Goal: Communication & Community: Answer question/provide support

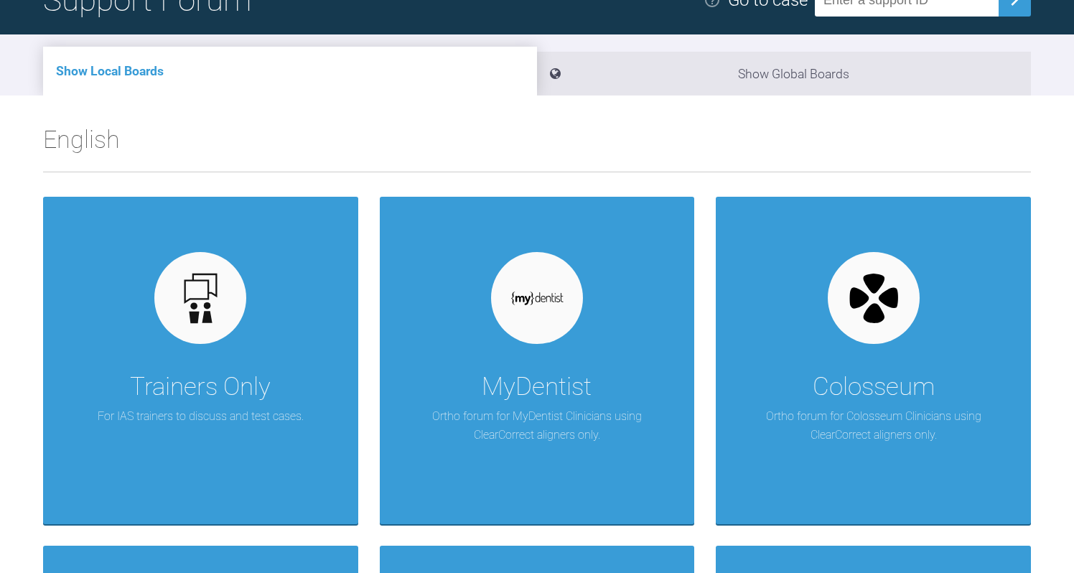
scroll to position [134, 0]
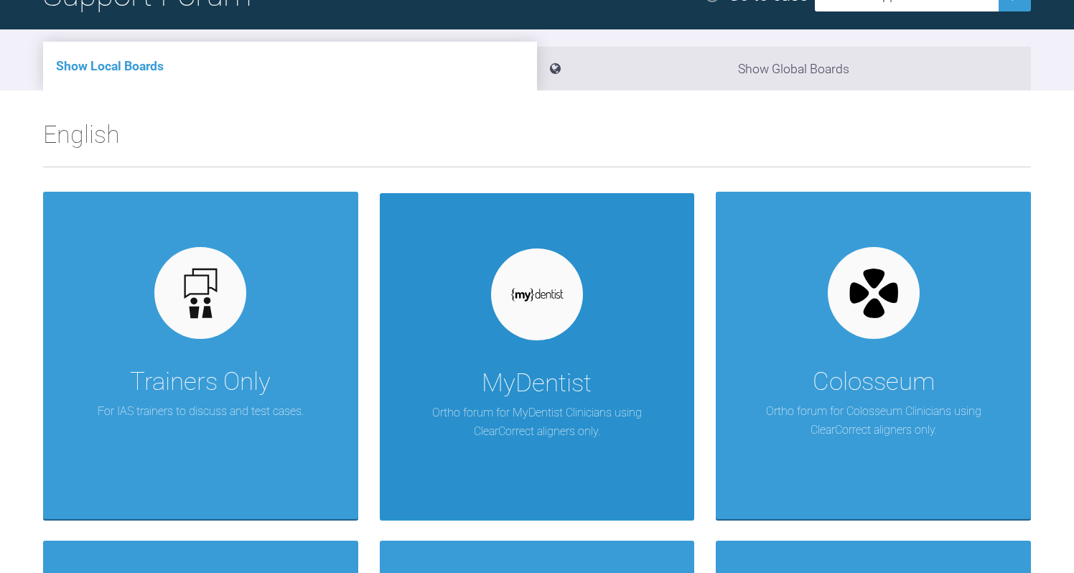
click at [540, 333] on div at bounding box center [537, 295] width 92 height 92
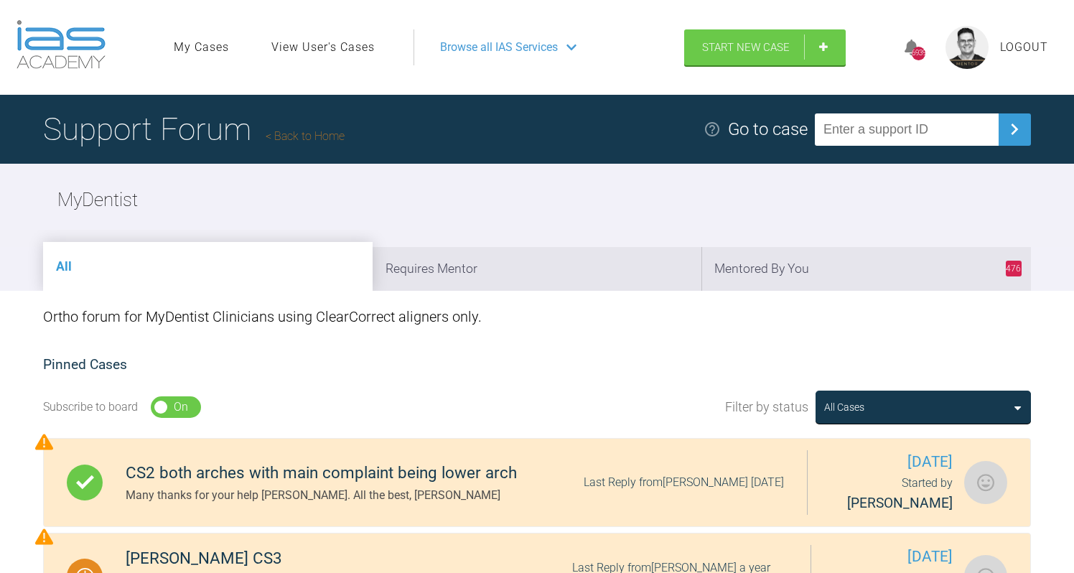
click at [312, 139] on link "Back to Home" at bounding box center [305, 136] width 79 height 14
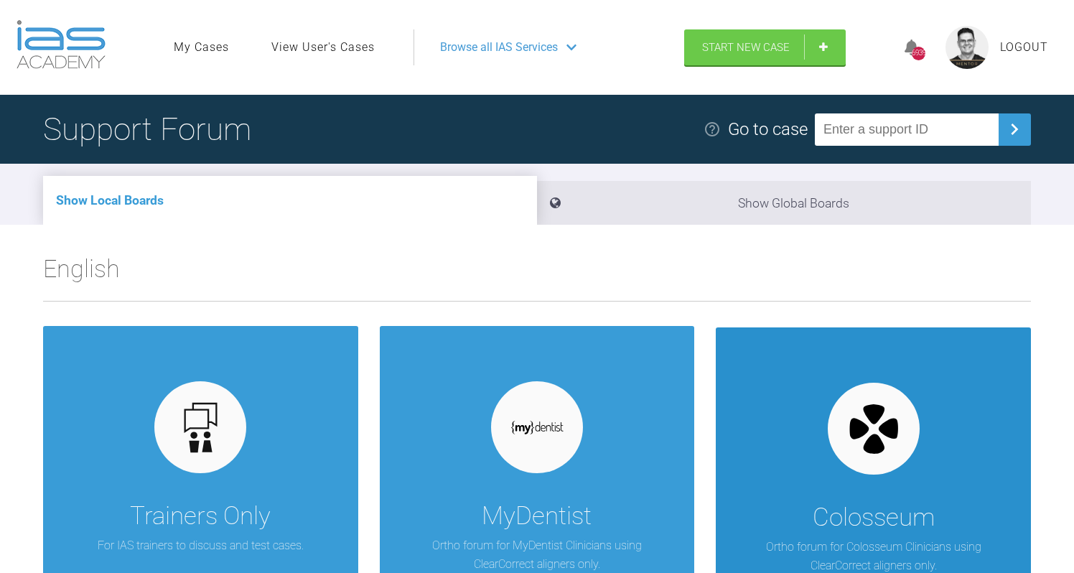
click at [811, 435] on div "Colosseum Ortho forum for Colosseum Clinicians using ClearCorrect aligners only." at bounding box center [873, 492] width 315 height 328
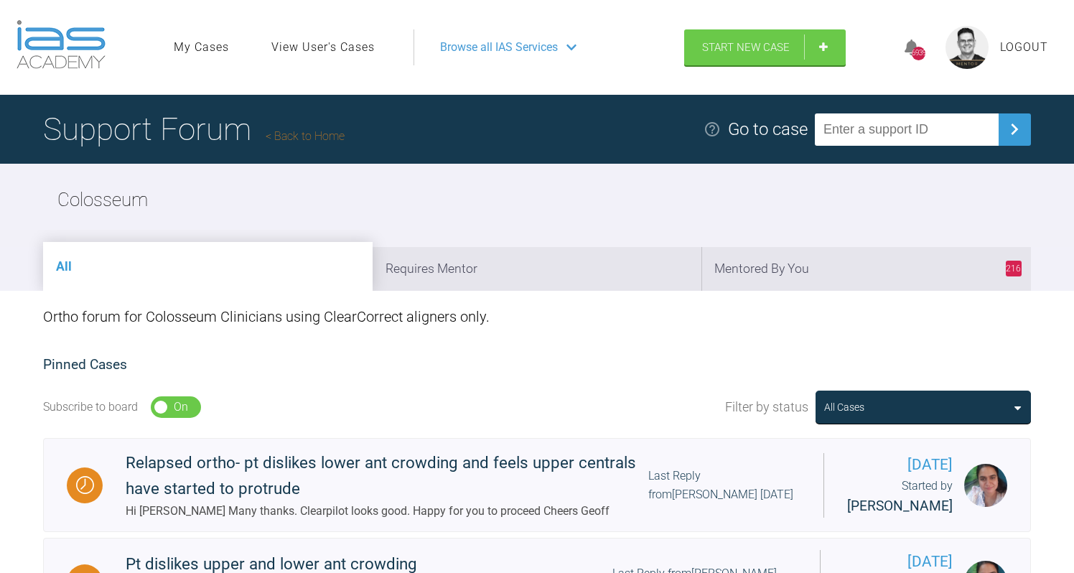
click at [308, 136] on link "Back to Home" at bounding box center [305, 136] width 79 height 14
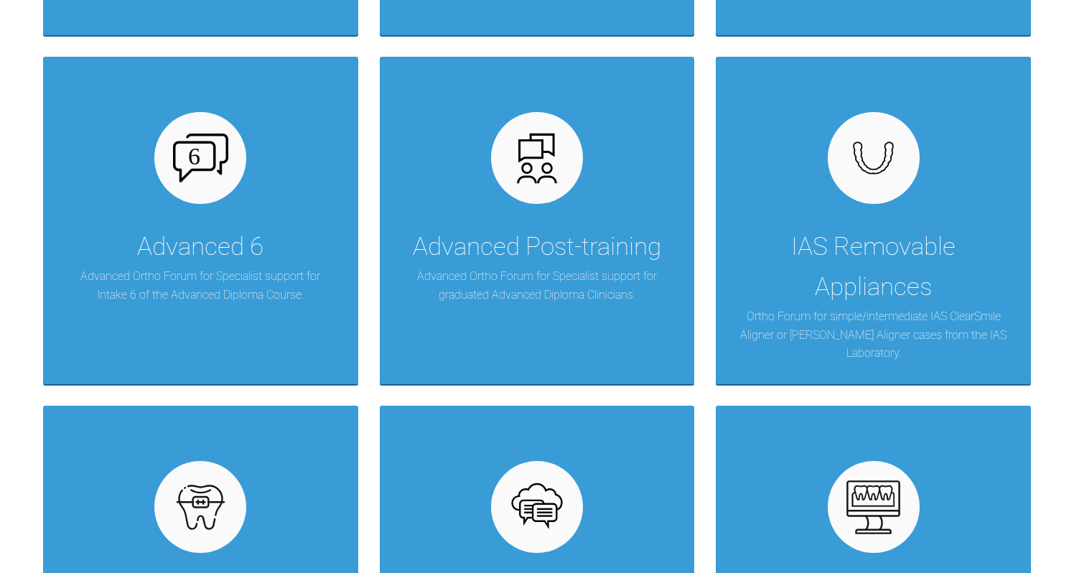
scroll to position [682, 0]
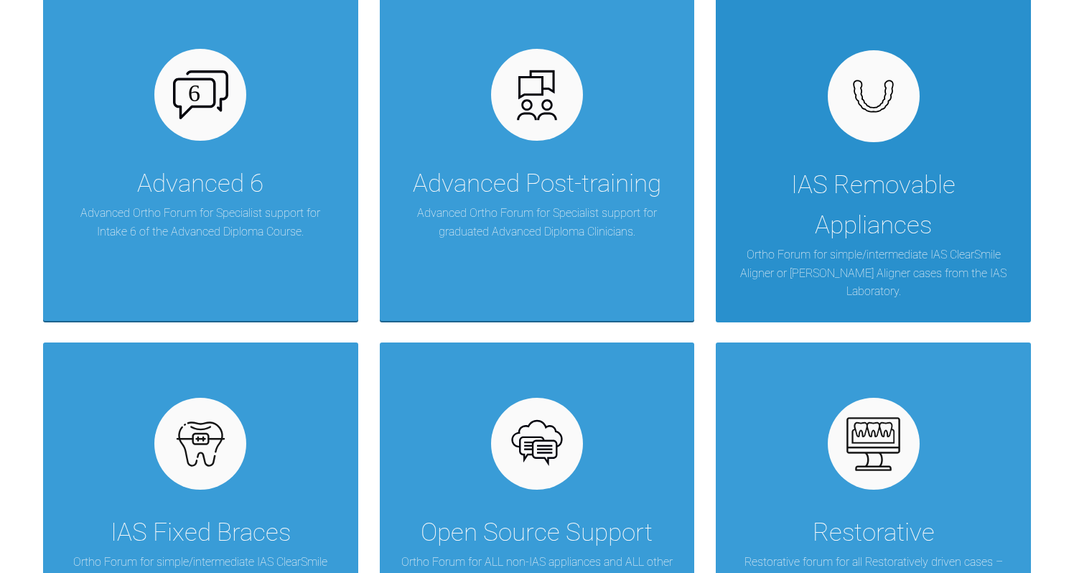
click at [799, 203] on div "IAS Removable Appliances" at bounding box center [874, 205] width 272 height 80
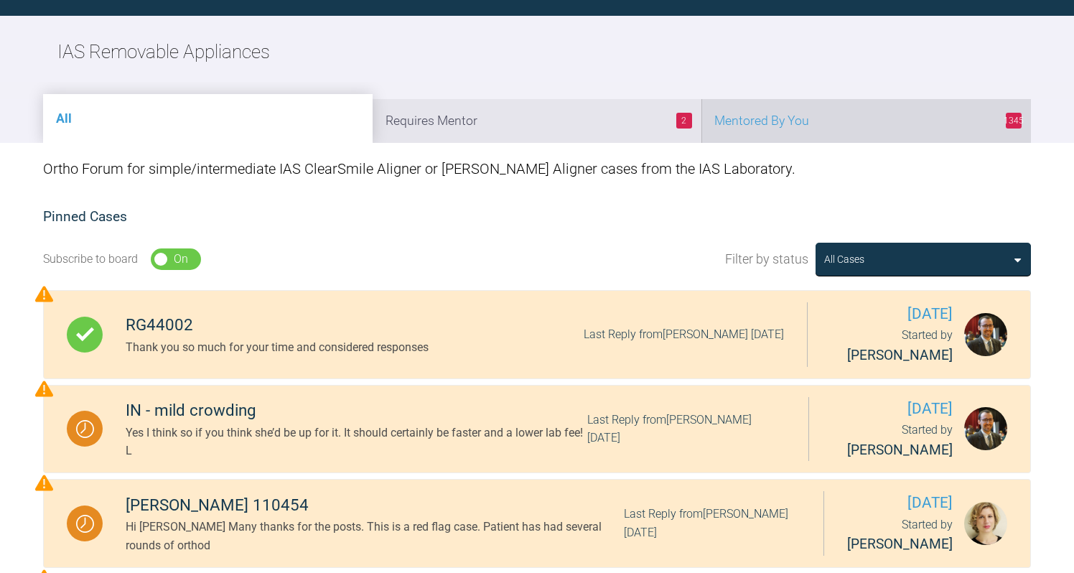
click at [784, 119] on li "1345 Mentored By You" at bounding box center [867, 121] width 330 height 44
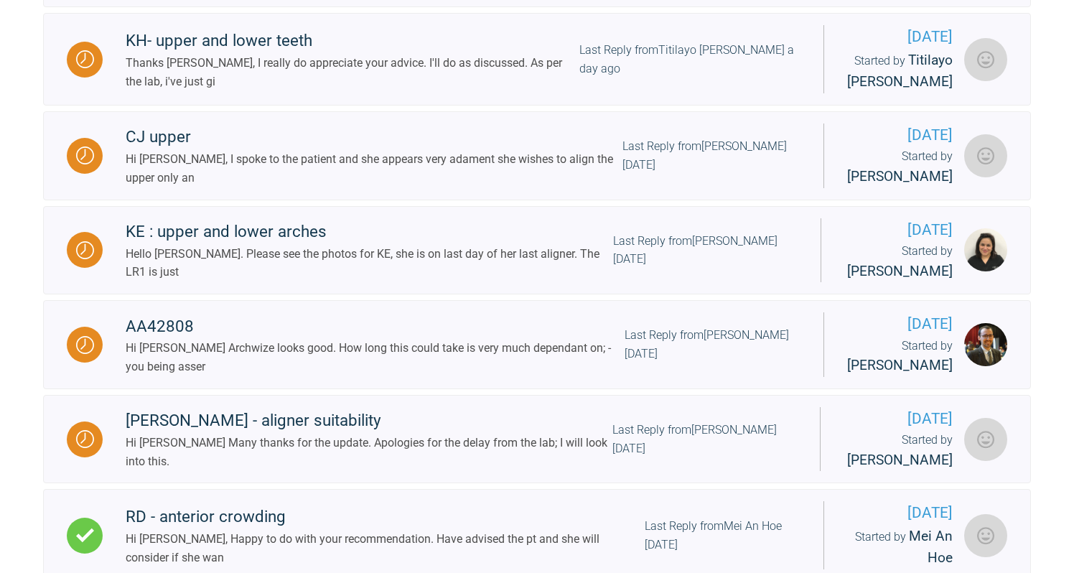
scroll to position [804, 0]
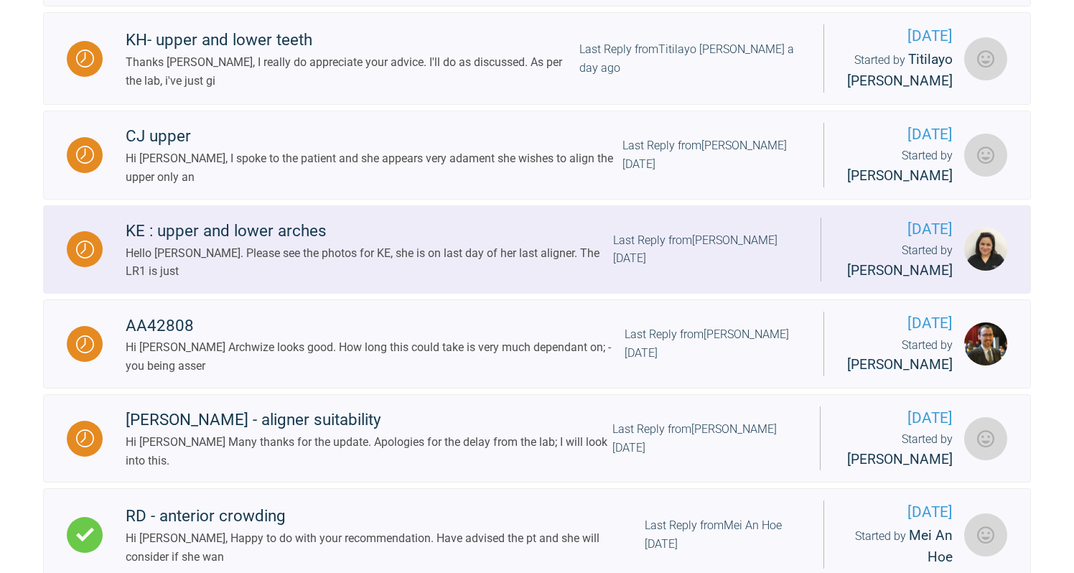
click at [361, 267] on div "Hello [PERSON_NAME]. Please see the photos for KE, she is on last day of her la…" at bounding box center [370, 262] width 488 height 37
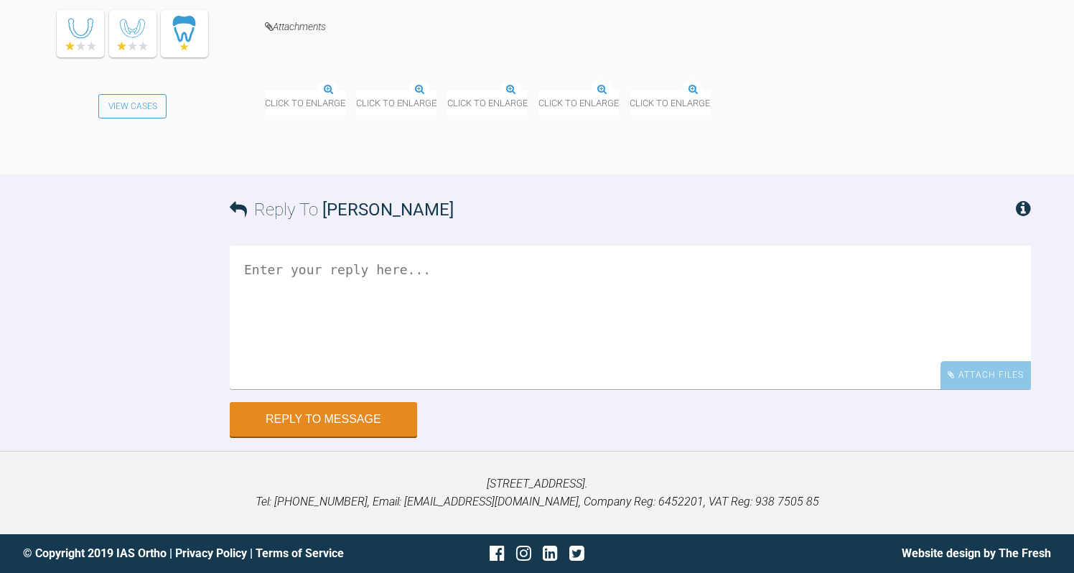
scroll to position [10600, 0]
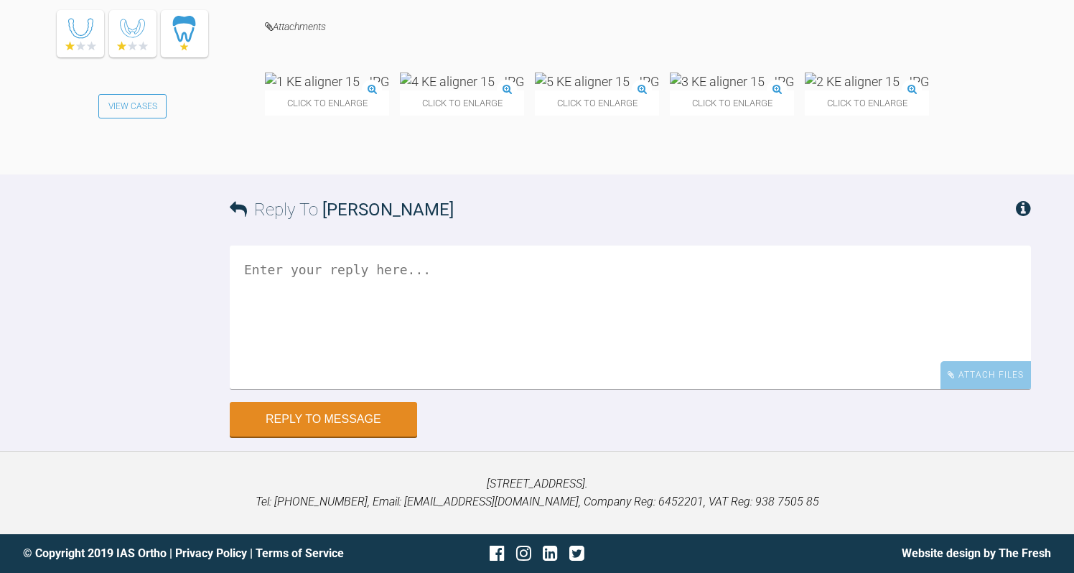
click at [349, 90] on img at bounding box center [327, 82] width 124 height 18
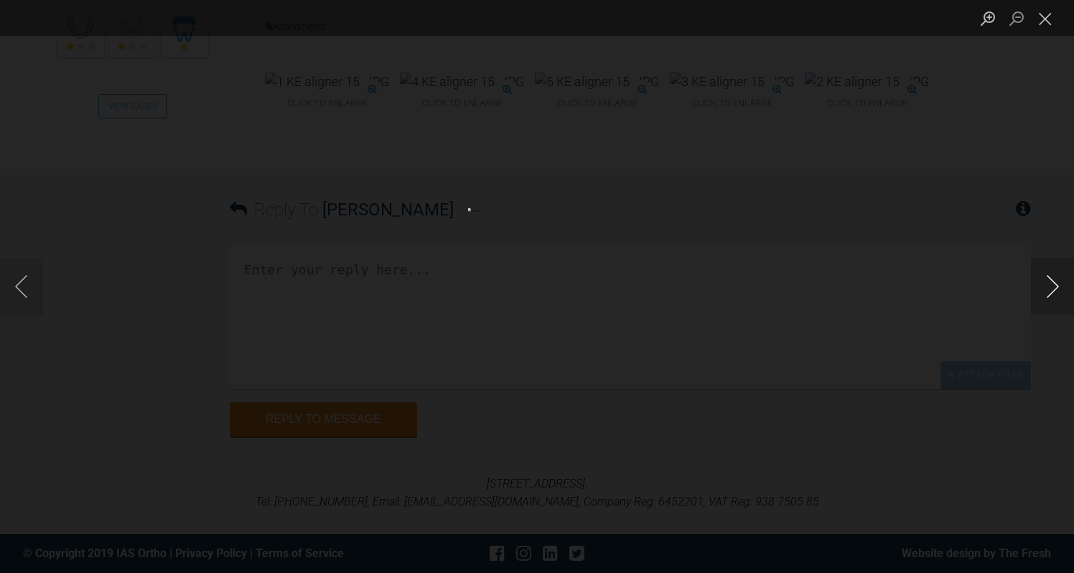
click at [1051, 289] on button "Next image" at bounding box center [1052, 286] width 43 height 57
click at [1054, 292] on button "Next image" at bounding box center [1052, 286] width 43 height 57
click at [1052, 282] on button "Next image" at bounding box center [1052, 286] width 43 height 57
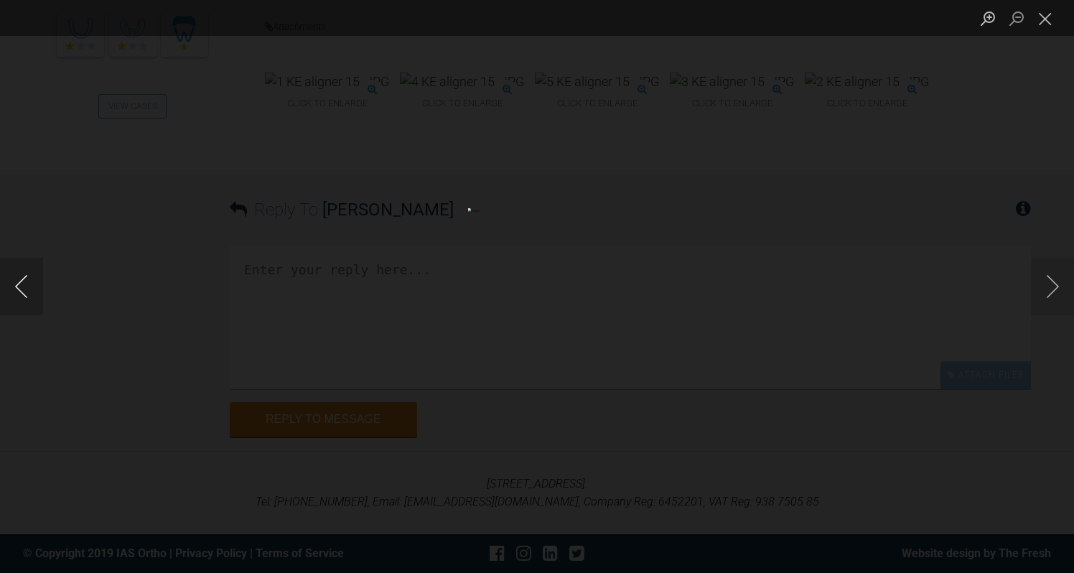
click at [22, 284] on button "Previous image" at bounding box center [21, 286] width 43 height 57
click at [24, 286] on button "Previous image" at bounding box center [21, 286] width 43 height 57
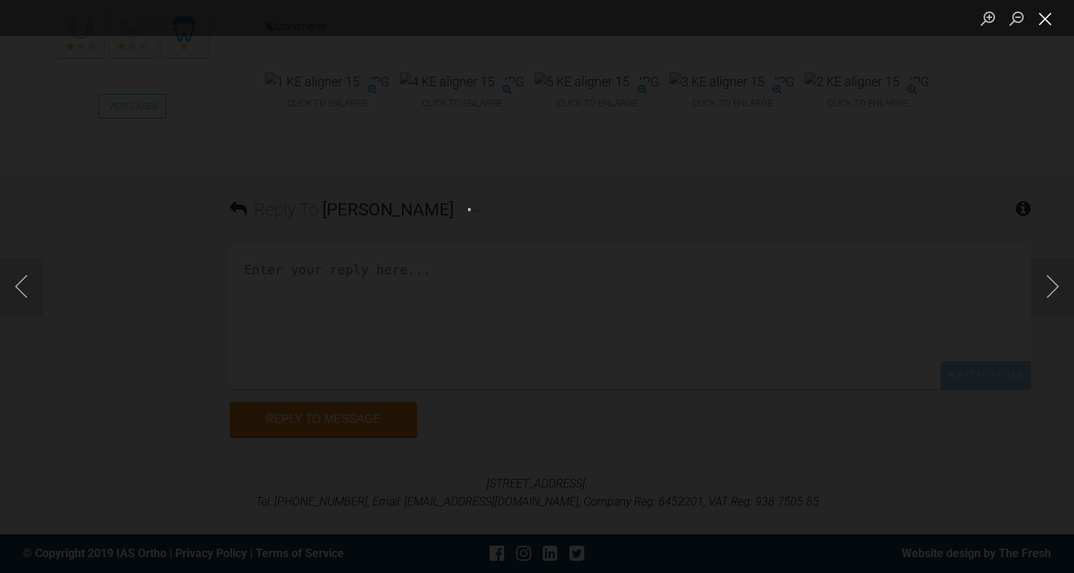
click at [1045, 21] on button "Close lightbox" at bounding box center [1045, 18] width 29 height 25
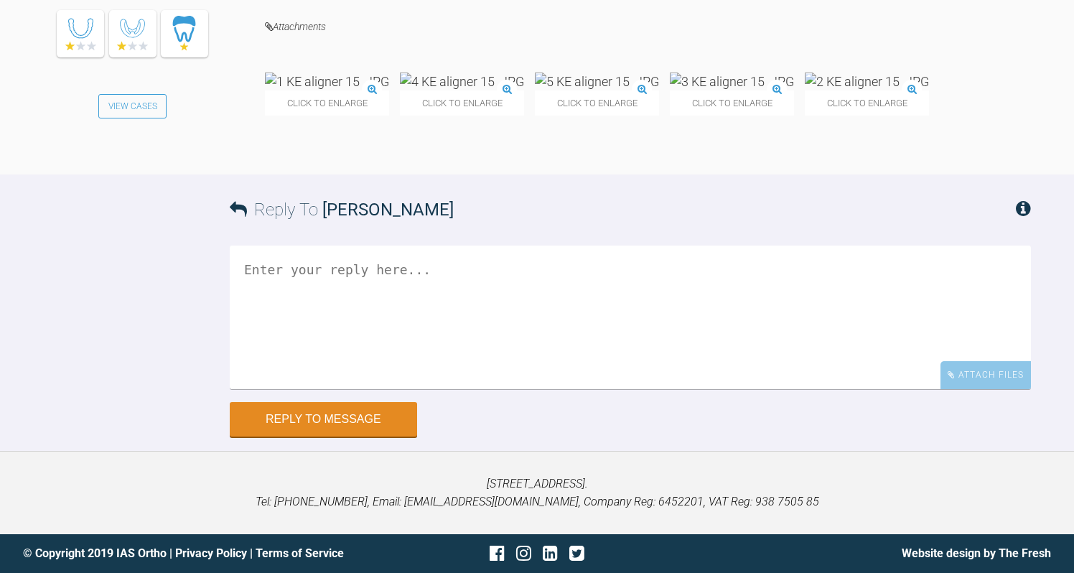
scroll to position [10753, 0]
click at [371, 90] on img at bounding box center [327, 82] width 124 height 18
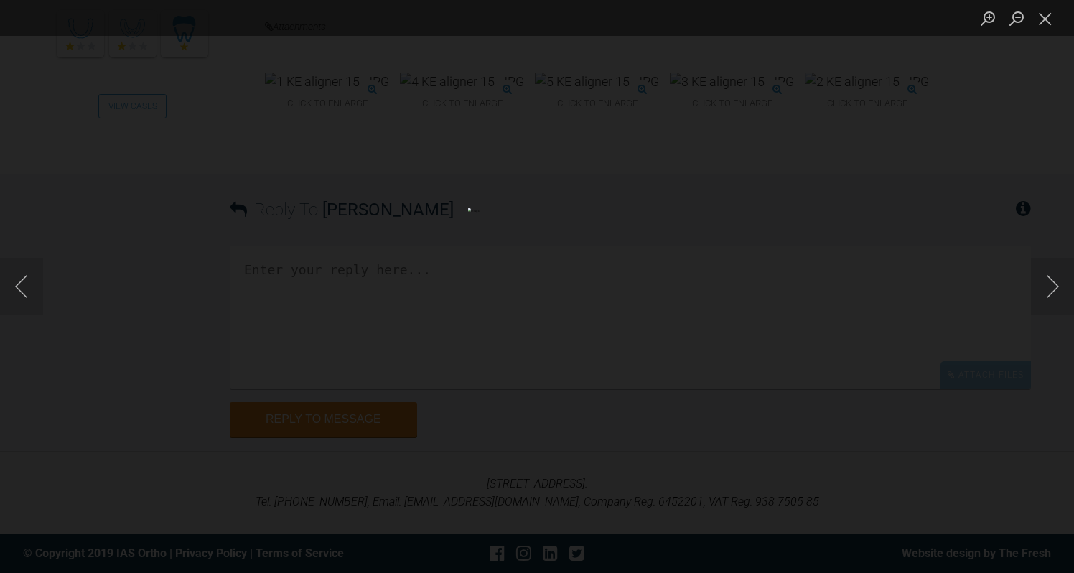
scroll to position [10619, 0]
click at [1048, 20] on button "Close lightbox" at bounding box center [1045, 18] width 29 height 25
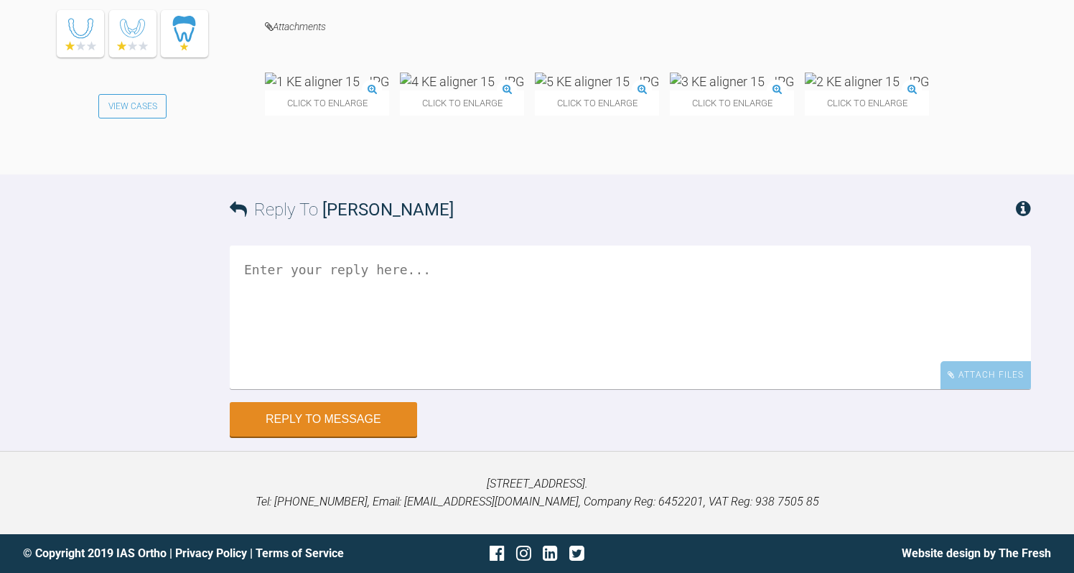
scroll to position [11011, 0]
click at [280, 302] on textarea at bounding box center [631, 318] width 802 height 144
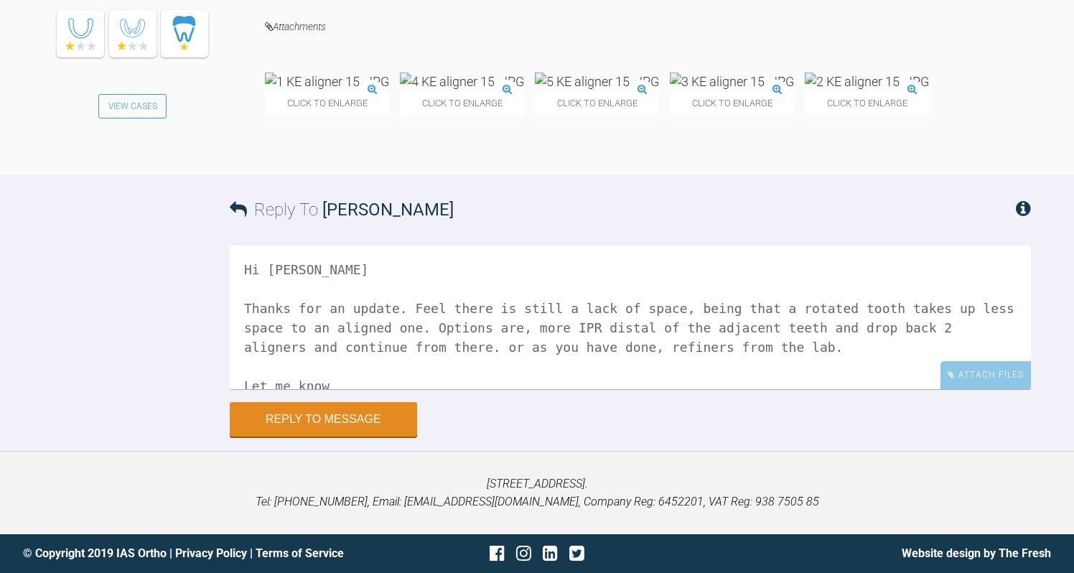
scroll to position [10968, 0]
click at [737, 389] on textarea "Hi [PERSON_NAME] Thanks for an update. Feel there is still a lack of space, bei…" at bounding box center [631, 318] width 802 height 144
click at [329, 389] on textarea "Hi [PERSON_NAME] Thanks for an update. Feel there is still a lack of space, bei…" at bounding box center [631, 318] width 802 height 144
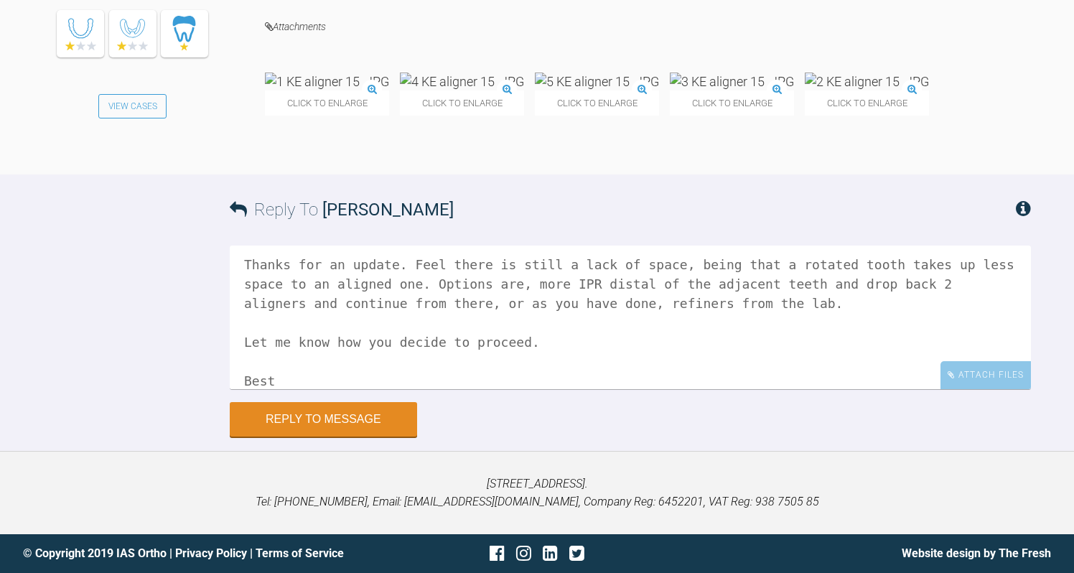
scroll to position [11034, 0]
type textarea "Hi [PERSON_NAME] Thanks for an update. Feel there is still a lack of space, bei…"
click at [966, 380] on div "Attach Files" at bounding box center [986, 375] width 90 height 28
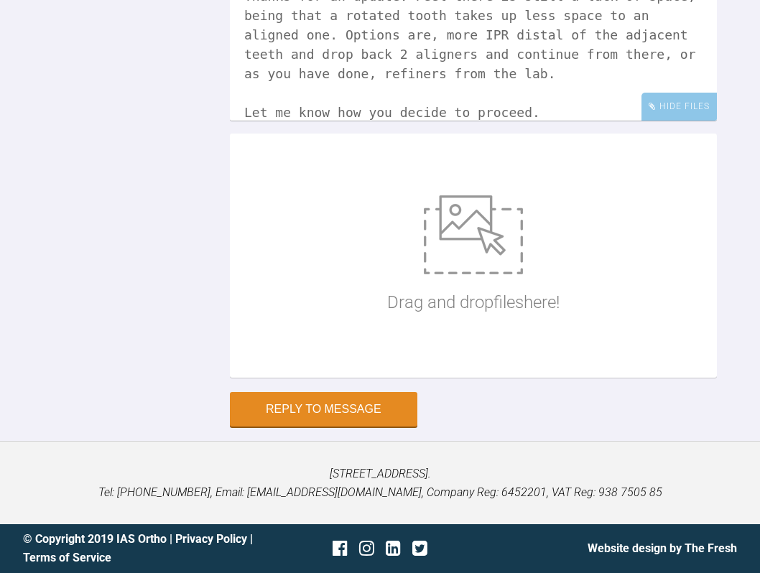
scroll to position [13402, 0]
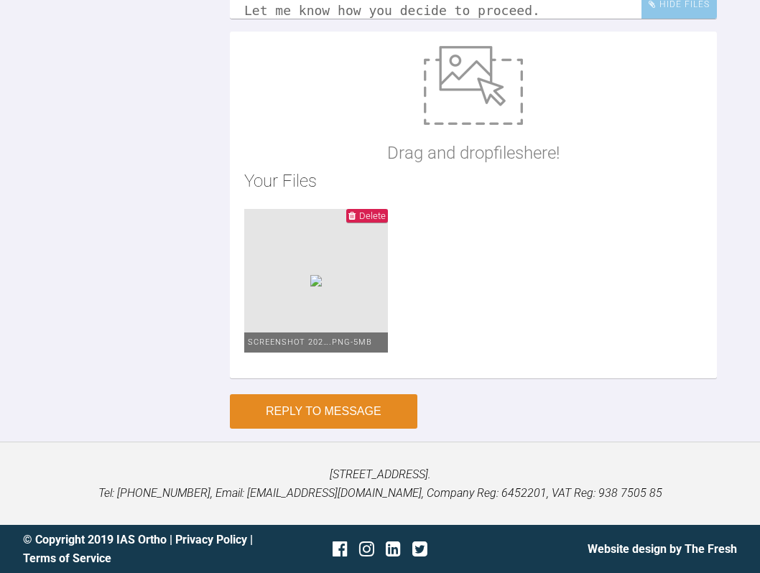
click at [345, 429] on button "Reply to Message" at bounding box center [323, 411] width 187 height 34
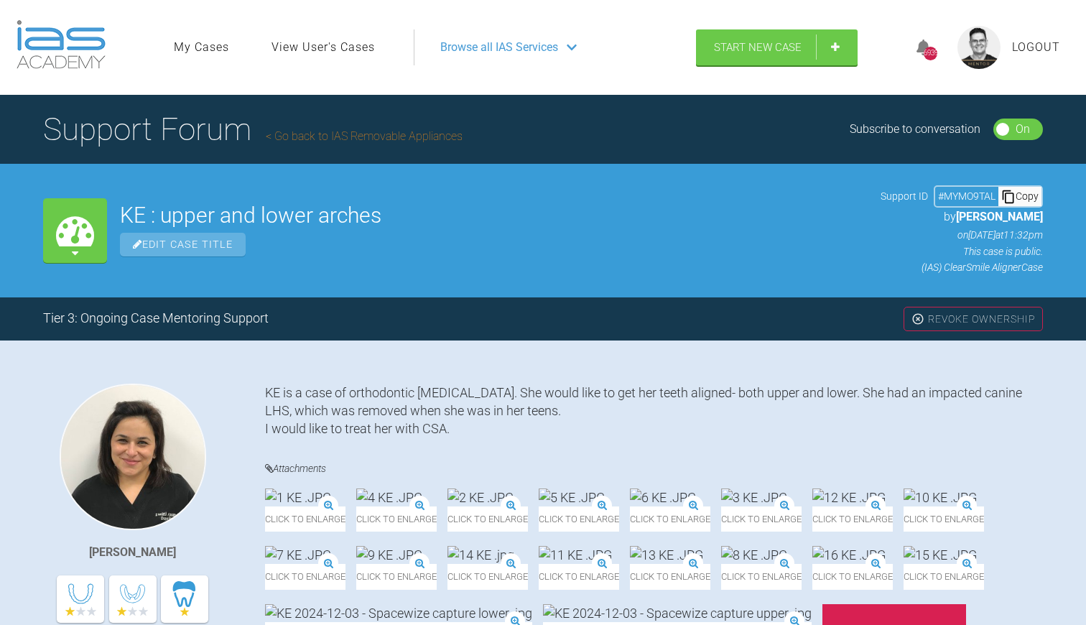
scroll to position [0, 0]
click at [353, 136] on link "Go back to IAS Removable Appliances" at bounding box center [364, 136] width 197 height 14
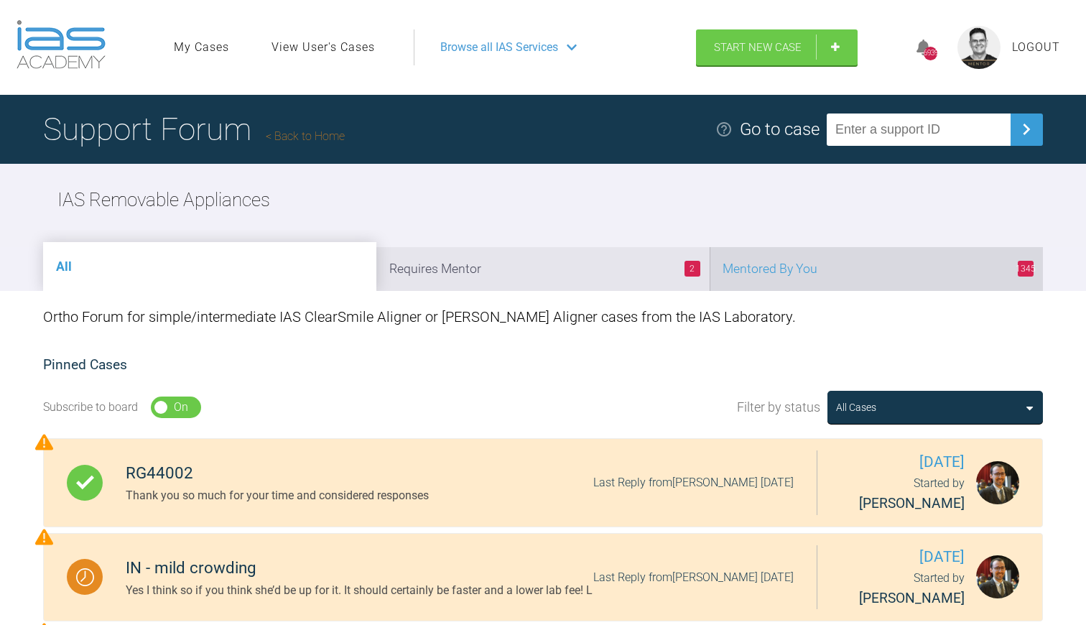
click at [820, 267] on li "1345 Mentored By You" at bounding box center [876, 269] width 333 height 44
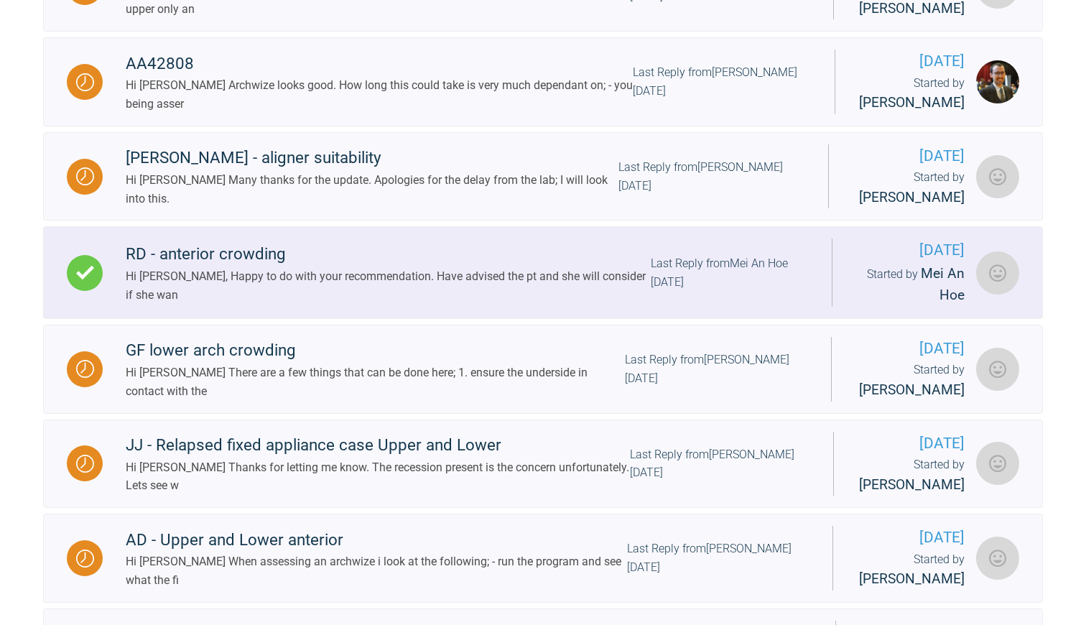
scroll to position [1057, 0]
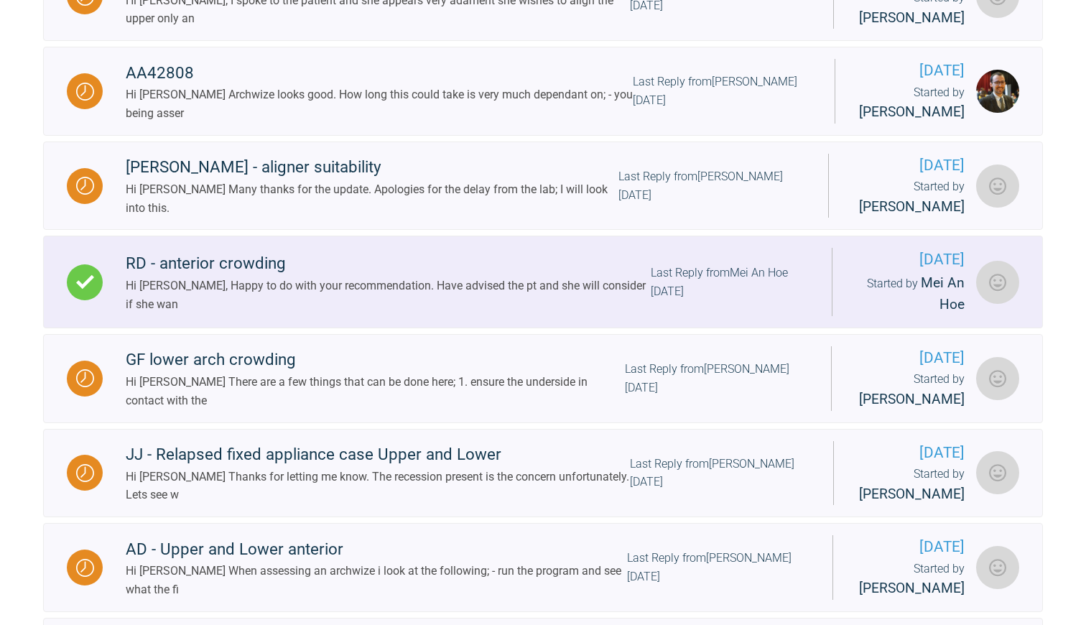
click at [392, 305] on div "Hi [PERSON_NAME], Happy to do with your recommendation. Have advised the pt and…" at bounding box center [388, 295] width 525 height 37
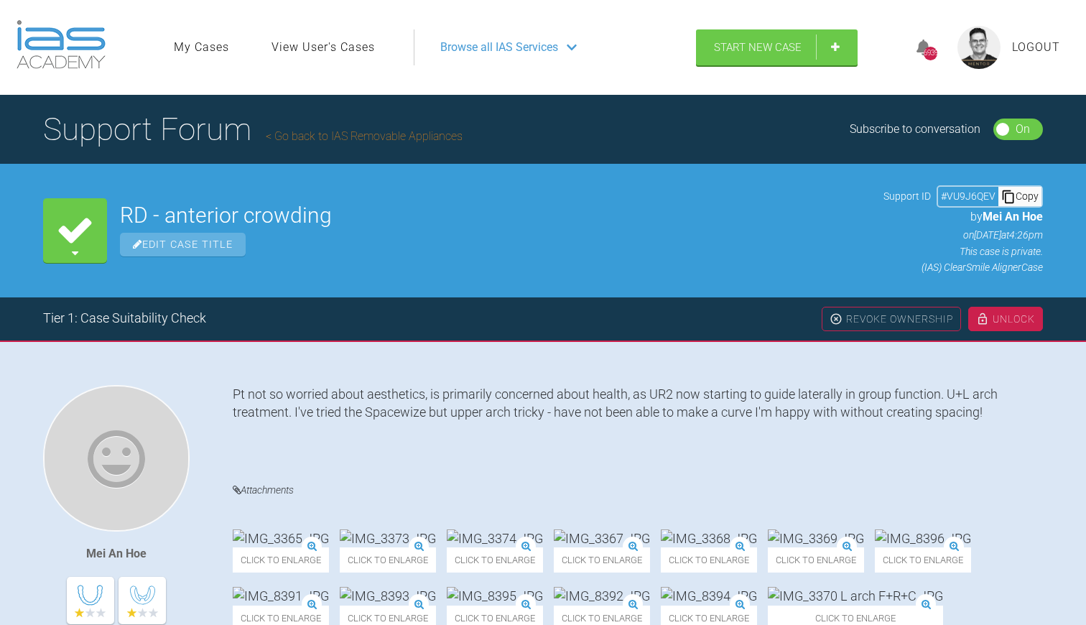
click at [348, 143] on h1 "Support Forum Go back to IAS Removable Appliances" at bounding box center [252, 129] width 419 height 50
click at [348, 136] on link "Go back to IAS Removable Appliances" at bounding box center [364, 136] width 197 height 14
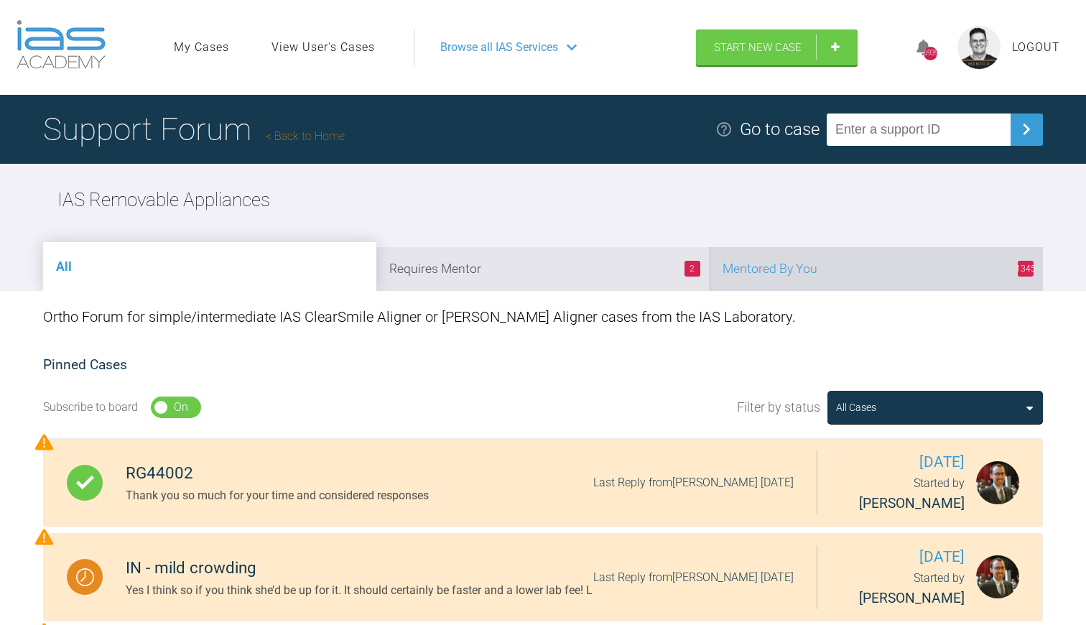
click at [776, 263] on li "1345 Mentored By You" at bounding box center [876, 269] width 333 height 44
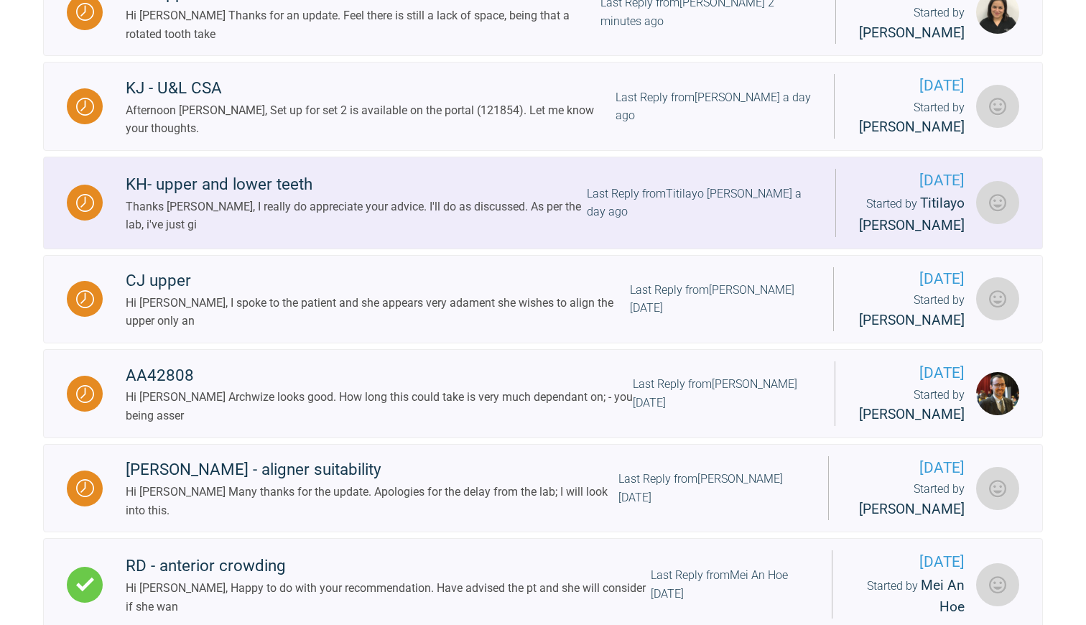
scroll to position [745, 0]
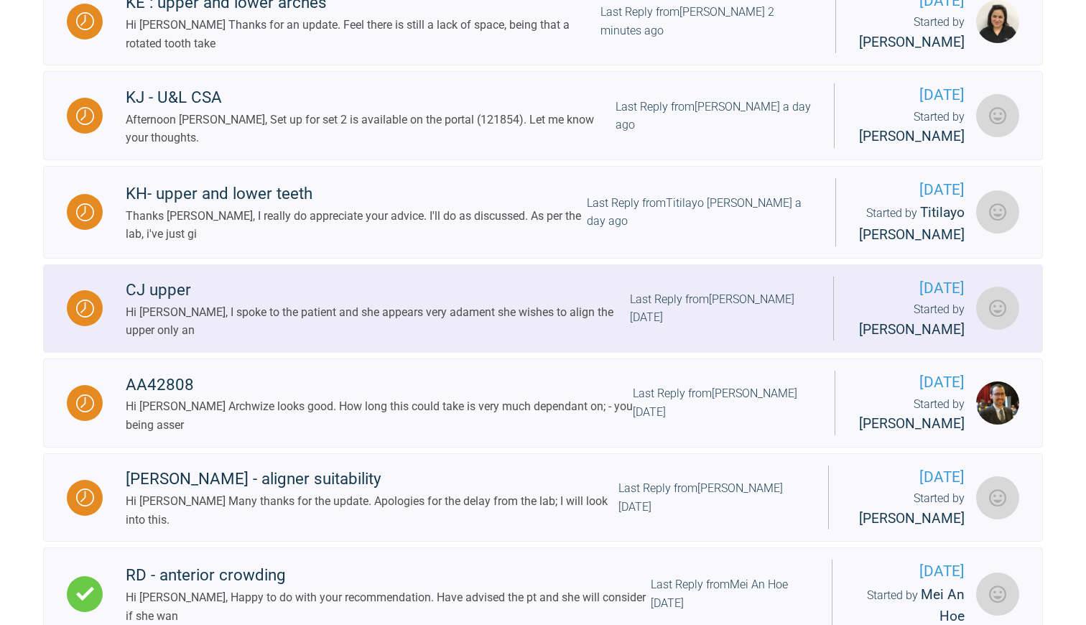
click at [476, 323] on div "Hi [PERSON_NAME], I spoke to the patient and she appears very adament she wishe…" at bounding box center [378, 321] width 504 height 37
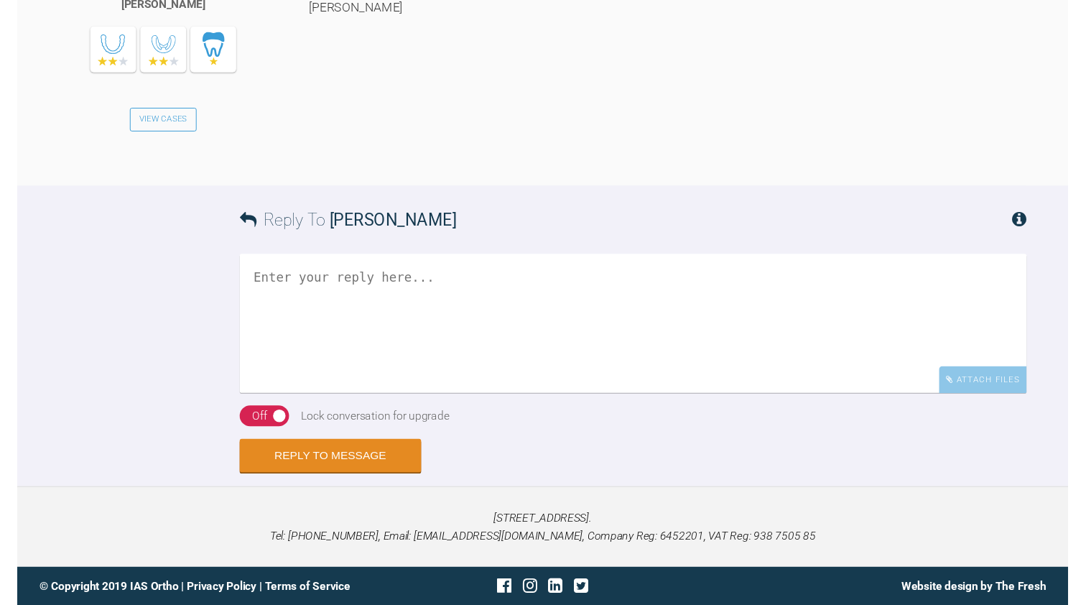
scroll to position [3121, 0]
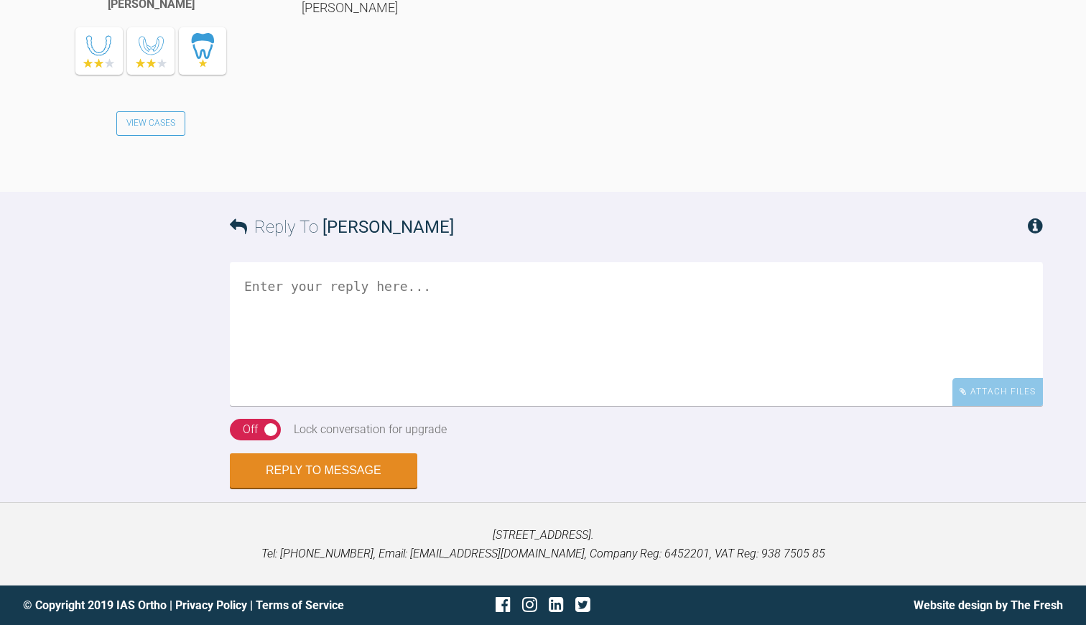
drag, startPoint x: 361, startPoint y: 268, endPoint x: 407, endPoint y: 269, distance: 46.7
click at [407, 170] on div "Hi [PERSON_NAME], I spoke to the patient and she appears very adament she wishe…" at bounding box center [672, 3] width 741 height 335
copy div "6351961"
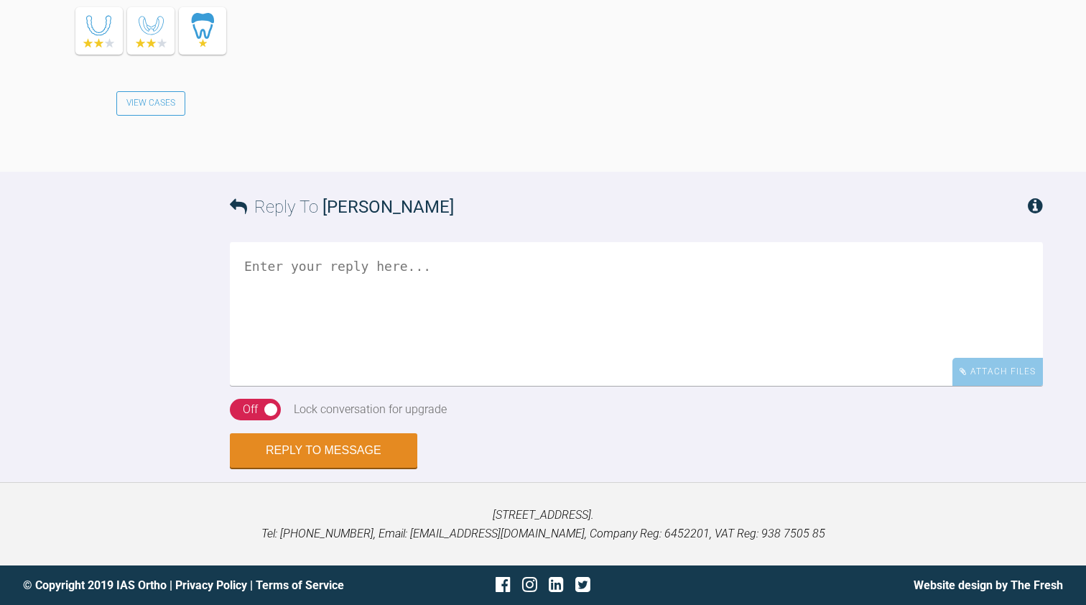
scroll to position [3347, 0]
click at [276, 386] on textarea at bounding box center [636, 314] width 813 height 144
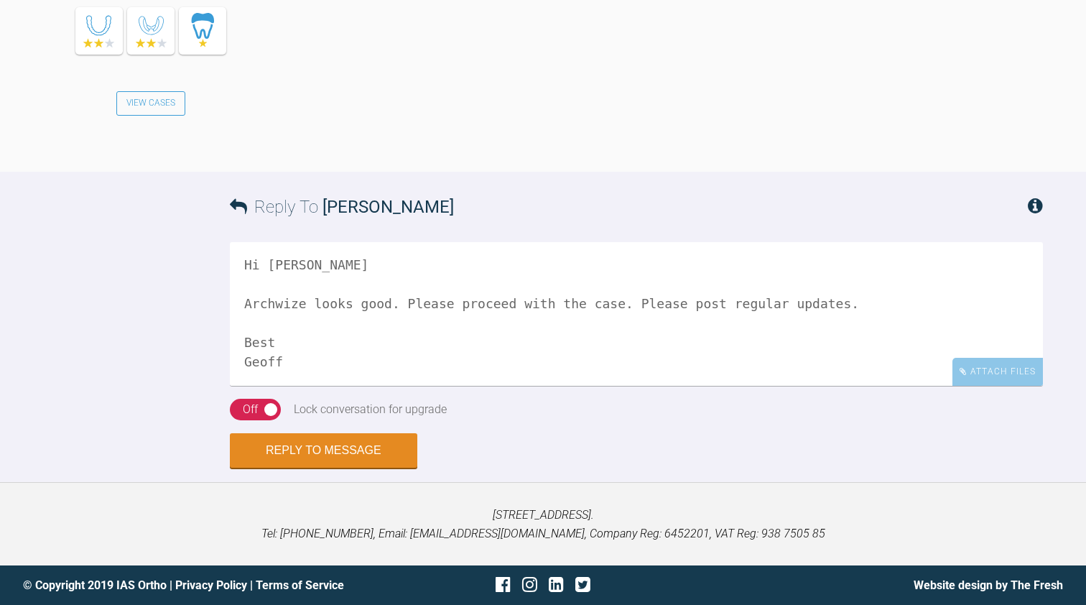
scroll to position [3471, 0]
type textarea "Hi [PERSON_NAME] Archwize looks good. Please proceed with the case. Please post…"
click at [296, 452] on button "Reply to Message" at bounding box center [323, 452] width 187 height 34
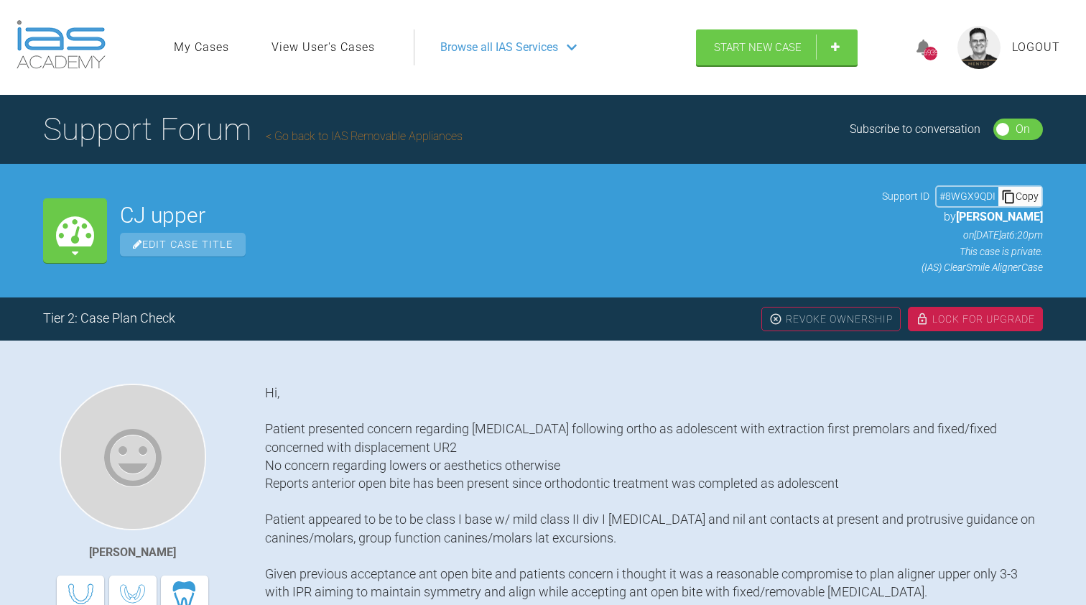
scroll to position [0, 0]
click at [947, 318] on div "Lock For Upgrade" at bounding box center [975, 319] width 135 height 24
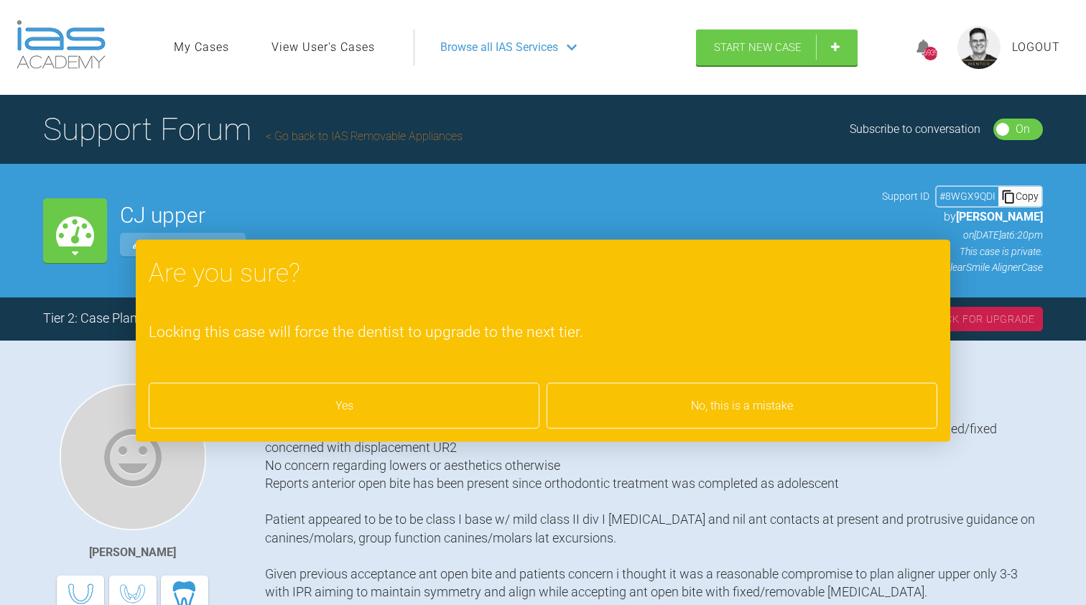
click at [360, 411] on div "Yes" at bounding box center [344, 406] width 391 height 46
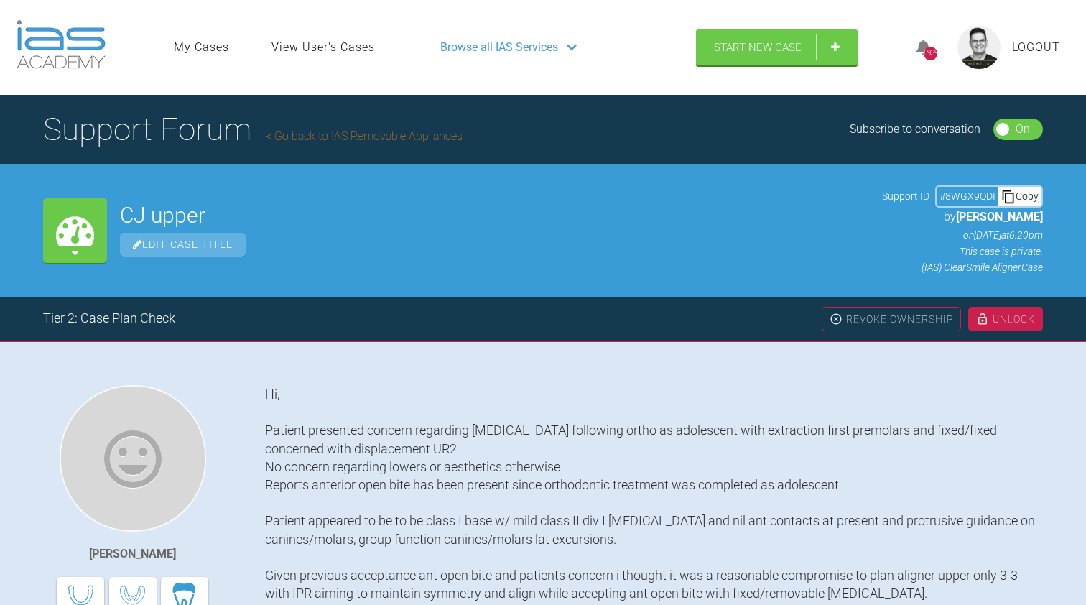
click at [315, 136] on link "Go back to IAS Removable Appliances" at bounding box center [364, 136] width 197 height 14
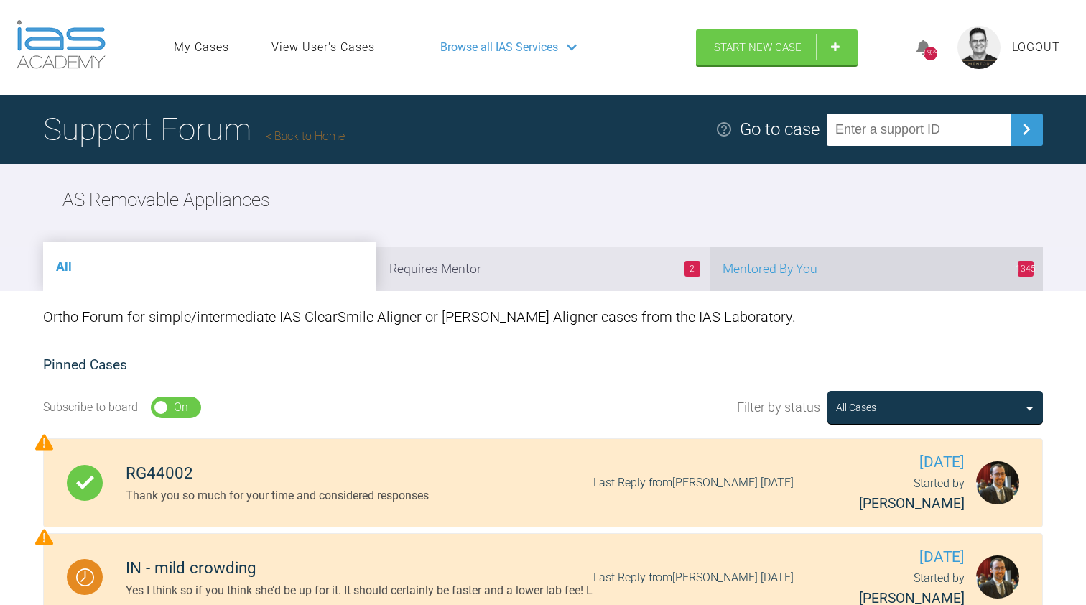
click at [761, 256] on li "1345 Mentored By You" at bounding box center [876, 269] width 333 height 44
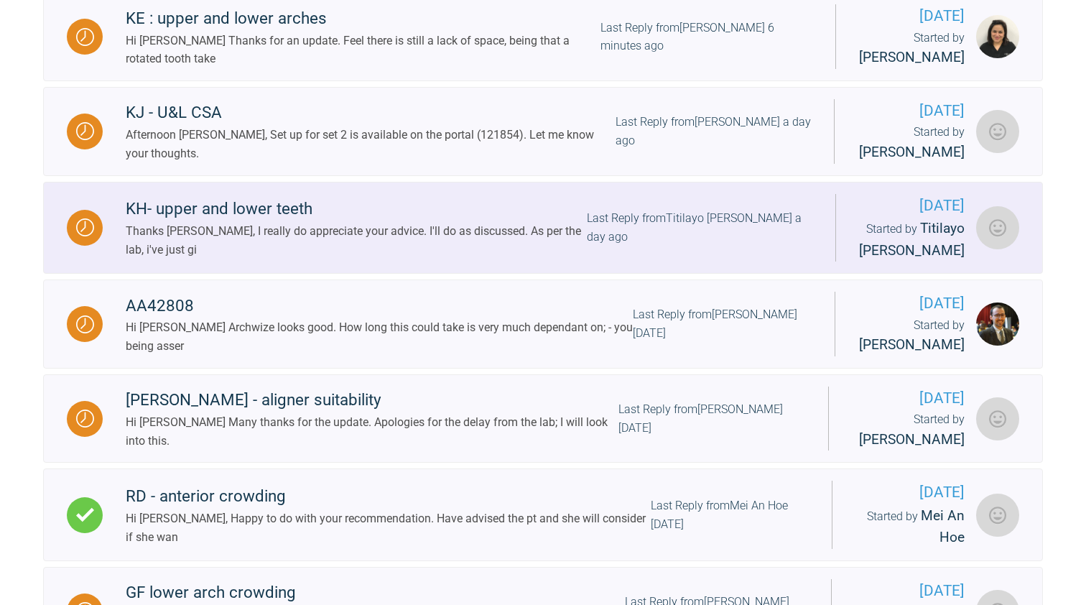
scroll to position [822, 0]
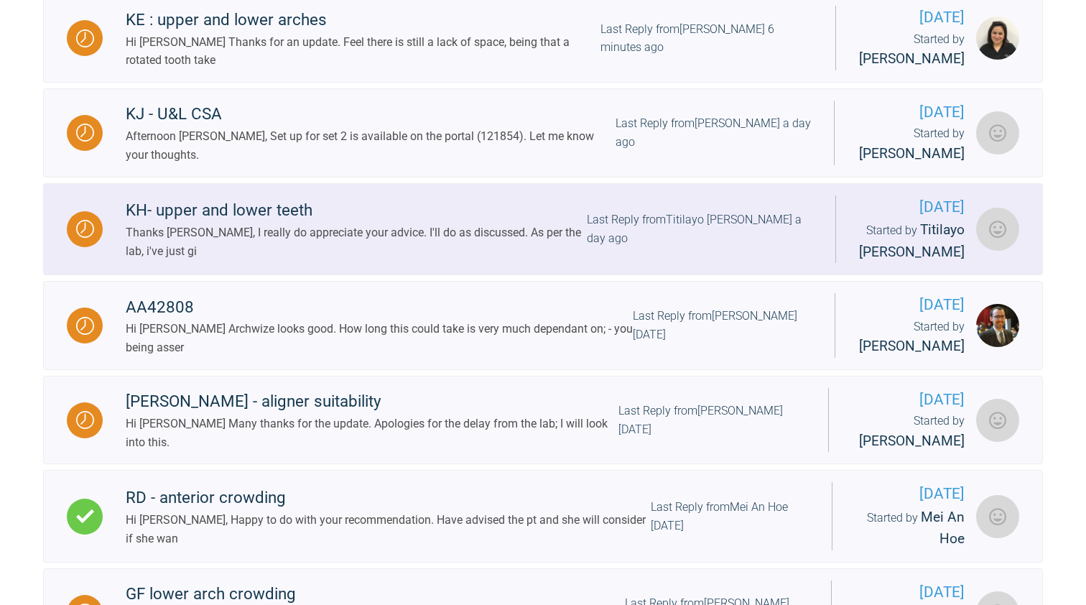
click at [465, 249] on div "Thanks [PERSON_NAME], I really do appreciate your advice. I'll do as discussed.…" at bounding box center [356, 241] width 461 height 37
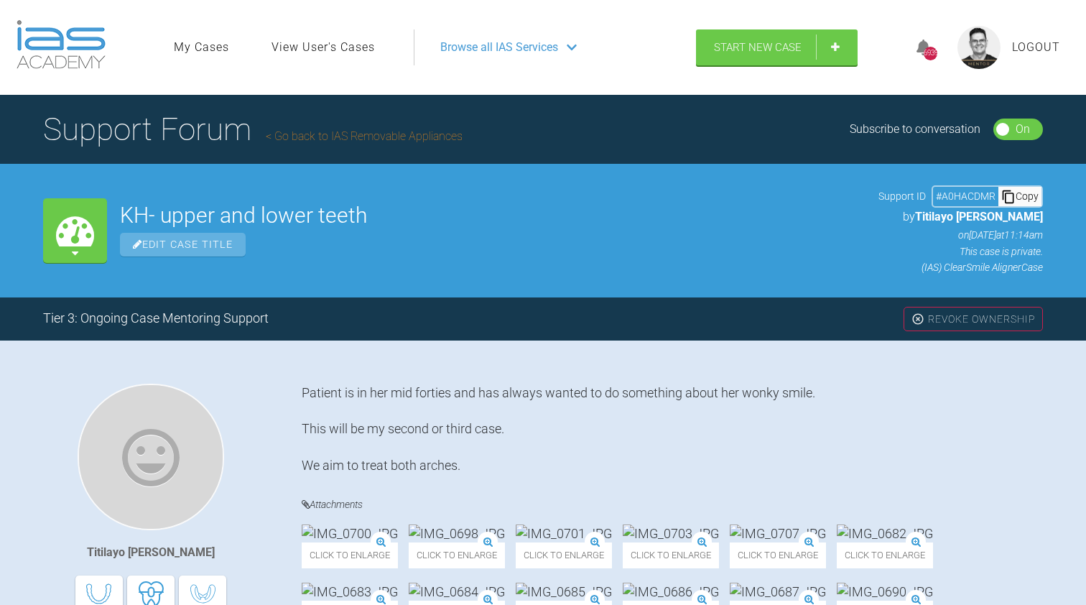
click at [350, 137] on link "Go back to IAS Removable Appliances" at bounding box center [364, 136] width 197 height 14
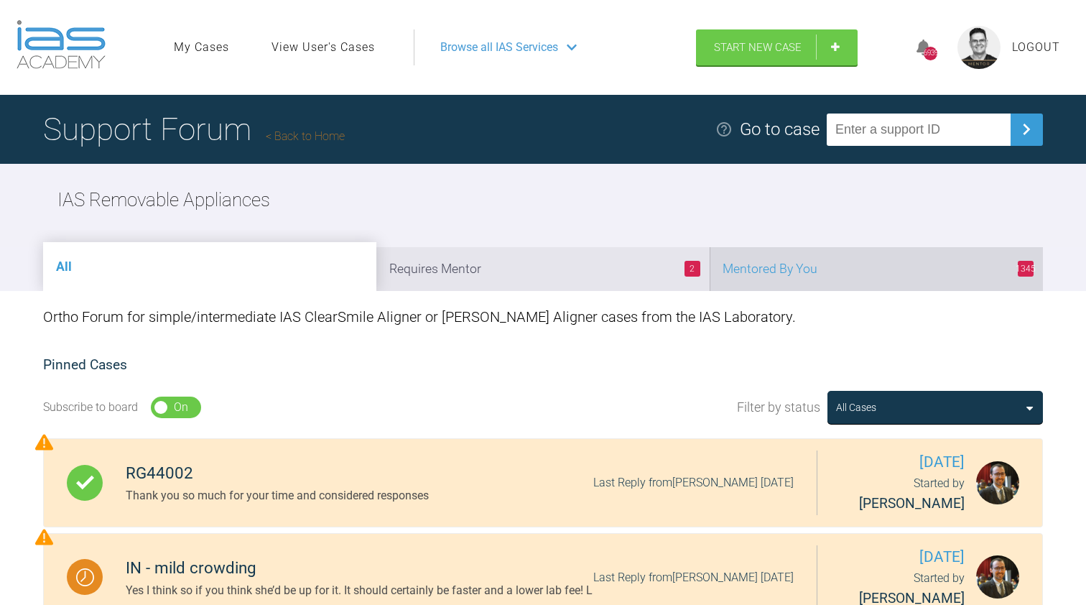
click at [796, 274] on li "1345 Mentored By You" at bounding box center [876, 269] width 333 height 44
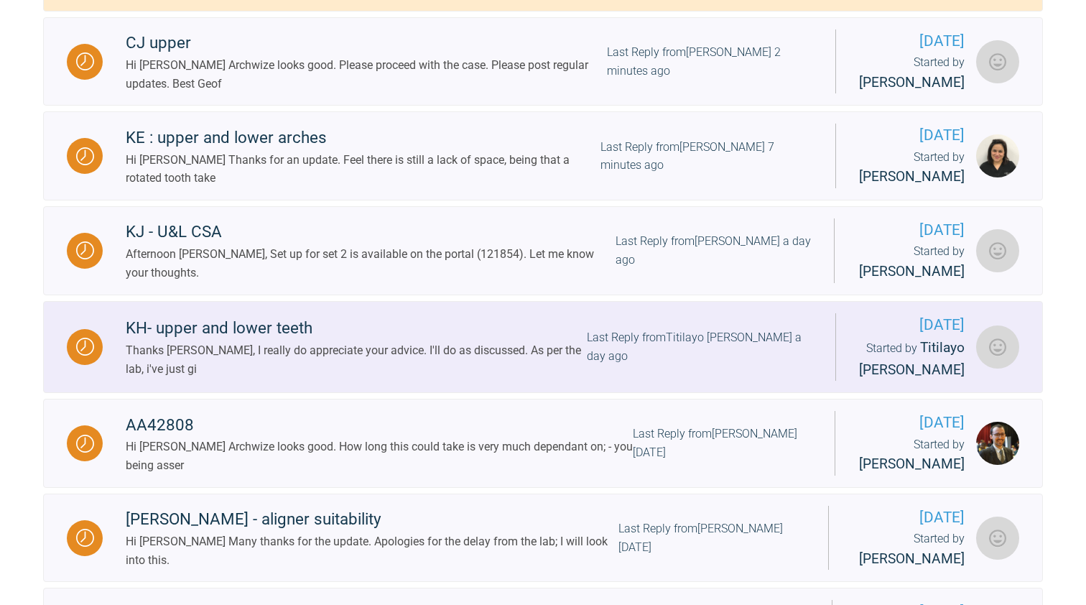
scroll to position [698, 0]
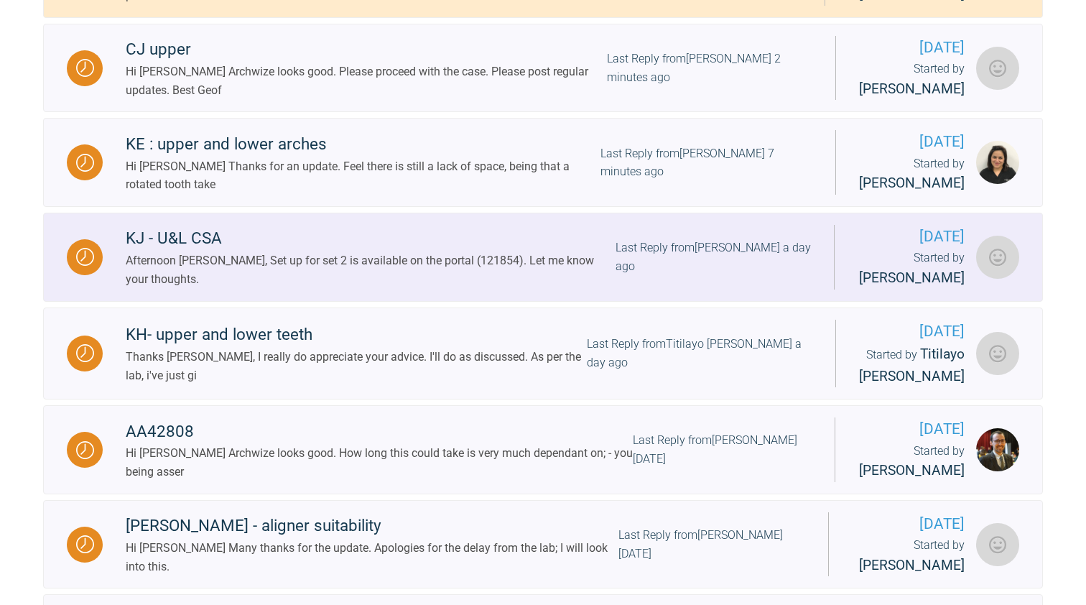
click at [431, 282] on div "Afternoon [PERSON_NAME], Set up for set 2 is available on the portal (121854). …" at bounding box center [371, 269] width 490 height 37
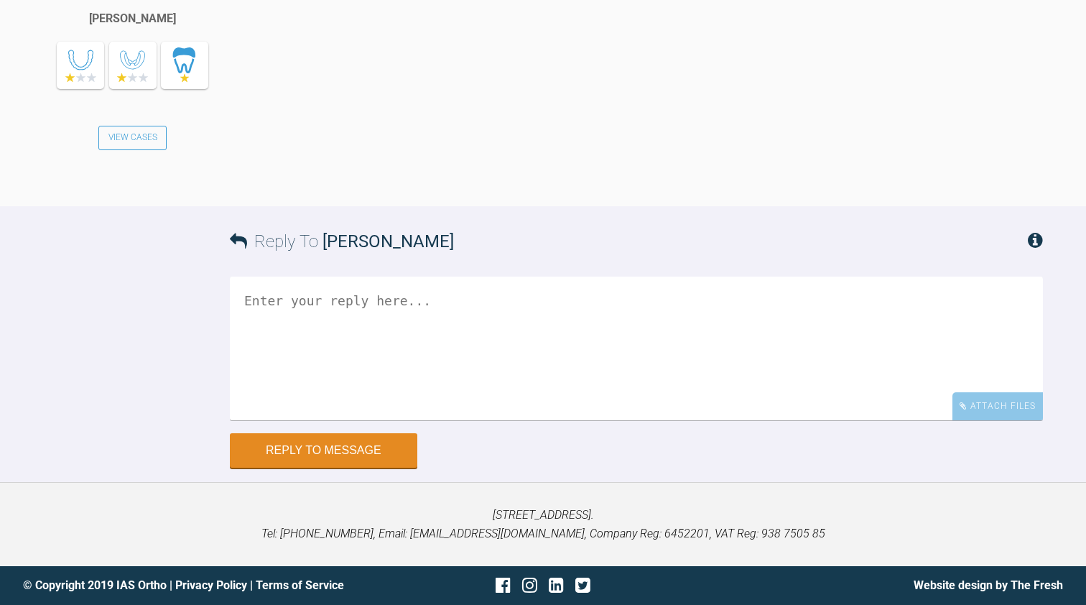
scroll to position [6930, 0]
click at [501, 185] on div "Afternoon [PERSON_NAME], Set up for set 2 is available on the portal (121854). …" at bounding box center [654, 17] width 778 height 335
drag, startPoint x: 498, startPoint y: 214, endPoint x: 539, endPoint y: 215, distance: 41.0
click at [539, 185] on div "Afternoon [PERSON_NAME], Set up for set 2 is available on the portal (121854). …" at bounding box center [654, 17] width 778 height 335
copy div "121854"
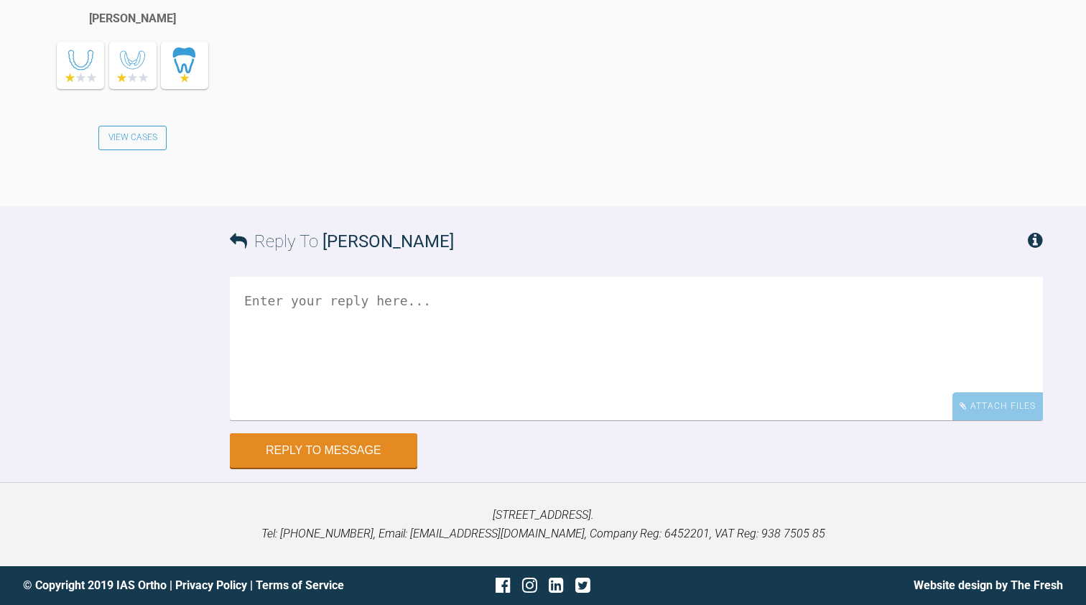
scroll to position [7126, 0]
click at [328, 420] on textarea at bounding box center [636, 349] width 813 height 144
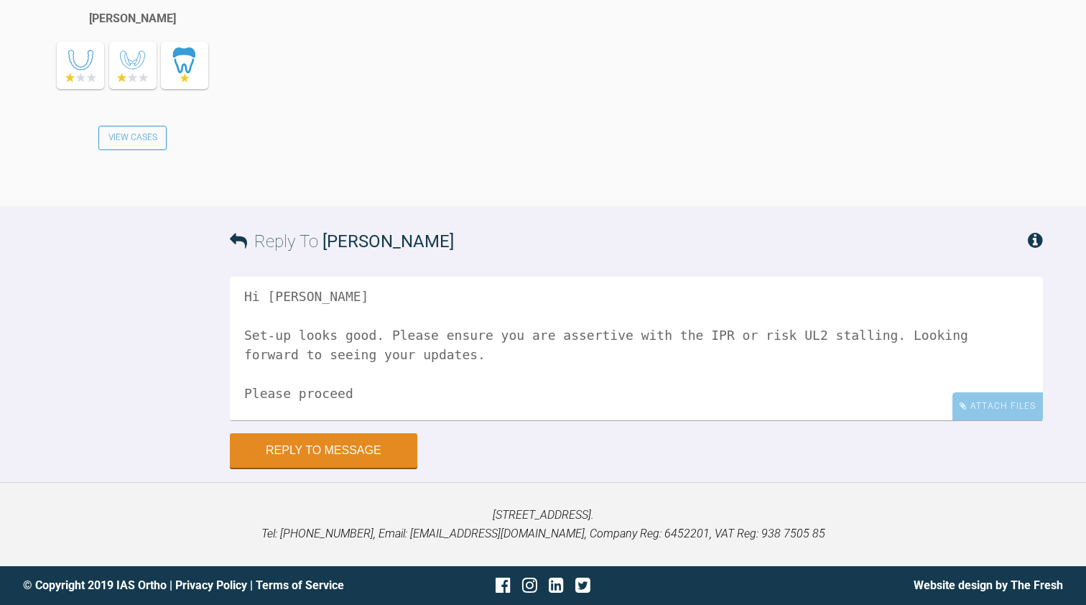
scroll to position [24, 0]
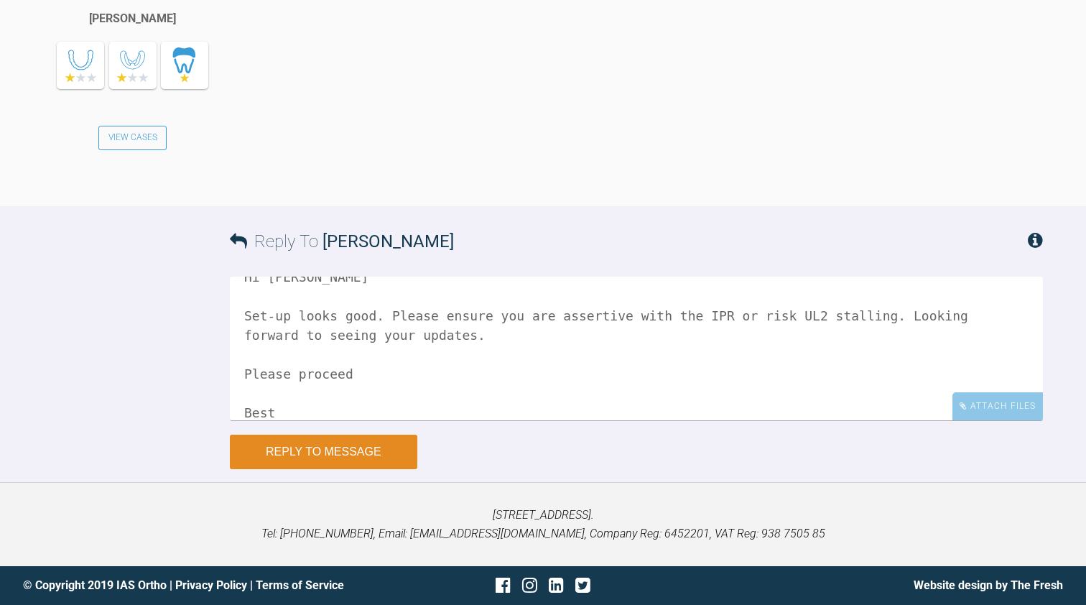
type textarea "Hi [PERSON_NAME] Set-up looks good. Please ensure you are assertive with the IP…"
click at [358, 469] on button "Reply to Message" at bounding box center [323, 452] width 187 height 34
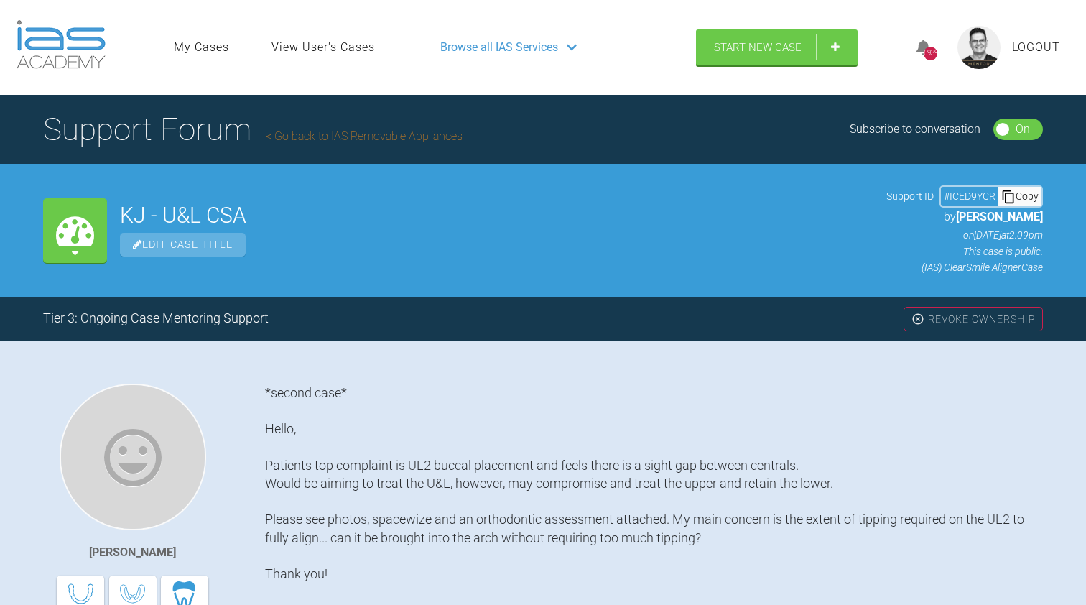
scroll to position [0, 0]
click at [348, 141] on link "Go back to IAS Removable Appliances" at bounding box center [364, 136] width 197 height 14
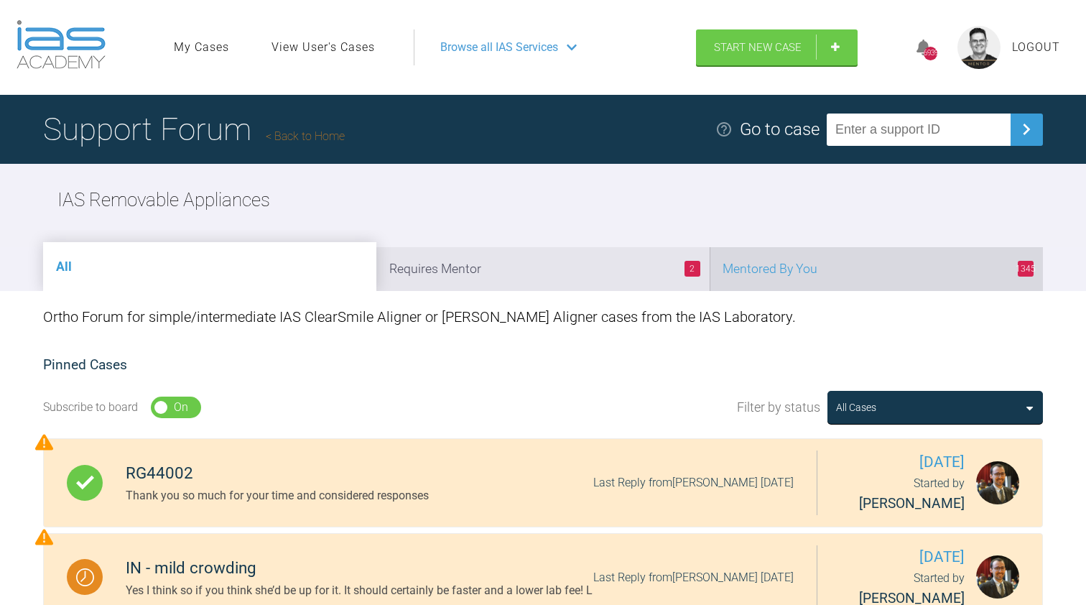
click at [797, 274] on li "1345 Mentored By You" at bounding box center [876, 269] width 333 height 44
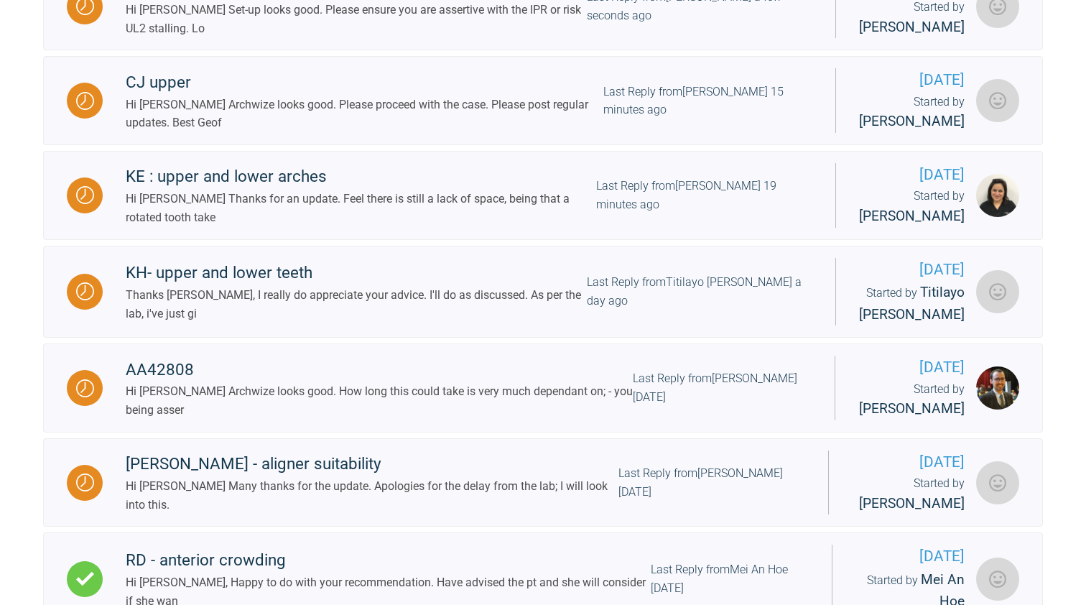
scroll to position [766, 0]
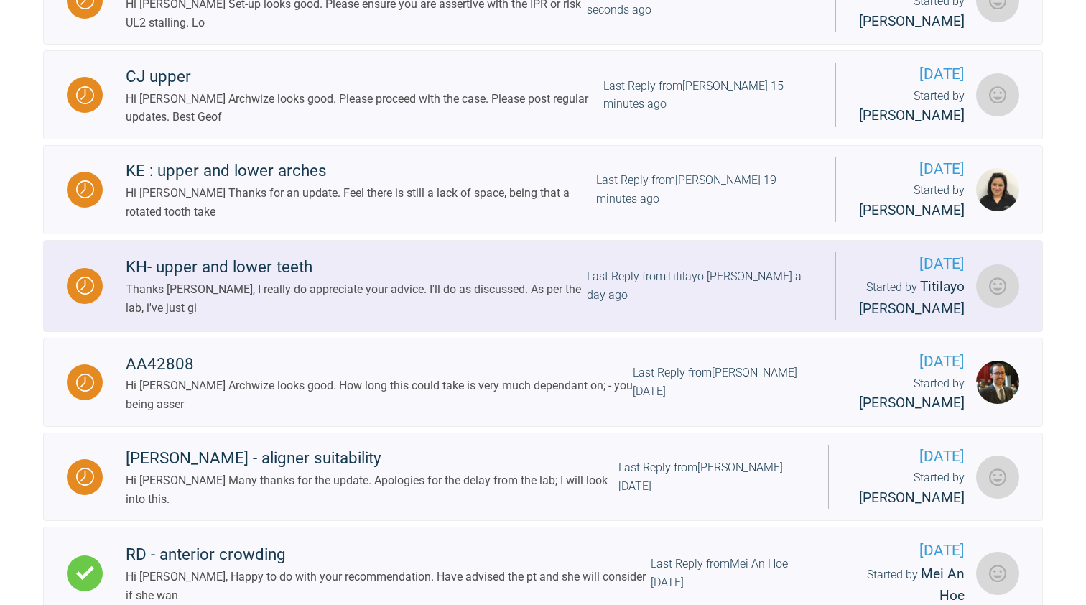
click at [459, 313] on div "Thanks [PERSON_NAME], I really do appreciate your advice. I'll do as discussed.…" at bounding box center [356, 298] width 461 height 37
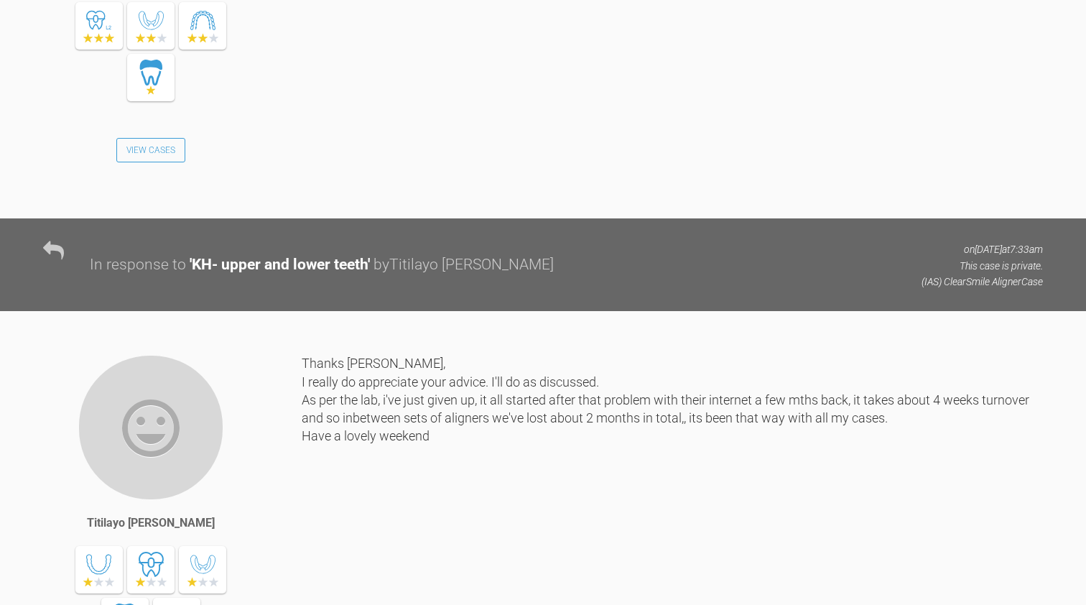
scroll to position [22141, 0]
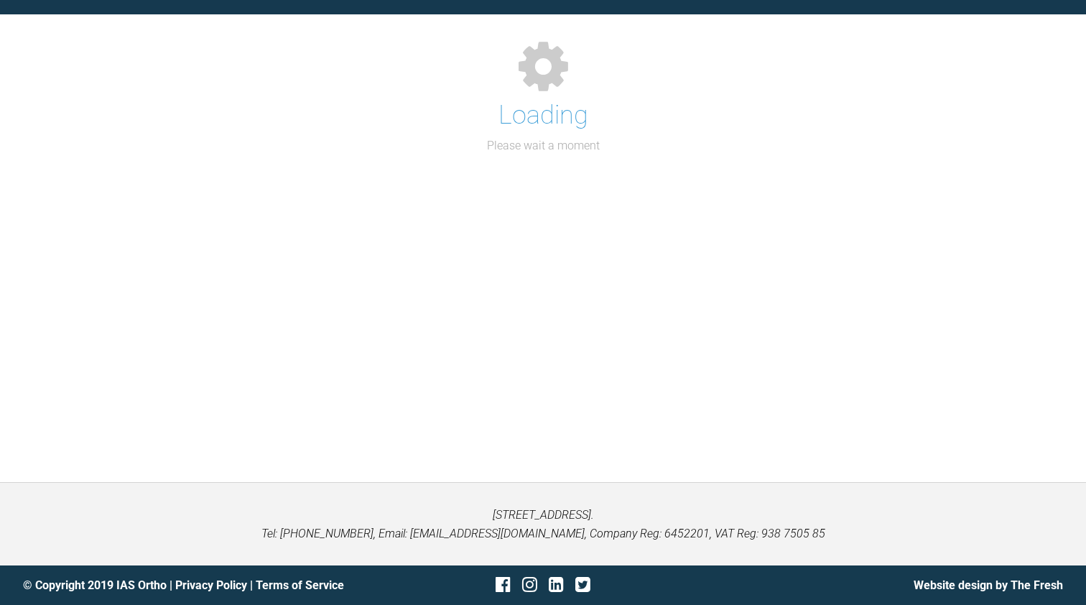
scroll to position [148, 0]
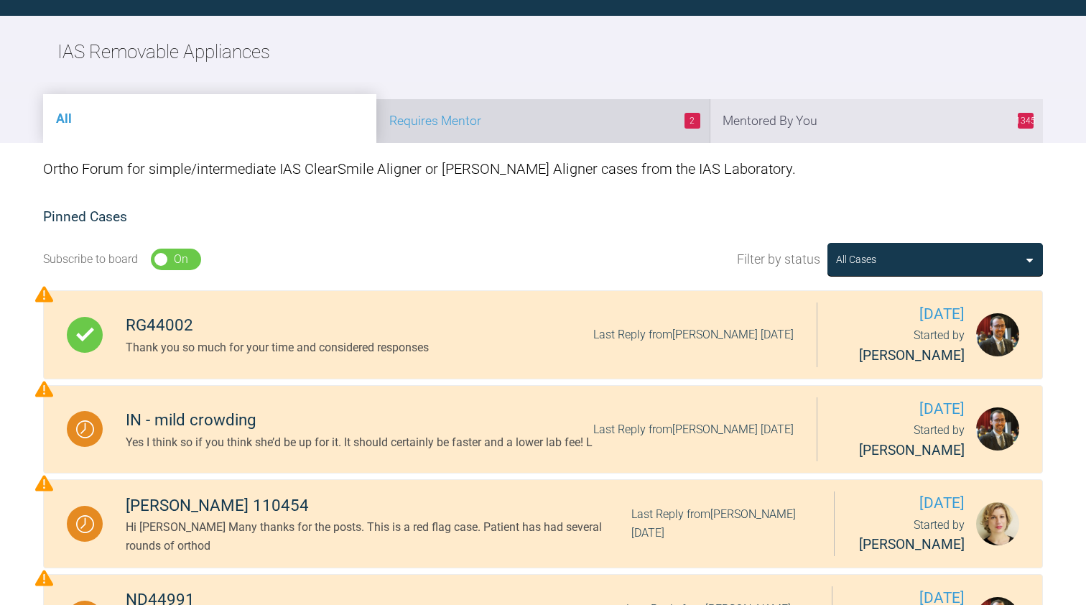
click at [514, 119] on li "2 Requires Mentor" at bounding box center [542, 121] width 333 height 44
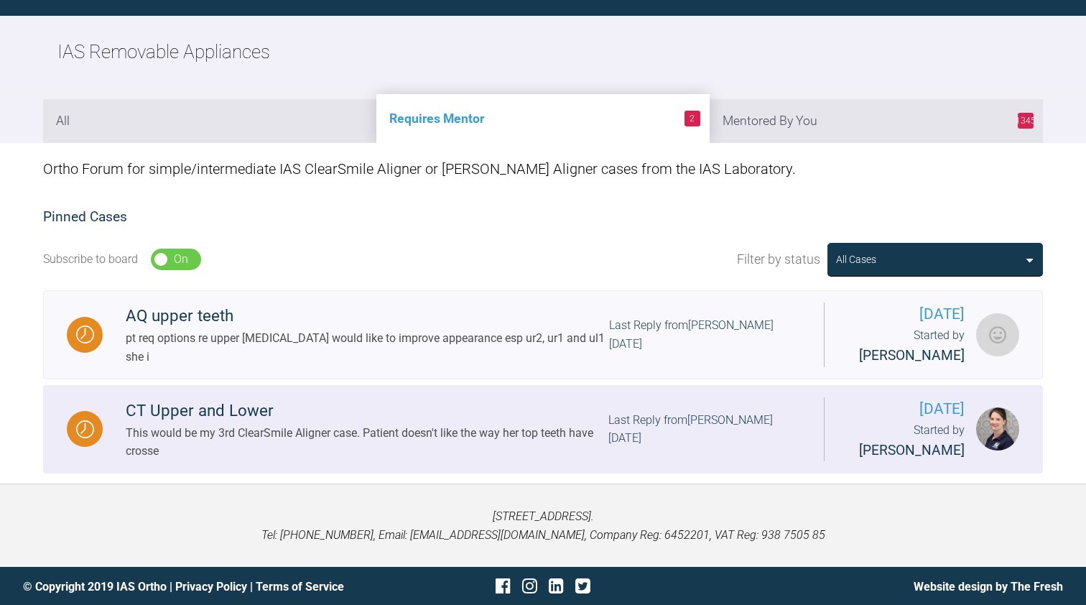
click at [312, 429] on div "This would be my 3rd ClearSmile Aligner case. Patient doesn't like the way her …" at bounding box center [367, 442] width 483 height 37
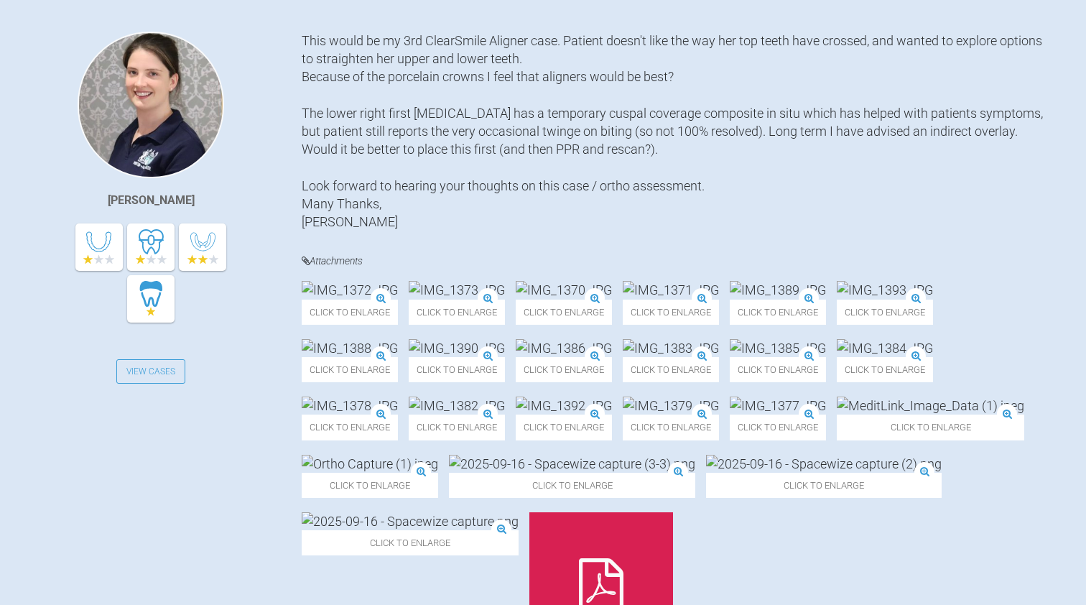
scroll to position [356, 0]
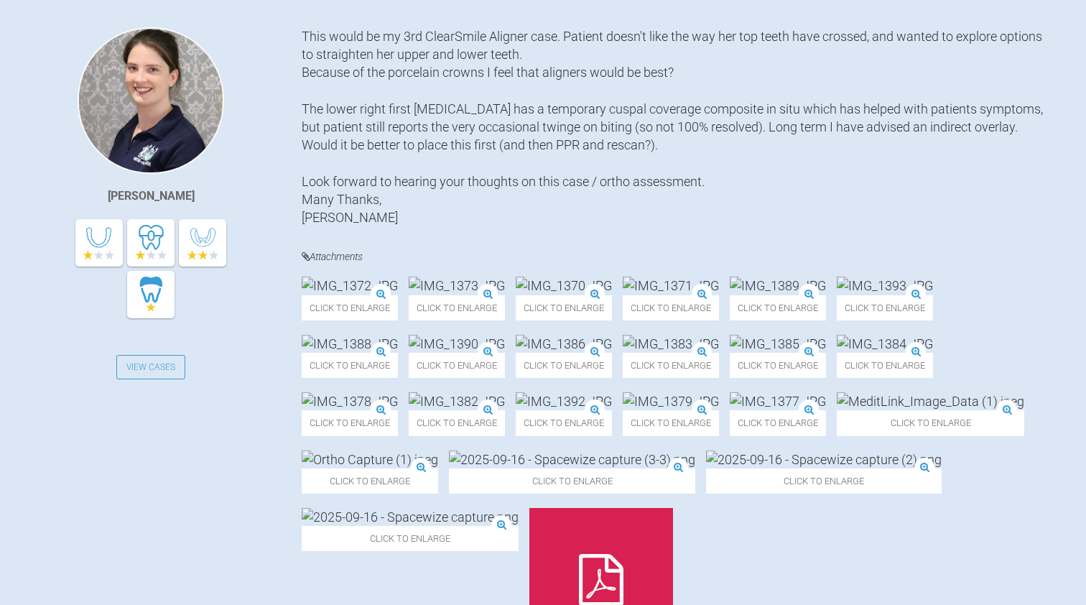
click at [361, 294] on img at bounding box center [350, 286] width 96 height 18
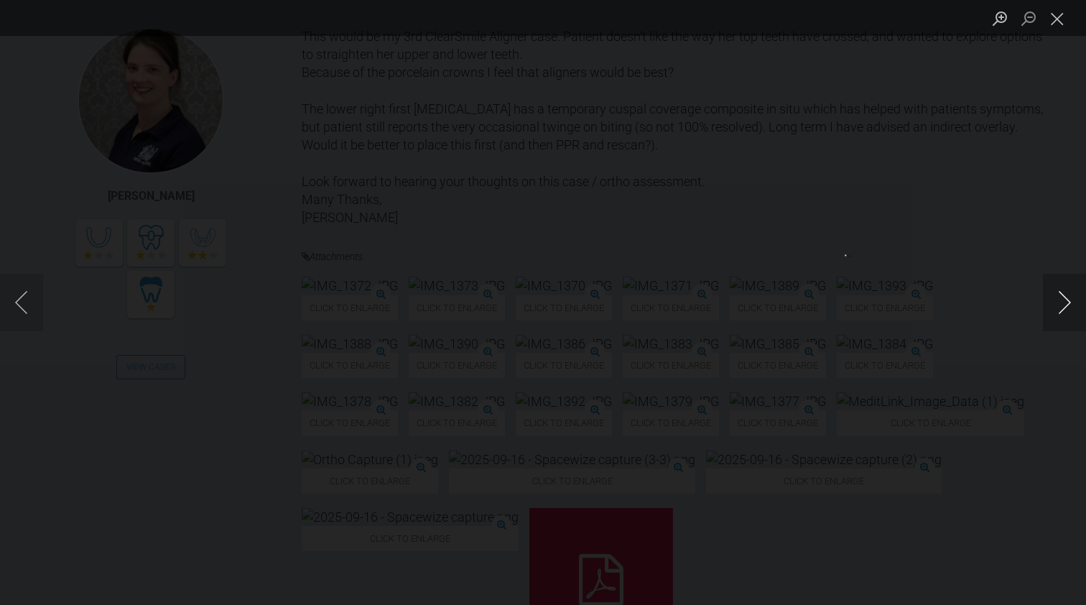
click at [1058, 297] on button "Next image" at bounding box center [1064, 302] width 43 height 57
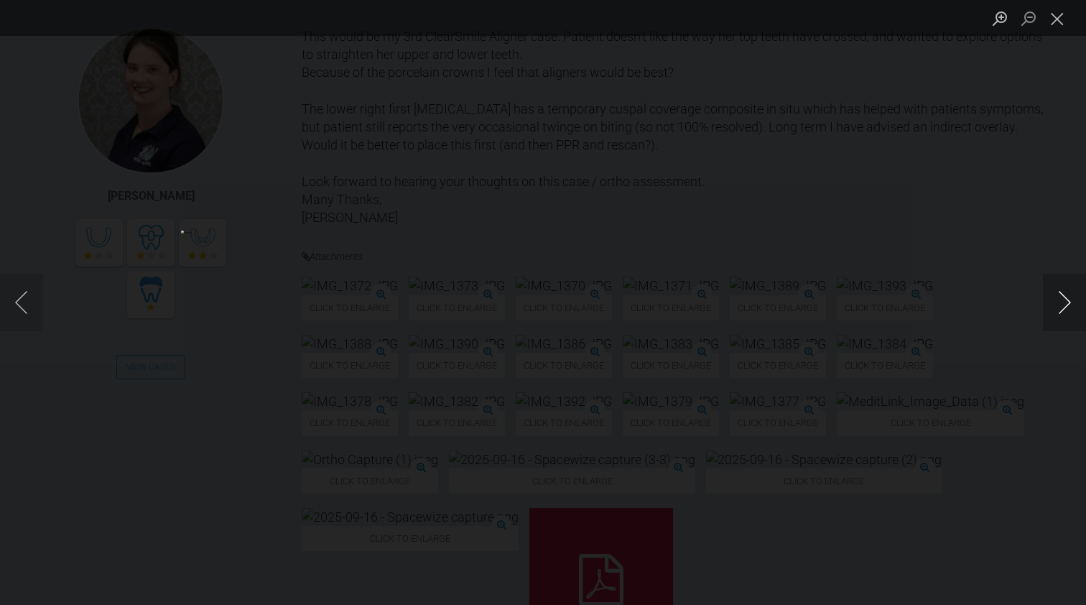
click at [1058, 297] on button "Next image" at bounding box center [1064, 302] width 43 height 57
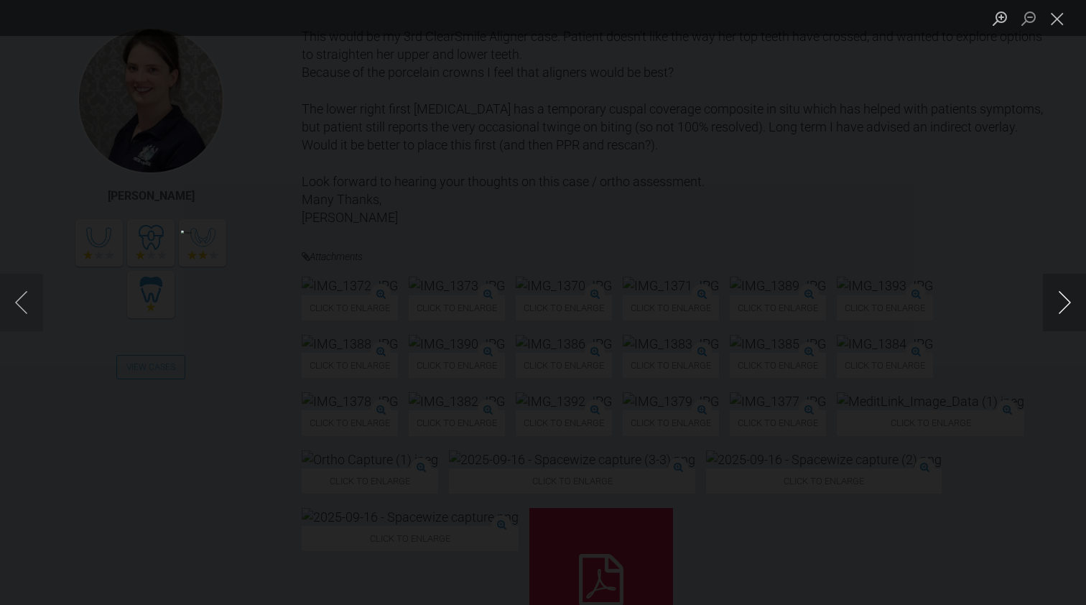
click at [1058, 297] on button "Next image" at bounding box center [1064, 302] width 43 height 57
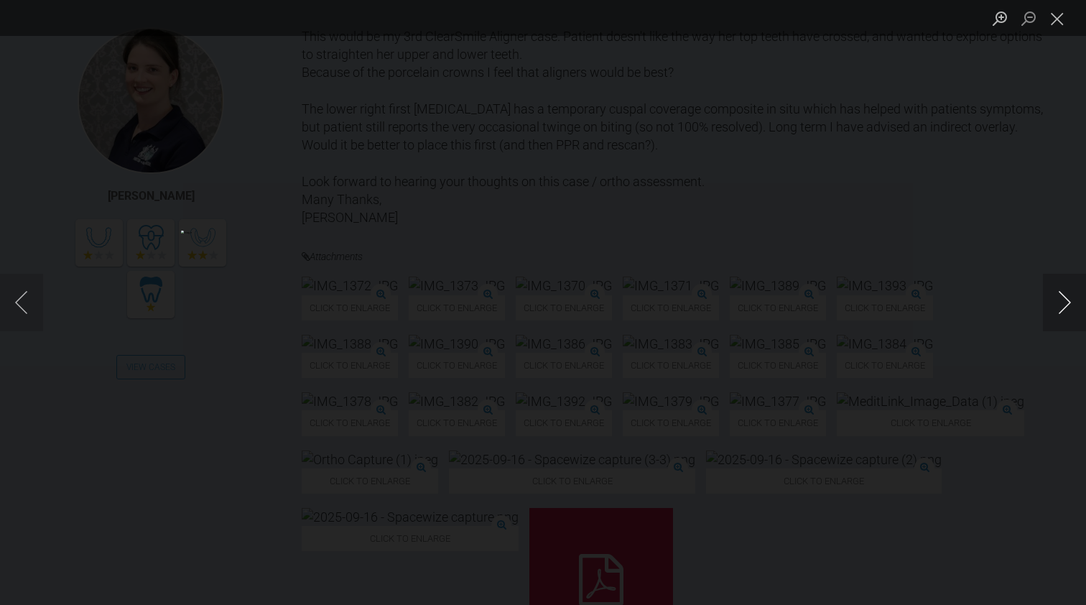
click at [1058, 297] on button "Next image" at bounding box center [1064, 302] width 43 height 57
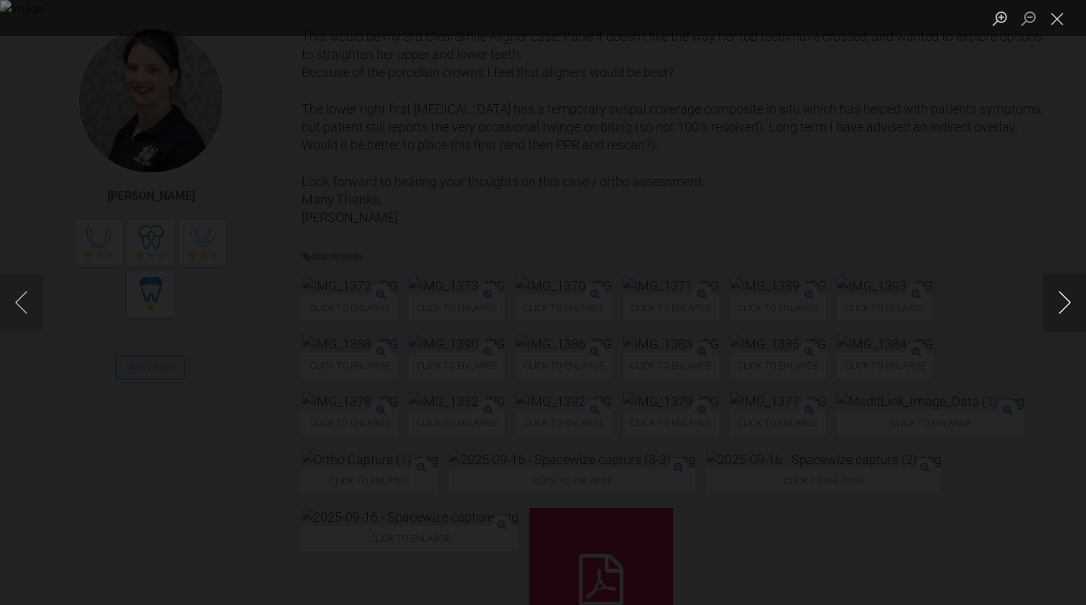
click at [1058, 297] on button "Next image" at bounding box center [1064, 302] width 43 height 57
click at [1059, 24] on button "Close lightbox" at bounding box center [1057, 18] width 29 height 25
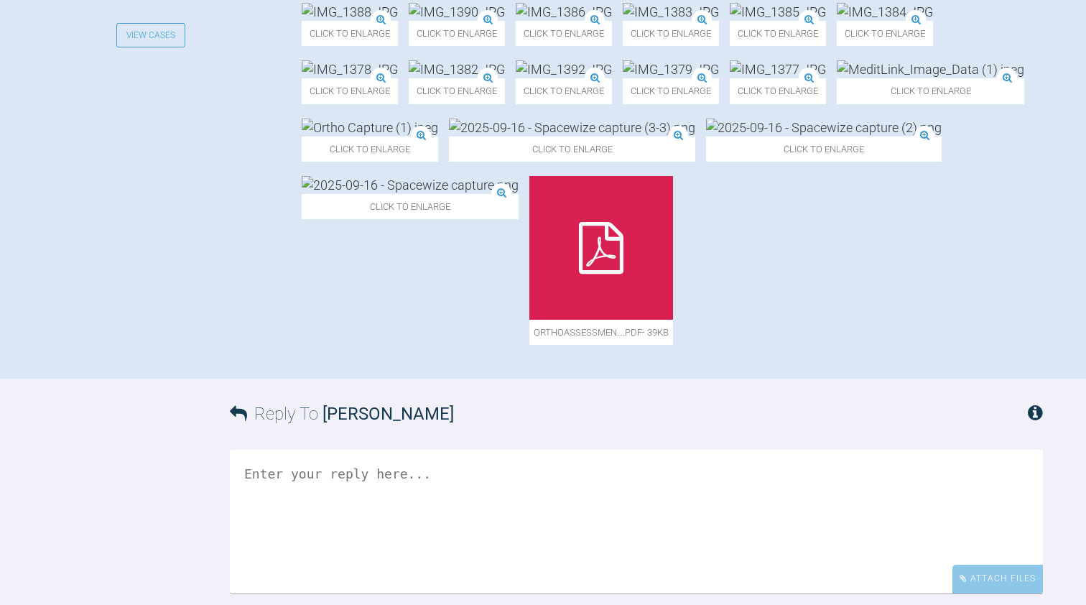
scroll to position [1079, 0]
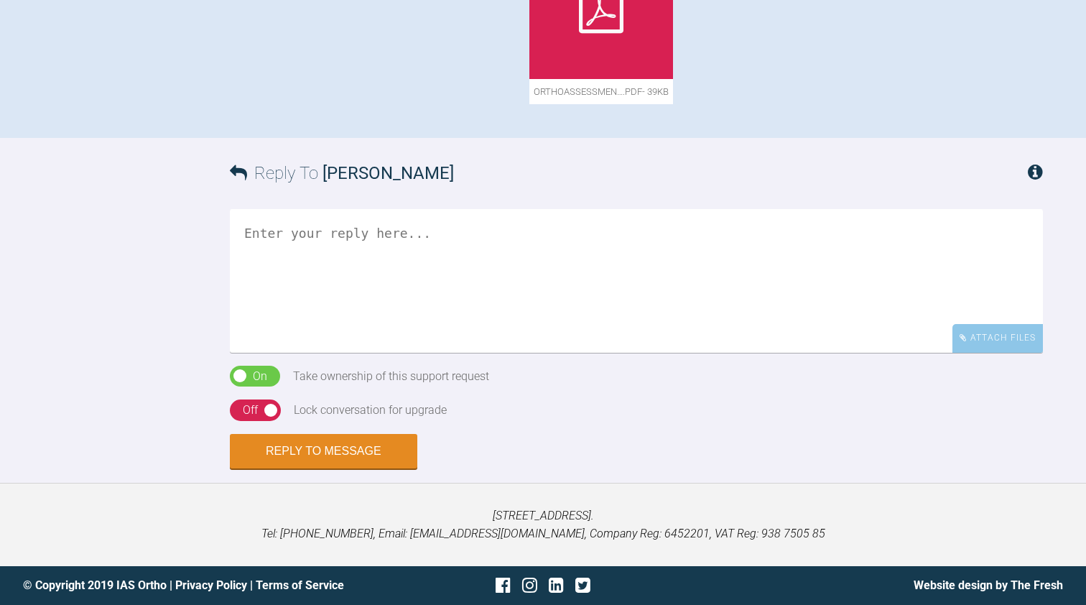
click at [355, 353] on textarea at bounding box center [636, 281] width 813 height 144
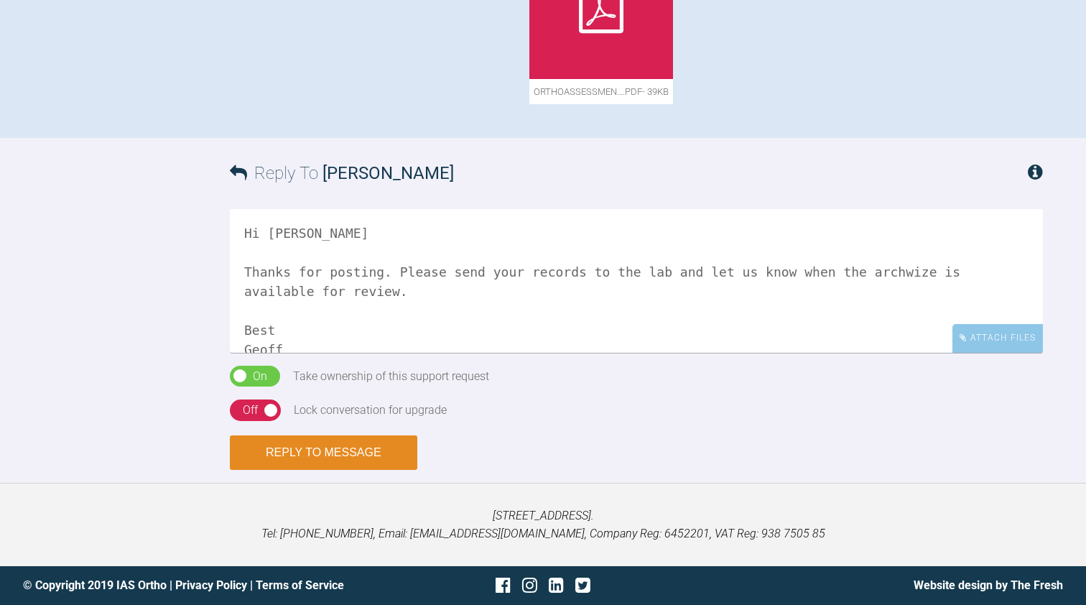
scroll to position [1363, 0]
type textarea "Hi [PERSON_NAME] Thanks for posting. Please send your records to the lab and le…"
click at [317, 456] on button "Reply to Message" at bounding box center [323, 452] width 187 height 34
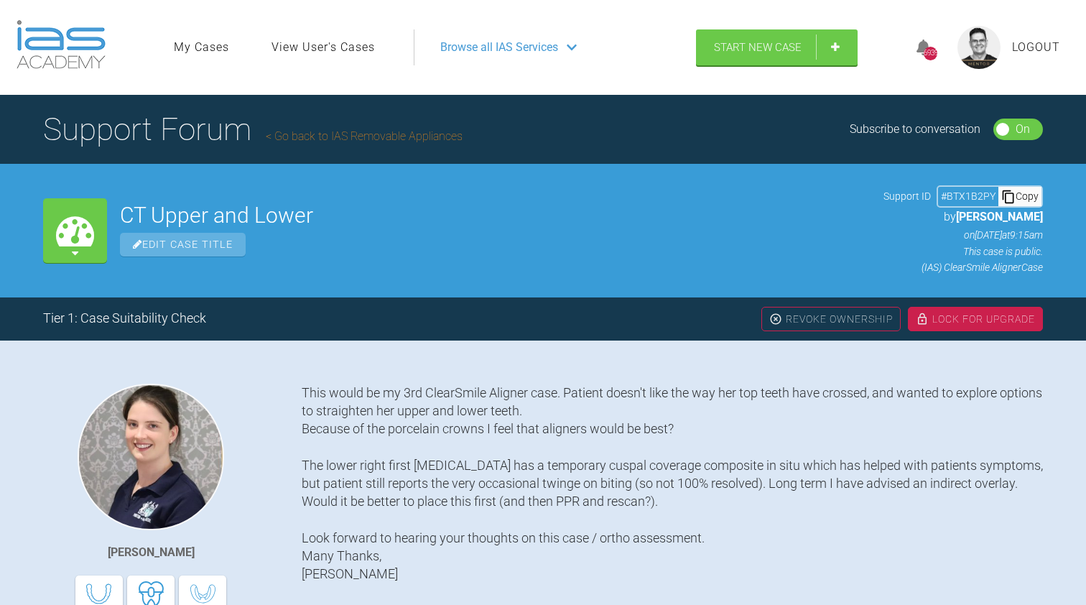
scroll to position [0, 0]
click at [967, 318] on div "Lock For Upgrade" at bounding box center [975, 319] width 135 height 24
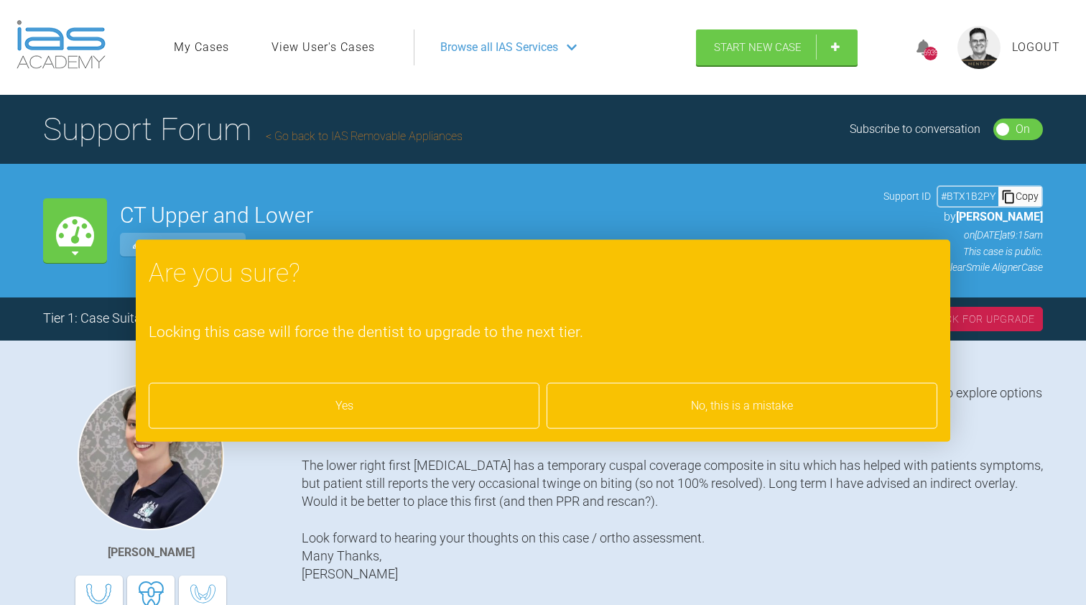
click at [396, 400] on div "Yes" at bounding box center [344, 406] width 391 height 46
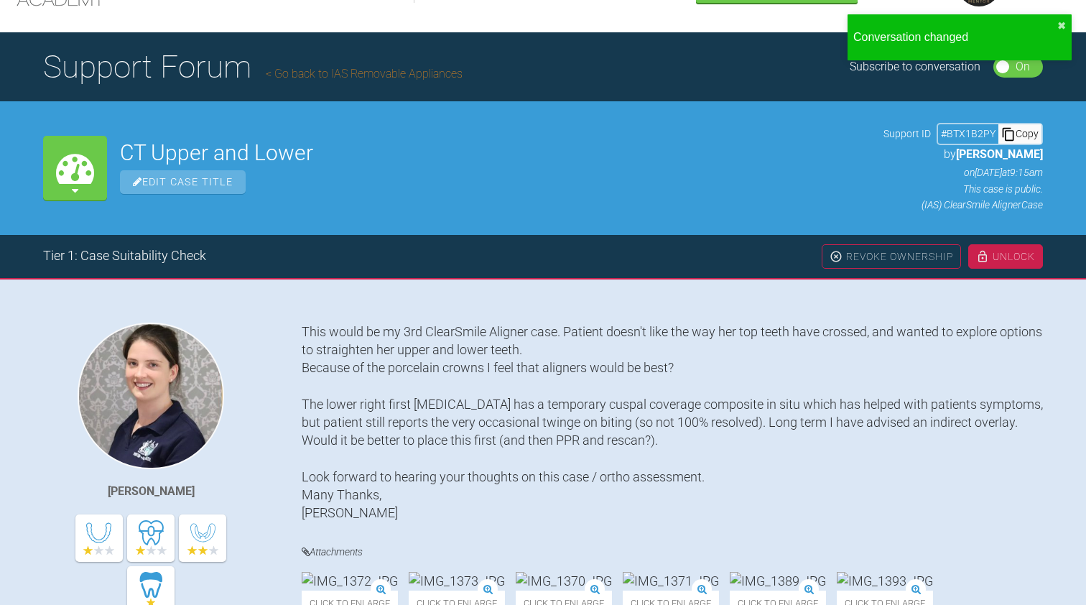
scroll to position [62, 0]
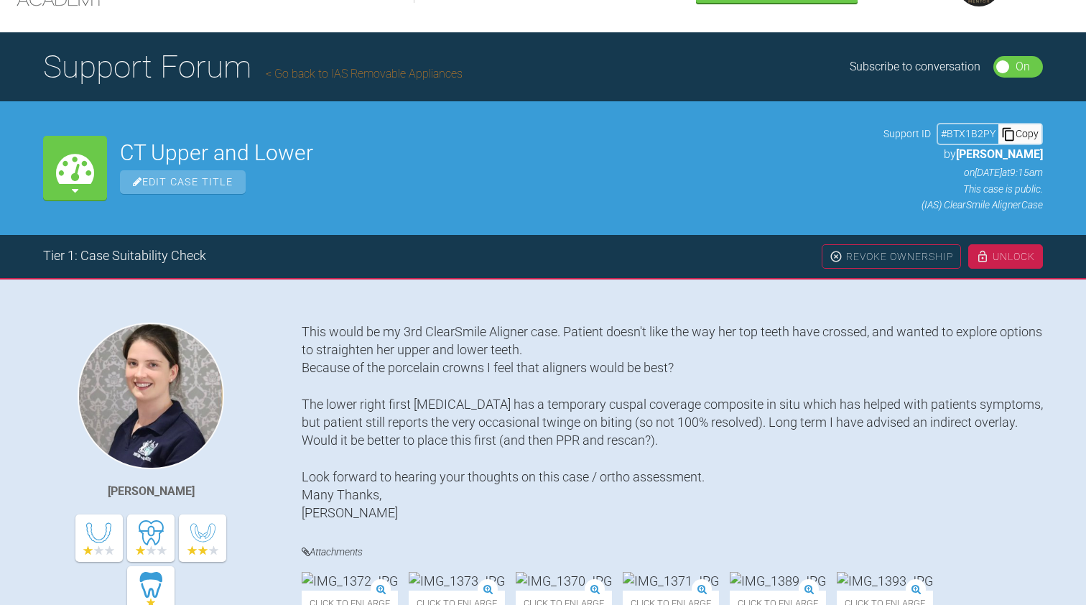
click at [348, 75] on link "Go back to IAS Removable Appliances" at bounding box center [364, 74] width 197 height 14
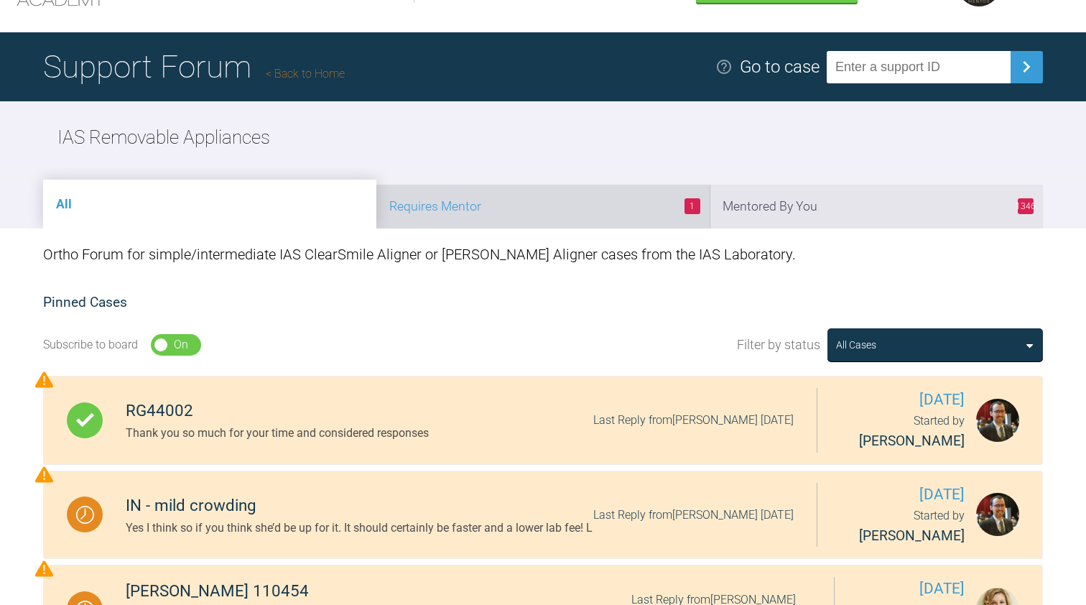
click at [527, 204] on li "1 Requires Mentor" at bounding box center [542, 207] width 333 height 44
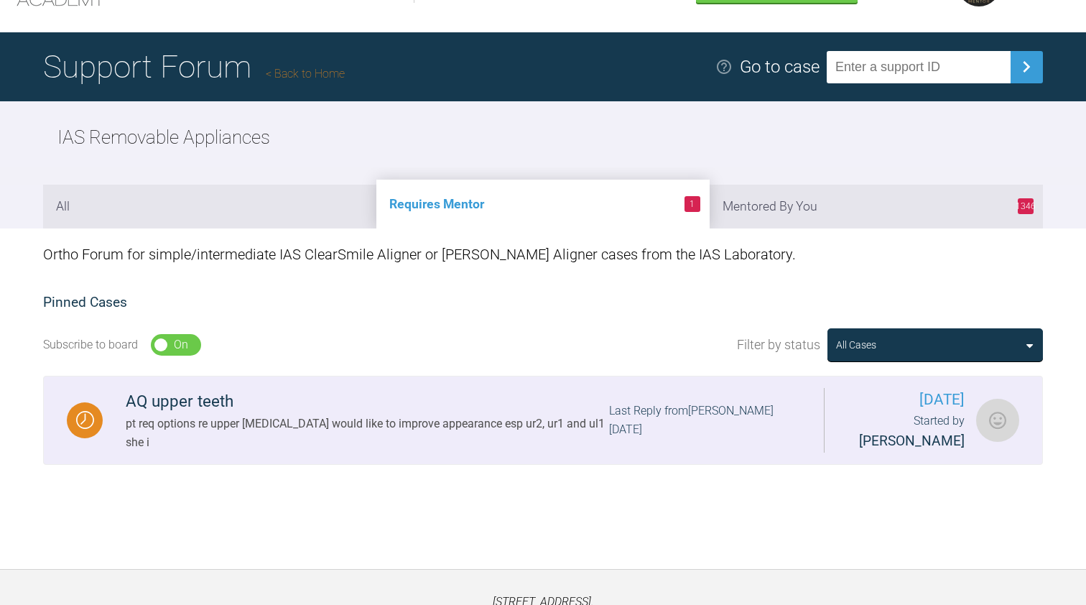
click at [336, 424] on div "pt req options re upper [MEDICAL_DATA] would like to improve appearance esp ur2…" at bounding box center [367, 432] width 483 height 37
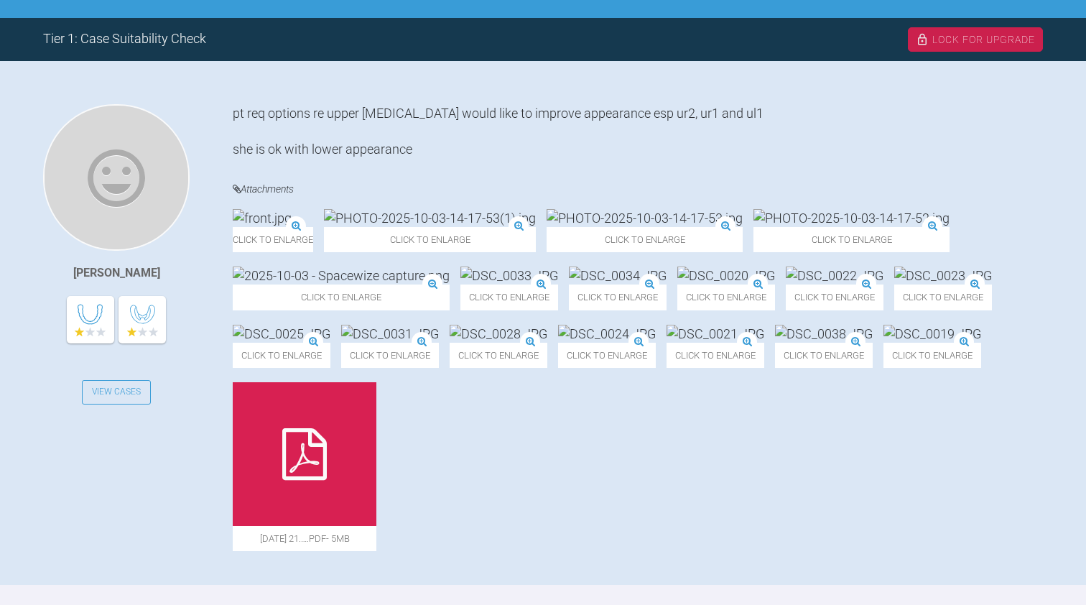
scroll to position [281, 0]
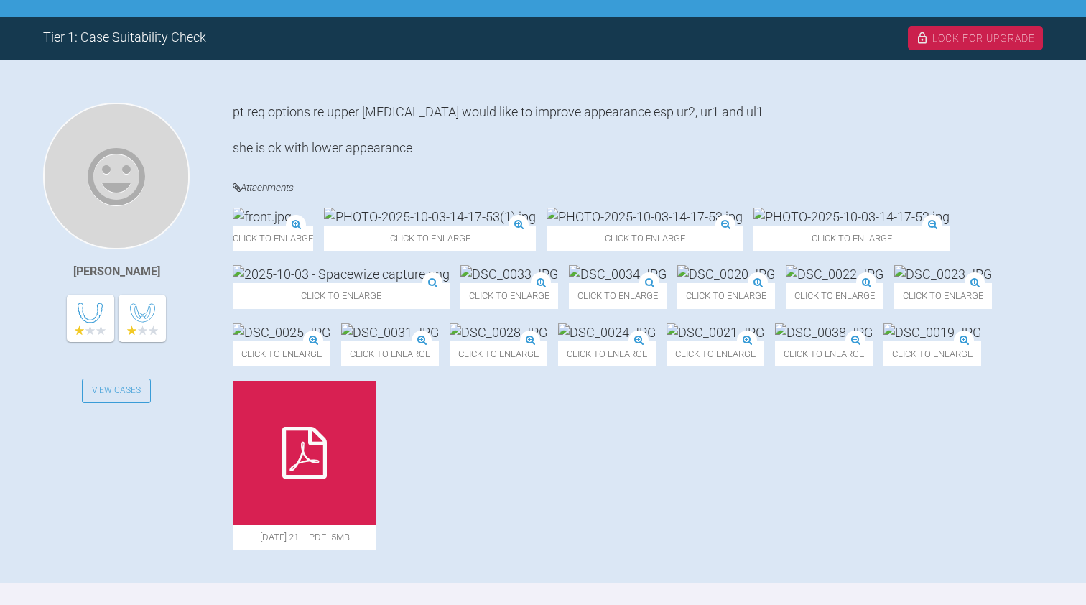
click at [313, 219] on div "Click to enlarge" at bounding box center [273, 229] width 80 height 43
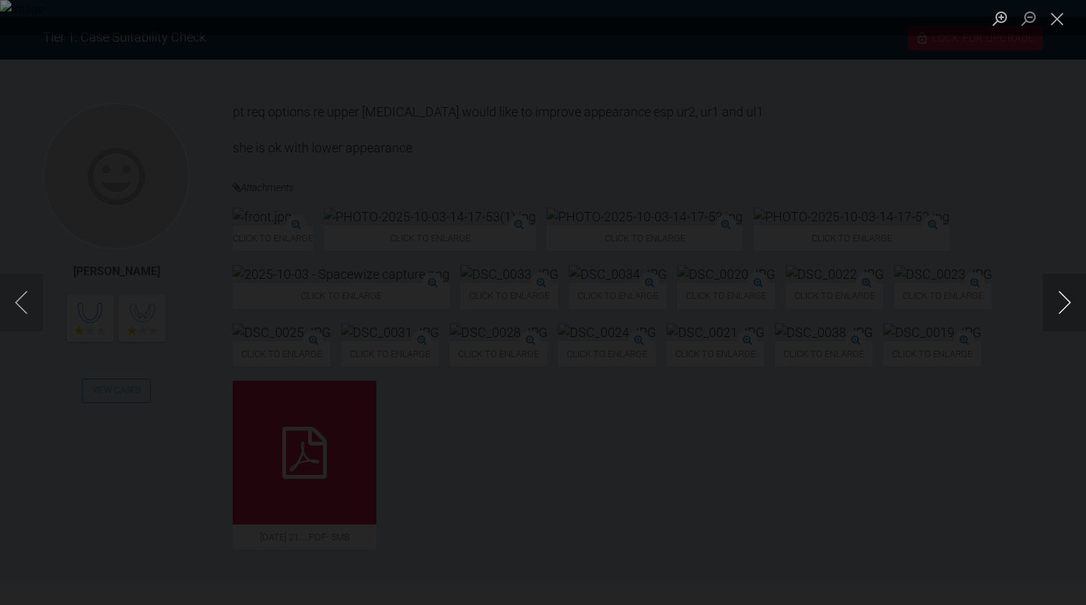
click at [1066, 297] on button "Next image" at bounding box center [1064, 302] width 43 height 57
click at [1067, 296] on button "Next image" at bounding box center [1064, 302] width 43 height 57
click at [23, 303] on button "Previous image" at bounding box center [21, 302] width 43 height 57
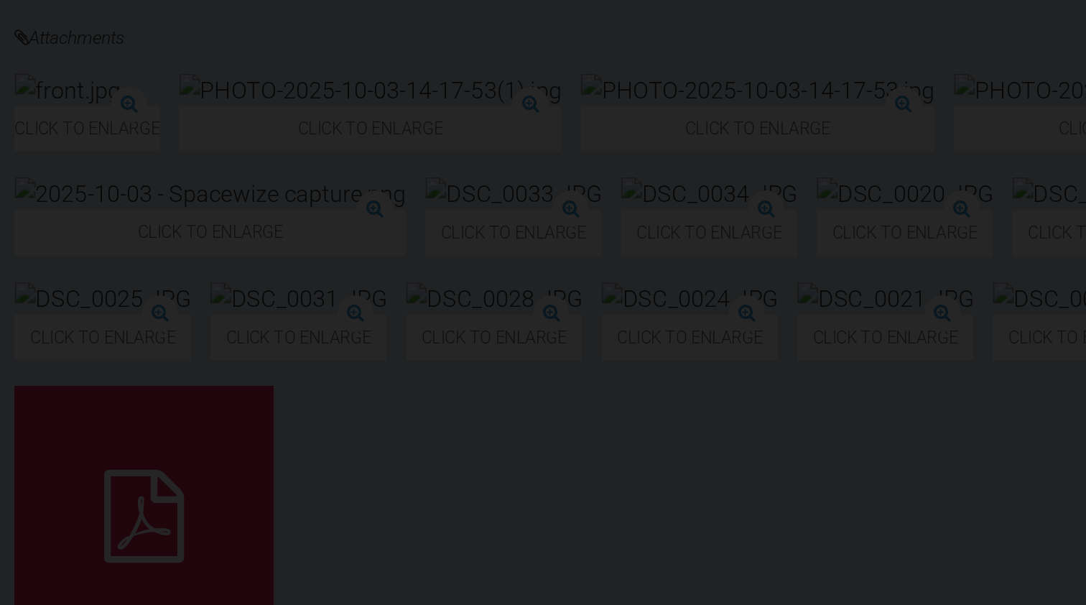
scroll to position [318, 0]
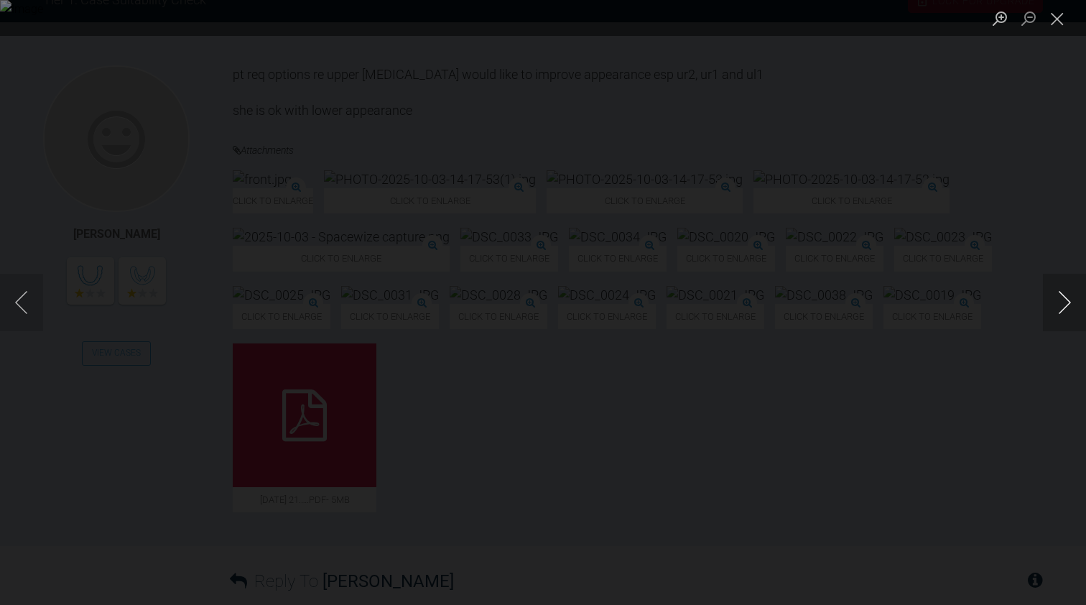
click at [1065, 304] on button "Next image" at bounding box center [1064, 302] width 43 height 57
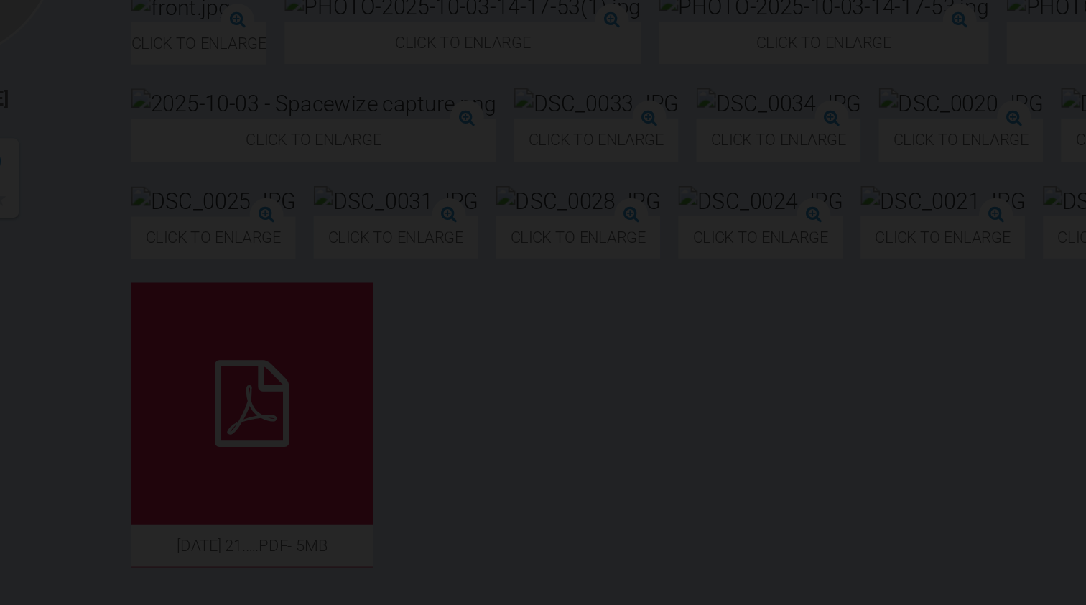
scroll to position [316, 0]
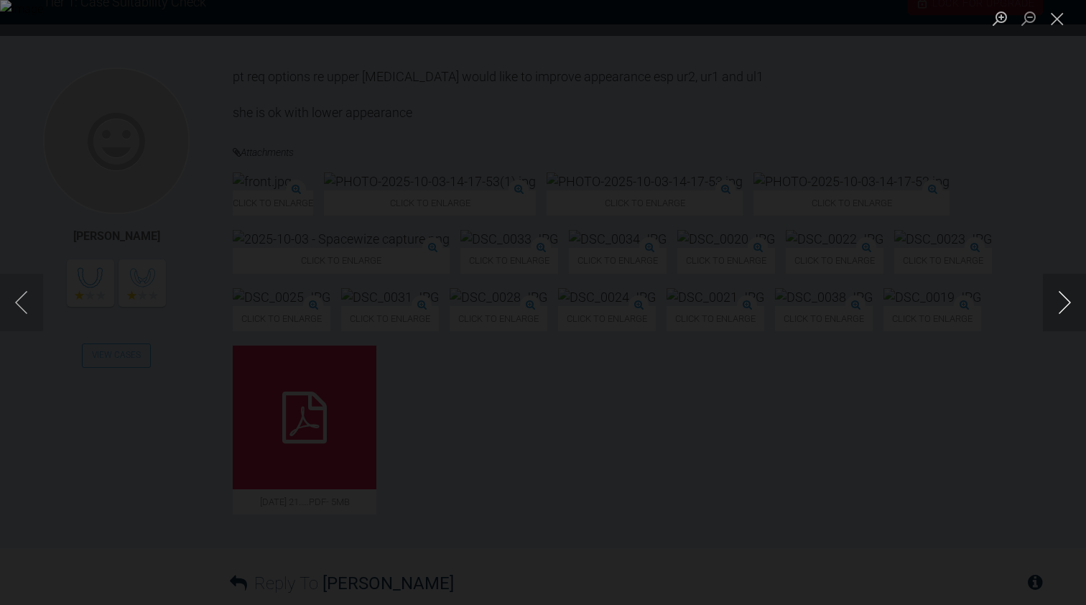
click at [1062, 311] on button "Next image" at bounding box center [1064, 302] width 43 height 57
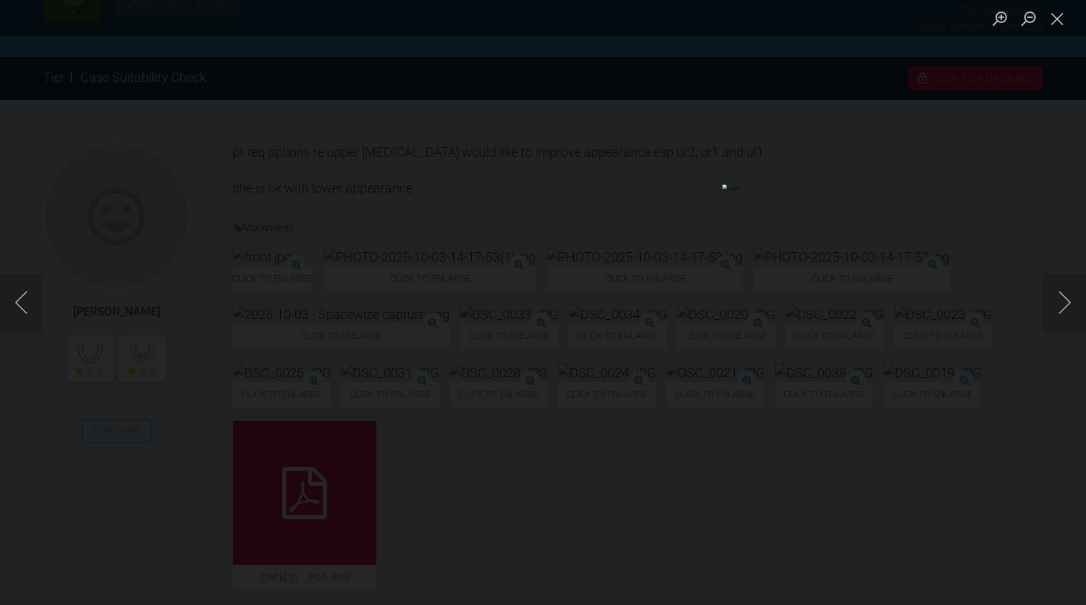
scroll to position [241, 0]
click at [1063, 300] on button "Next image" at bounding box center [1064, 302] width 43 height 57
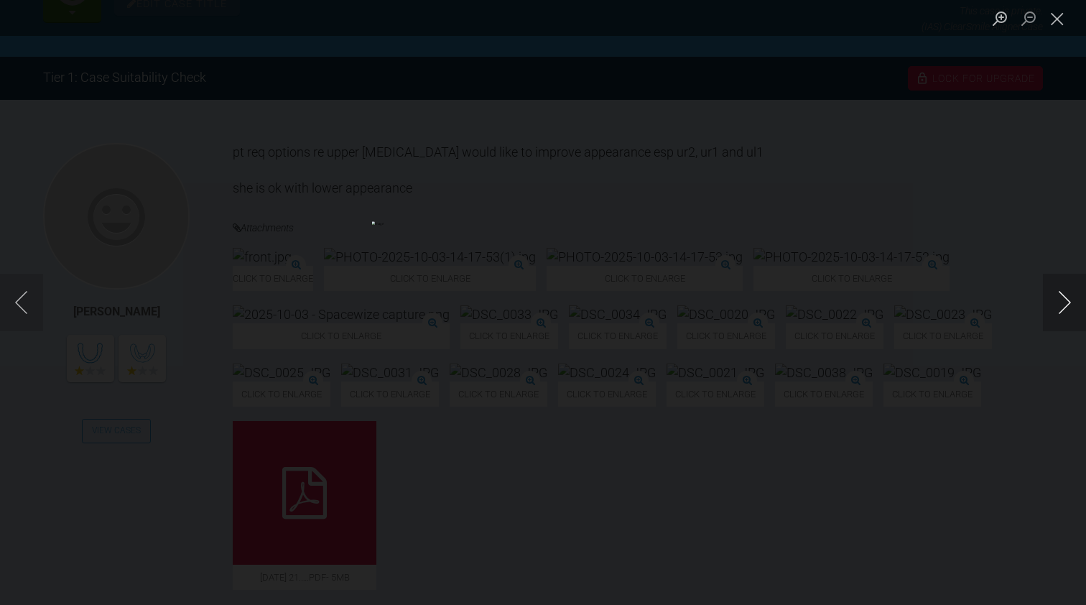
click at [1063, 300] on button "Next image" at bounding box center [1064, 302] width 43 height 57
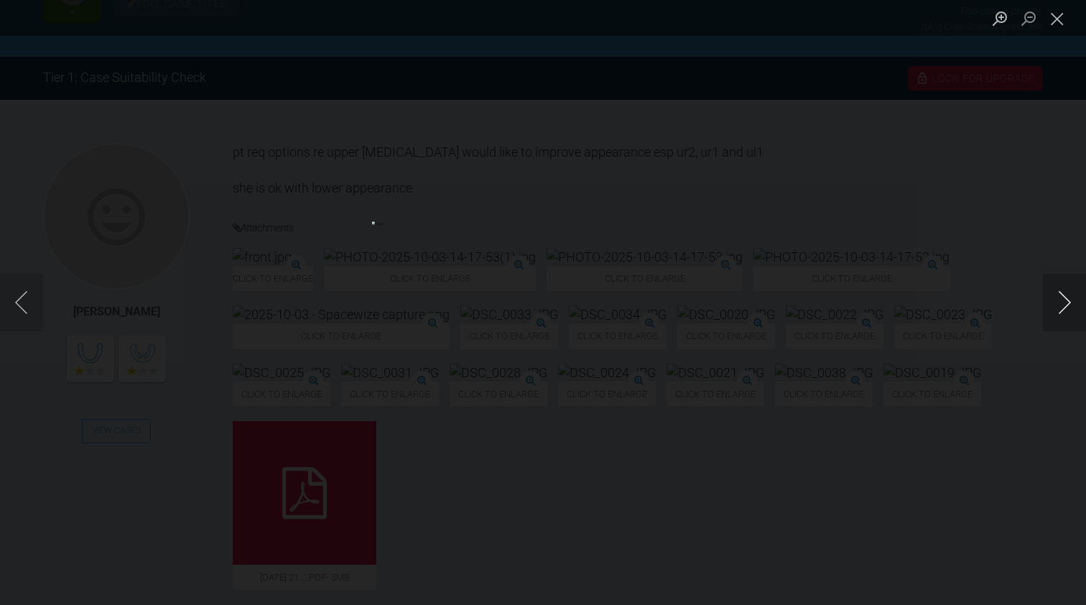
click at [1063, 300] on button "Next image" at bounding box center [1064, 302] width 43 height 57
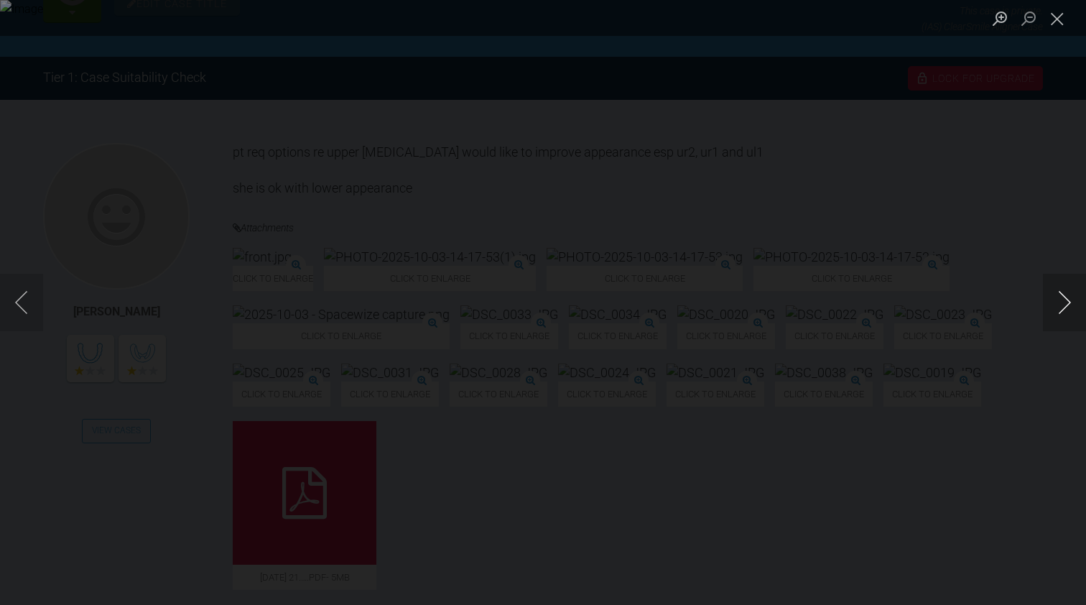
click at [1063, 300] on button "Next image" at bounding box center [1064, 302] width 43 height 57
click at [1056, 15] on button "Close lightbox" at bounding box center [1057, 18] width 29 height 25
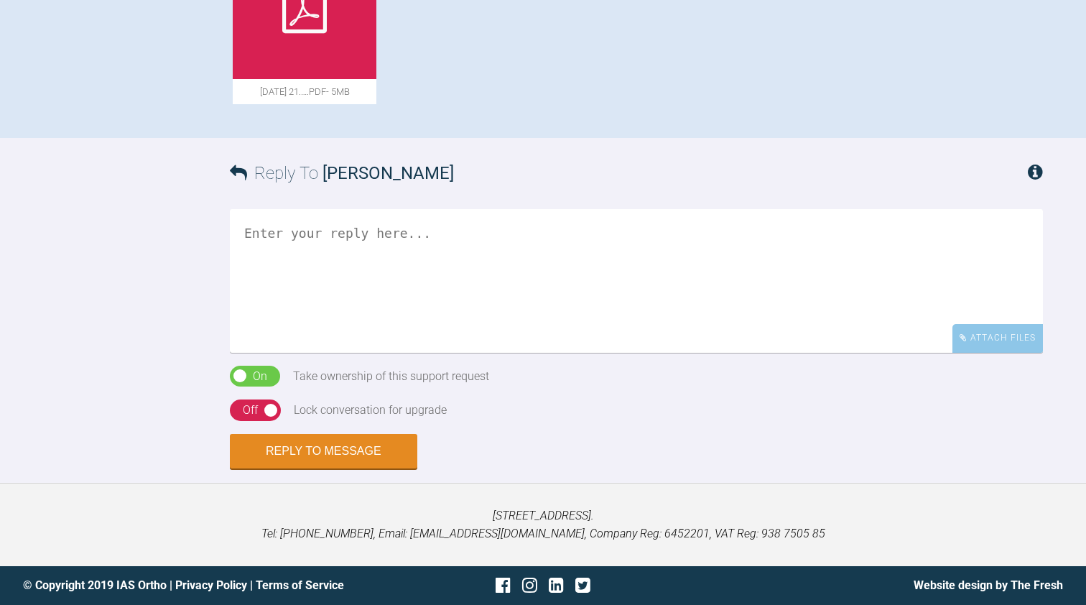
scroll to position [798, 0]
click at [376, 79] on div at bounding box center [305, 7] width 144 height 144
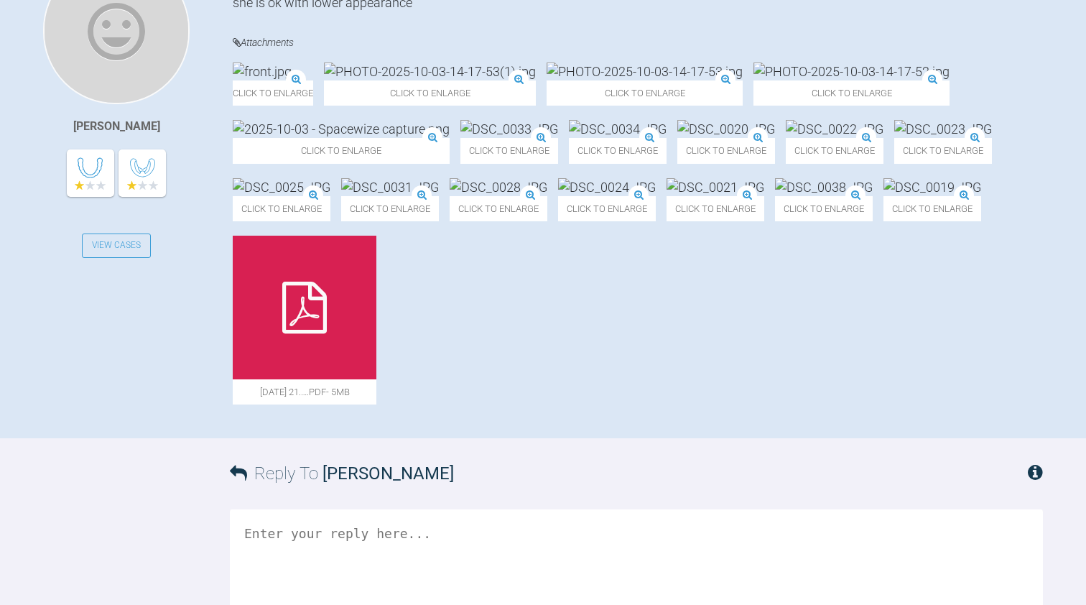
scroll to position [358, 0]
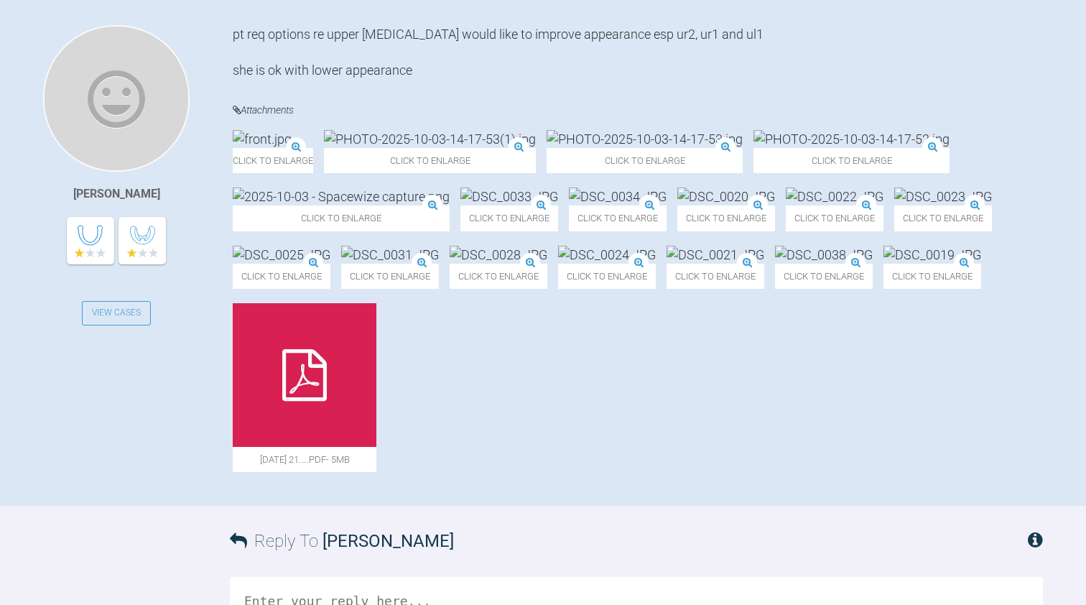
click at [753, 148] on img at bounding box center [851, 139] width 196 height 18
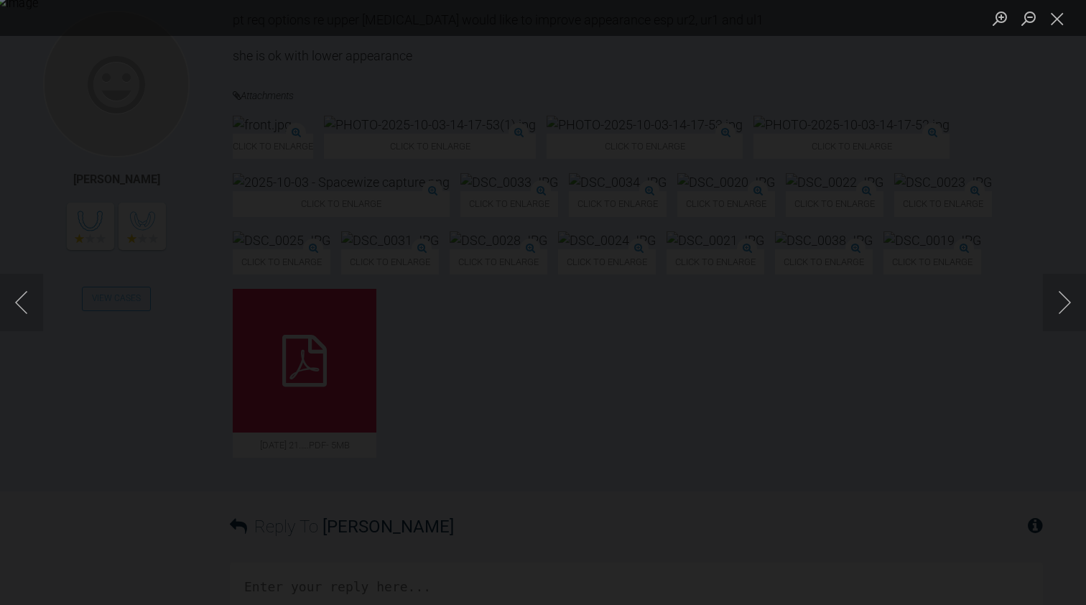
scroll to position [371, 0]
click at [1063, 15] on button "Close lightbox" at bounding box center [1057, 18] width 29 height 25
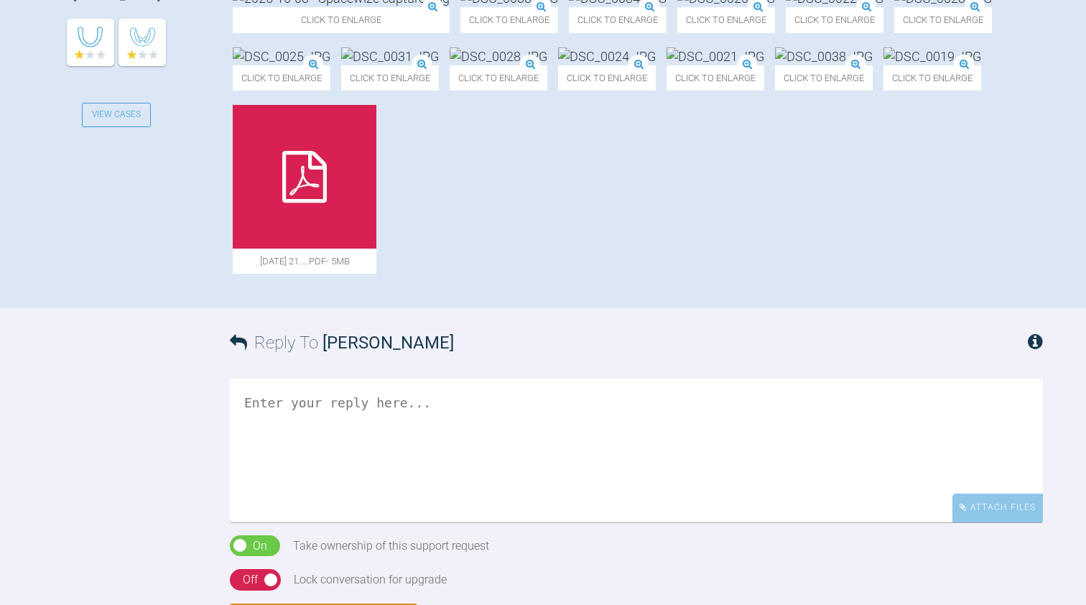
scroll to position [557, 0]
click at [439, 65] on img at bounding box center [390, 56] width 98 height 18
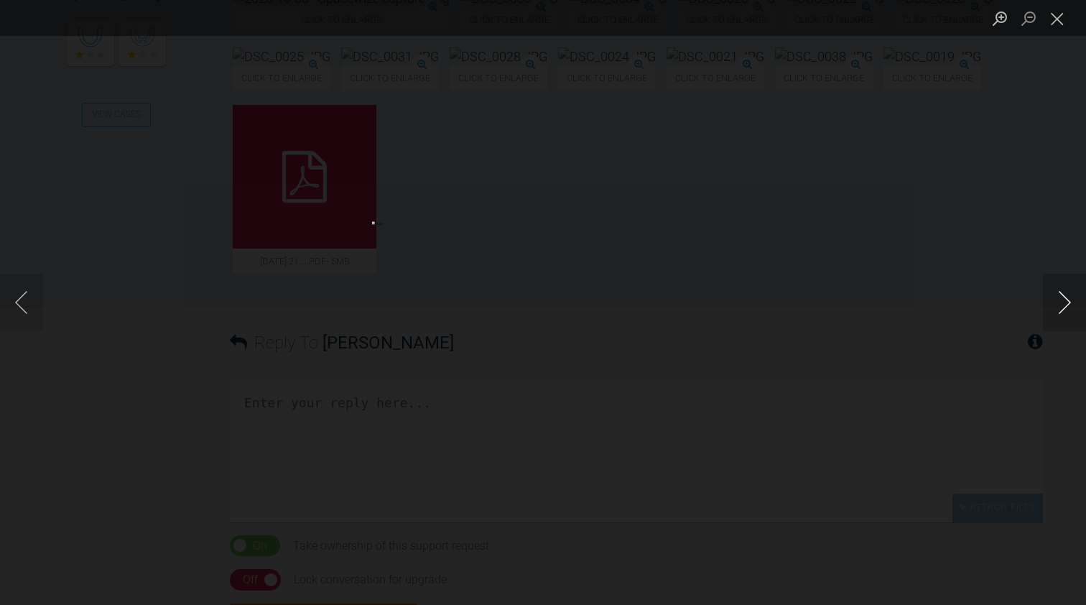
click at [1056, 302] on button "Next image" at bounding box center [1064, 302] width 43 height 57
click at [25, 295] on button "Previous image" at bounding box center [21, 302] width 43 height 57
click at [1065, 303] on button "Next image" at bounding box center [1064, 302] width 43 height 57
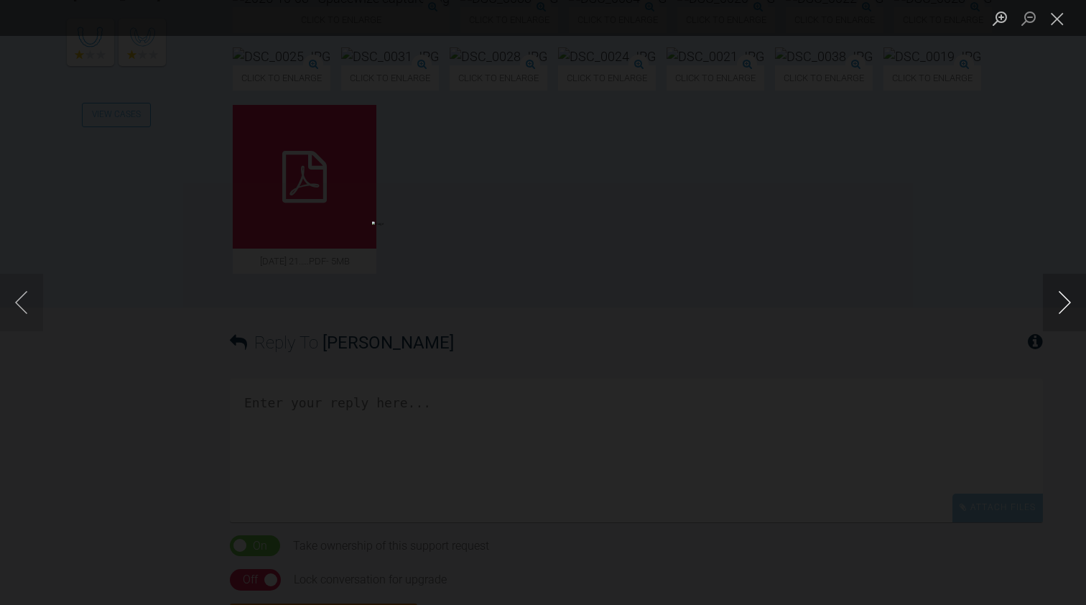
click at [1065, 303] on button "Next image" at bounding box center [1064, 302] width 43 height 57
click at [1064, 304] on button "Next image" at bounding box center [1064, 302] width 43 height 57
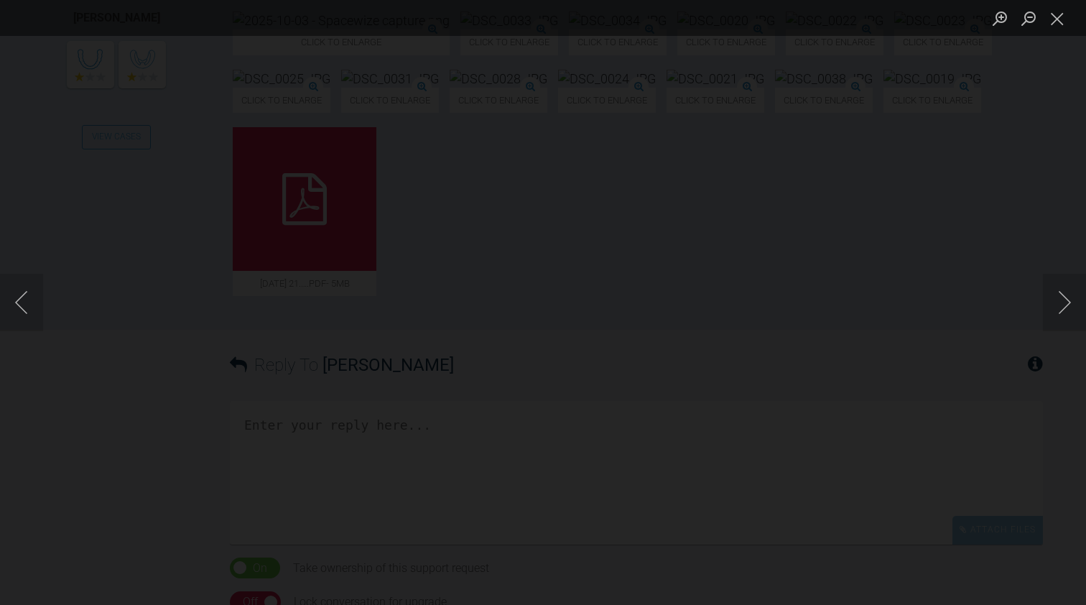
scroll to position [534, 0]
click at [1068, 299] on button "Next image" at bounding box center [1064, 302] width 43 height 57
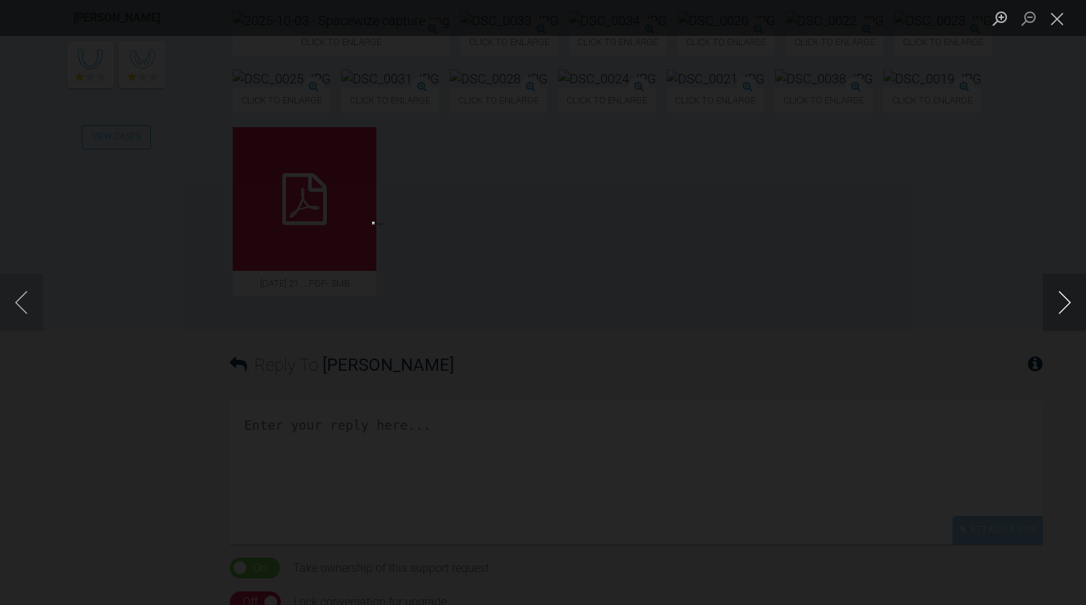
click at [1068, 299] on button "Next image" at bounding box center [1064, 302] width 43 height 57
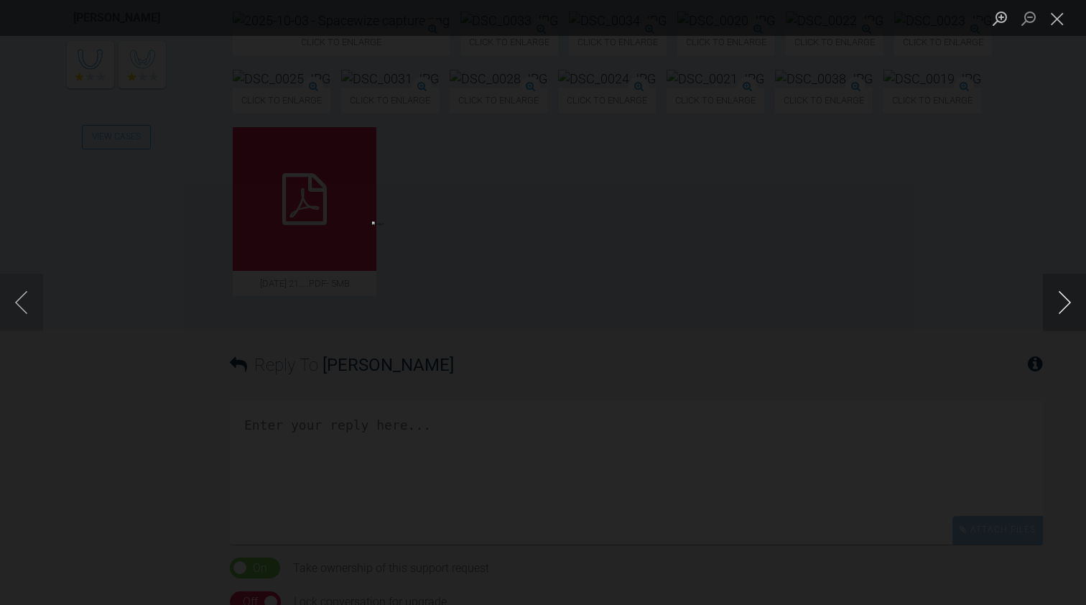
click at [1068, 299] on button "Next image" at bounding box center [1064, 302] width 43 height 57
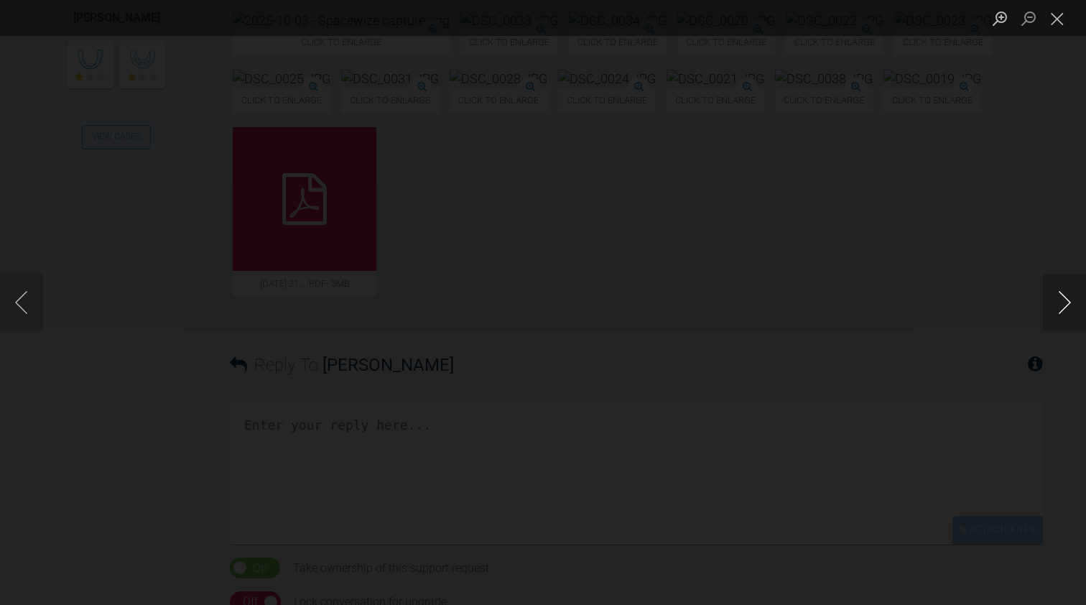
click at [1068, 299] on button "Next image" at bounding box center [1064, 302] width 43 height 57
click at [1063, 17] on button "Close lightbox" at bounding box center [1057, 18] width 29 height 25
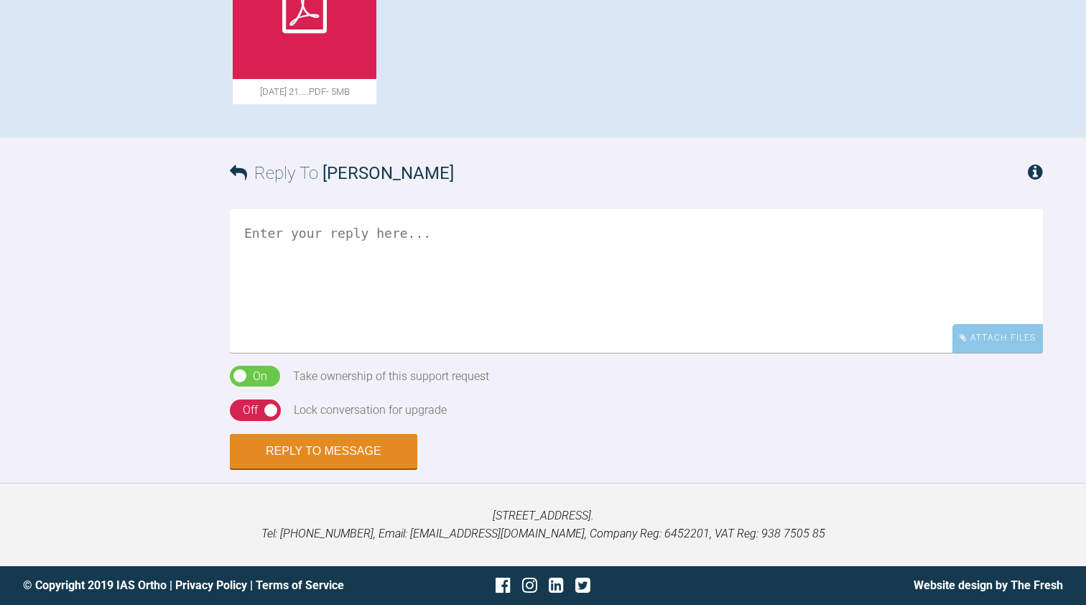
scroll to position [907, 0]
click at [310, 353] on textarea at bounding box center [636, 281] width 813 height 144
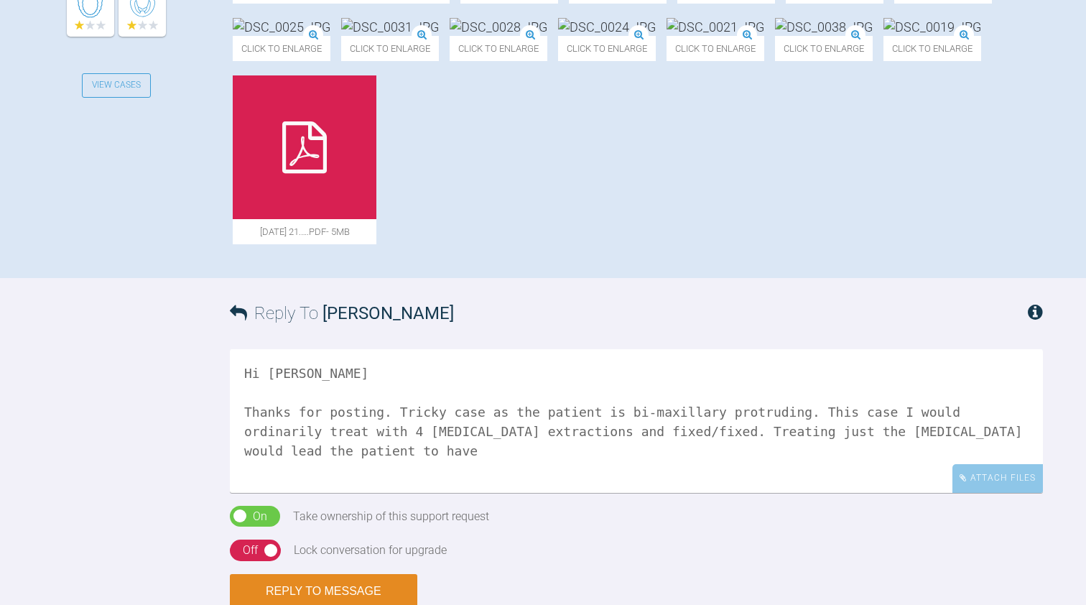
scroll to position [632, 0]
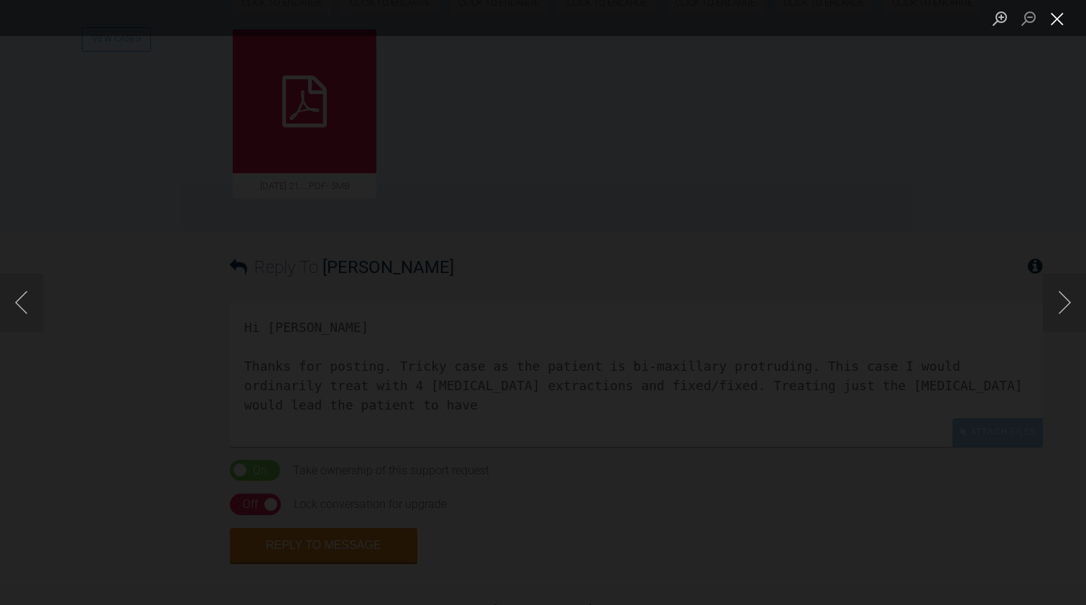
click at [1061, 26] on button "Close lightbox" at bounding box center [1057, 18] width 29 height 25
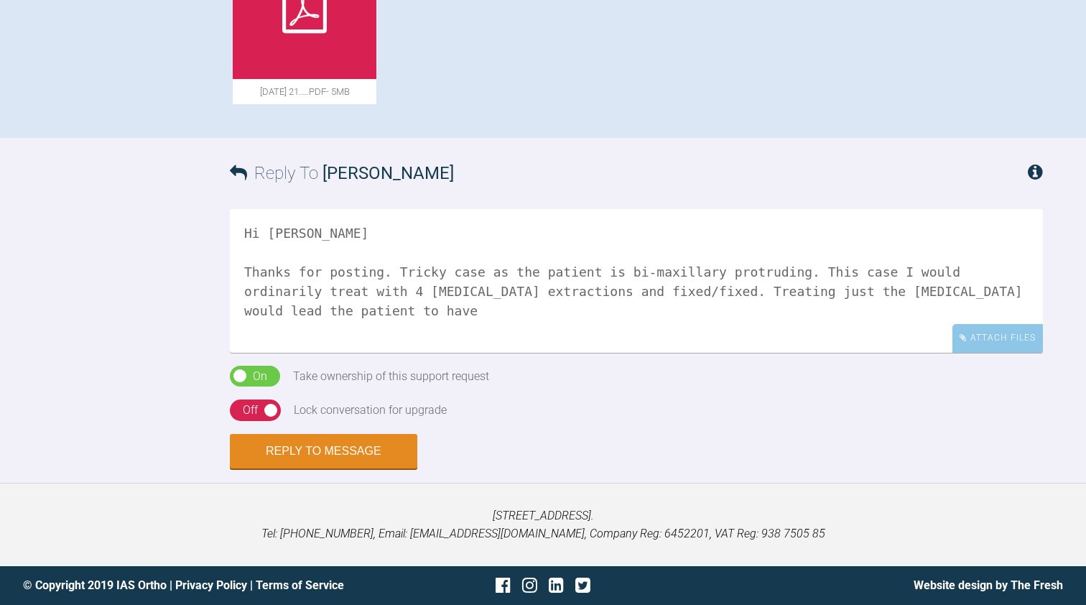
scroll to position [971, 0]
click at [449, 353] on textarea "Hi [PERSON_NAME] Thanks for posting. Tricky case as the patient is bi-maxillary…" at bounding box center [636, 281] width 813 height 144
click at [704, 353] on textarea "Hi [PERSON_NAME] Thanks for posting. Tricky case as the patient is bi-maxillary…" at bounding box center [636, 281] width 813 height 144
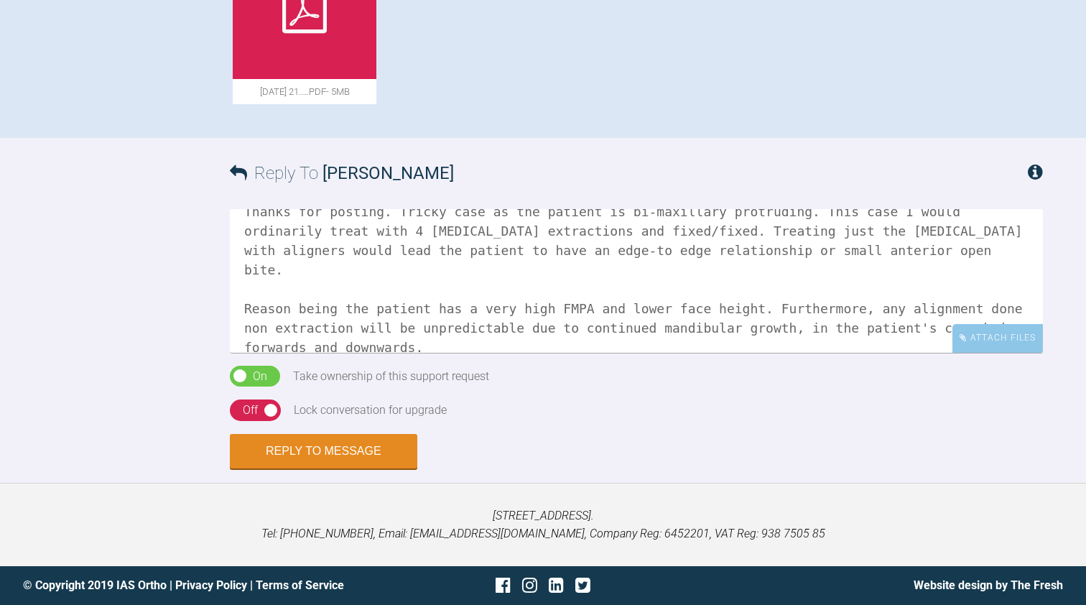
scroll to position [60, 0]
click at [245, 353] on textarea "Hi [PERSON_NAME] Thanks for posting. Tricky case as the patient is bi-maxillary…" at bounding box center [636, 281] width 813 height 144
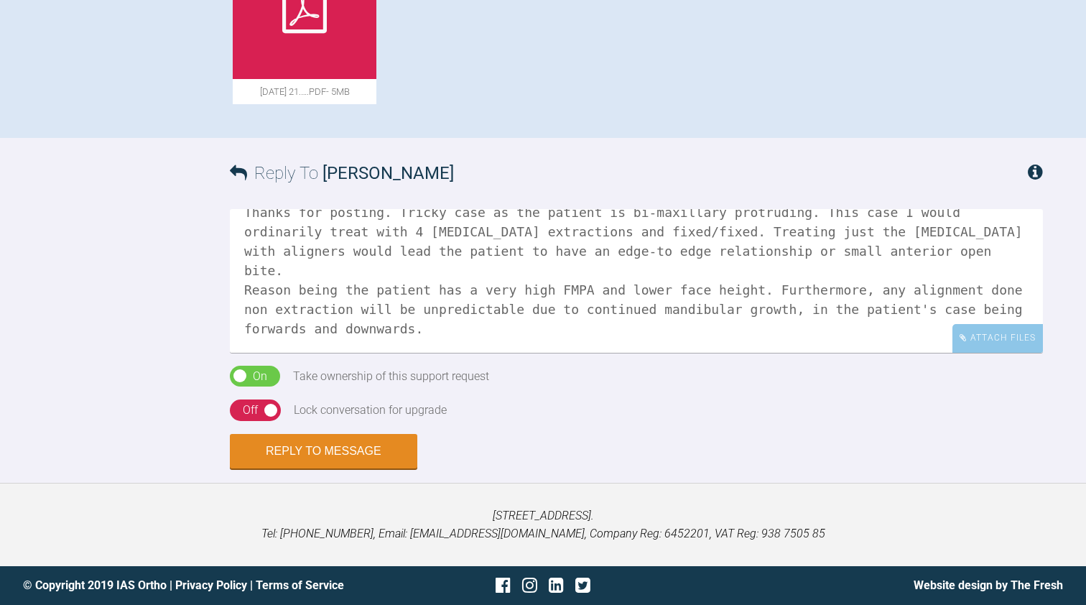
scroll to position [40, 0]
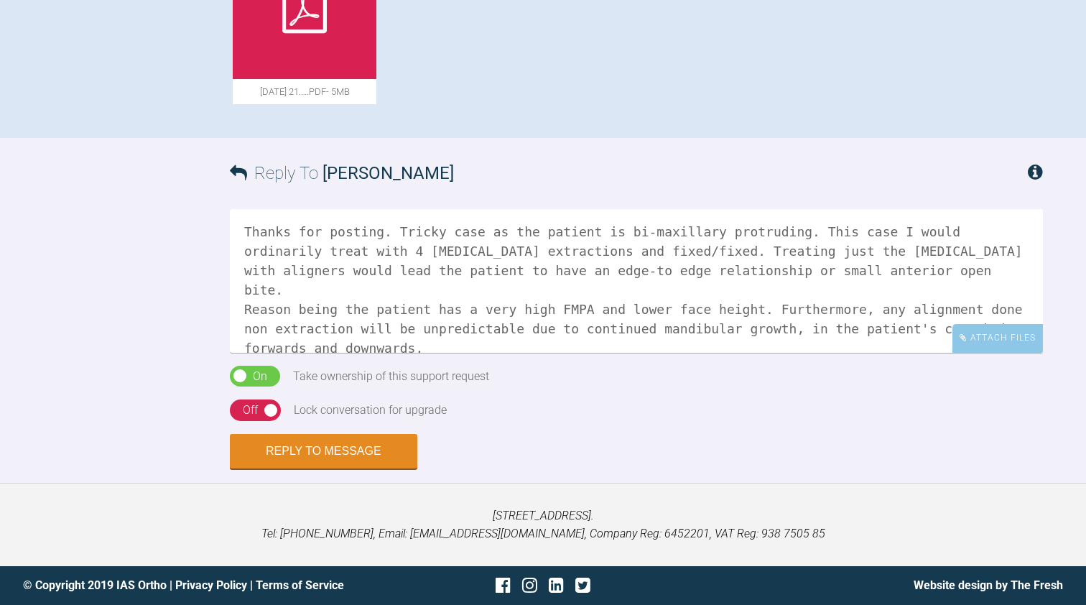
click at [572, 353] on textarea "Hi [PERSON_NAME] Thanks for posting. Tricky case as the patient is bi-maxillary…" at bounding box center [636, 281] width 813 height 144
click at [850, 353] on textarea "Hi [PERSON_NAME] Thanks for posting. Tricky case as the patient is bi-maxillary…" at bounding box center [636, 281] width 813 height 144
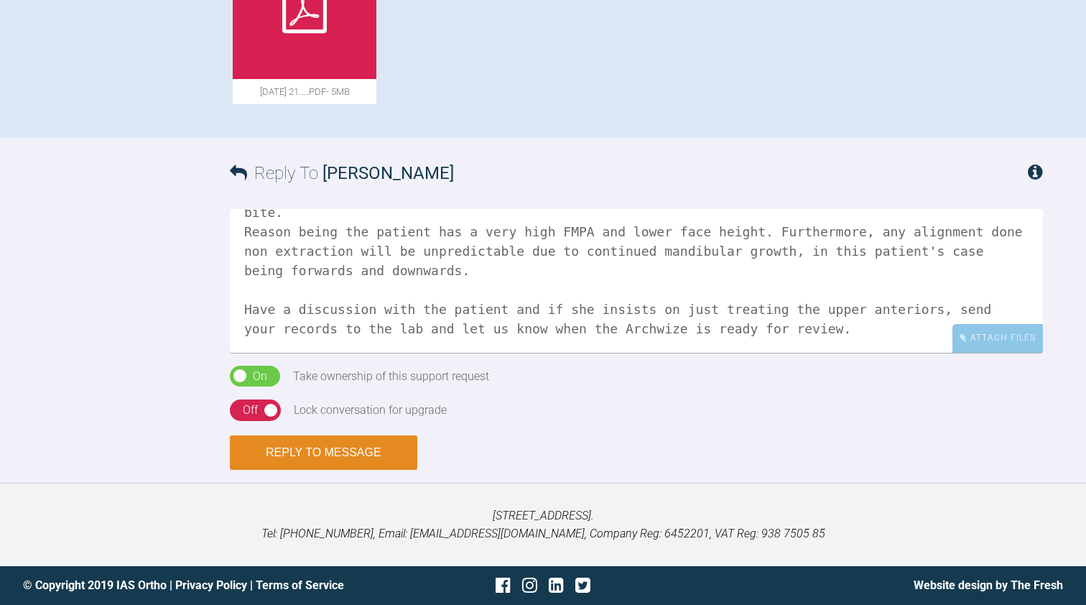
type textarea "Hi [PERSON_NAME] Thanks for posting. Tricky case as the patient is bi-maxillary…"
click at [366, 470] on button "Reply to Message" at bounding box center [323, 452] width 187 height 34
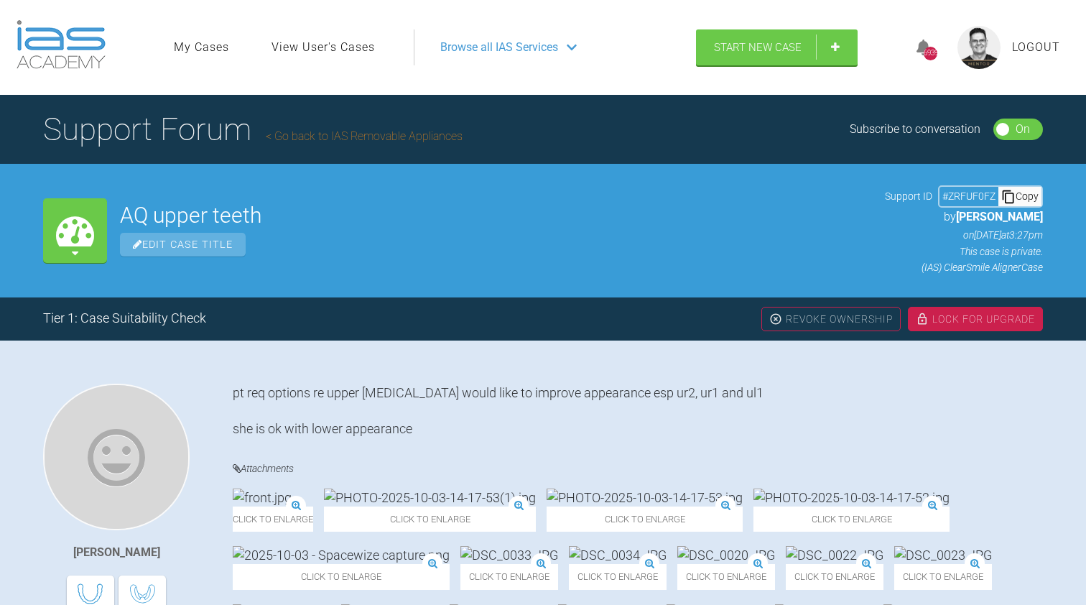
scroll to position [0, 0]
click at [947, 320] on div "Lock For Upgrade" at bounding box center [975, 319] width 135 height 24
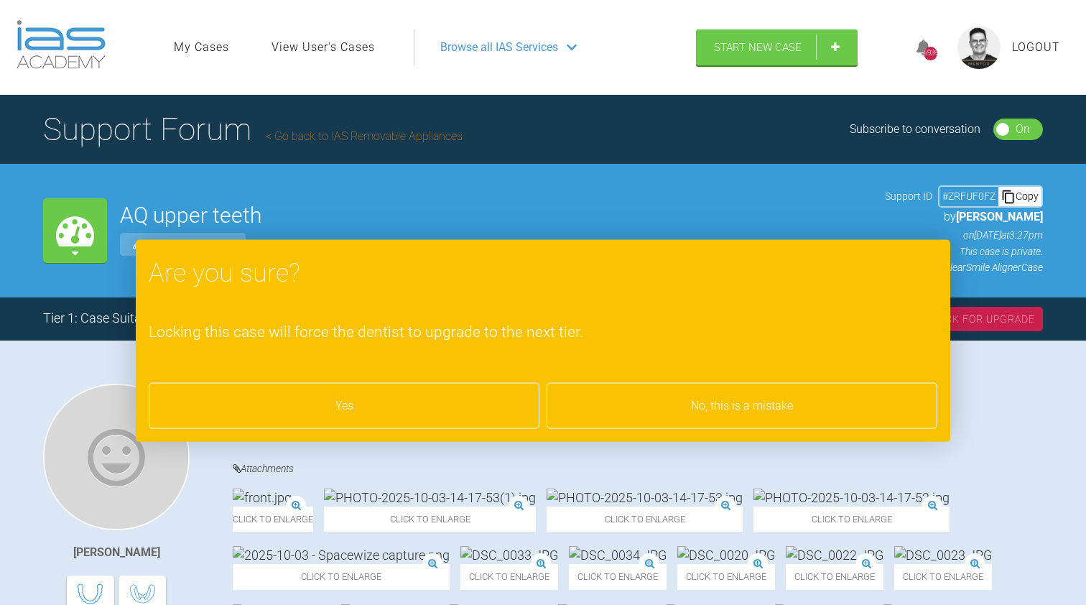
click at [295, 394] on div "Yes" at bounding box center [344, 406] width 391 height 46
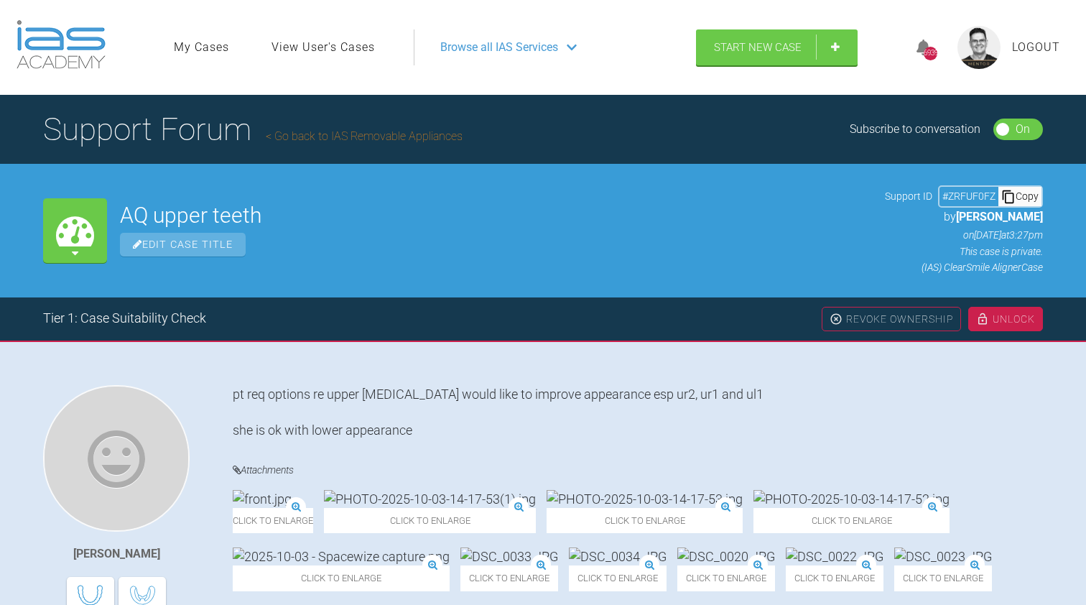
click at [336, 135] on link "Go back to IAS Removable Appliances" at bounding box center [364, 136] width 197 height 14
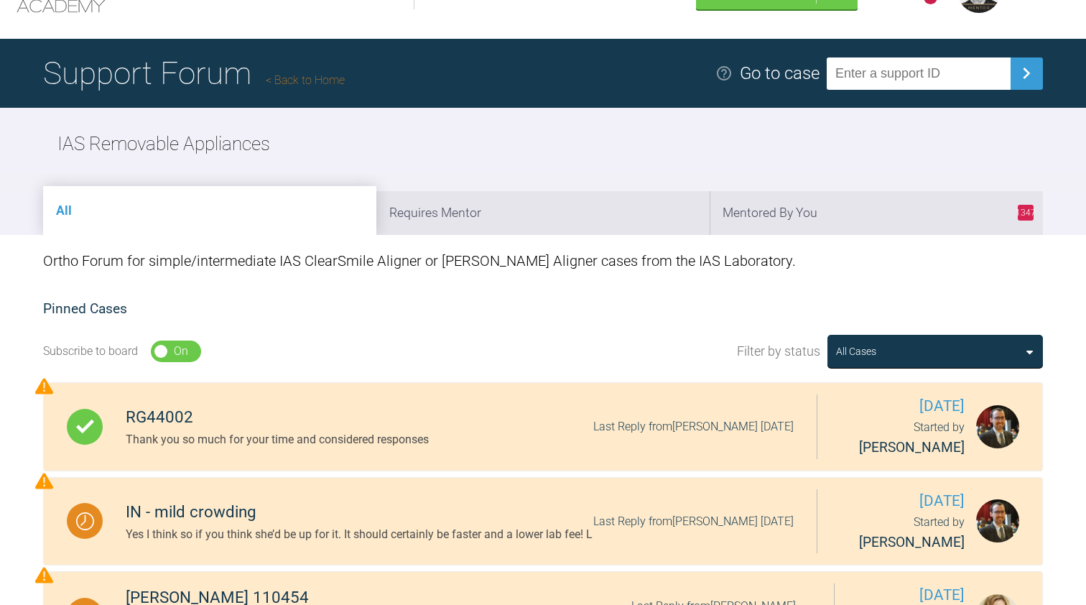
scroll to position [32, 0]
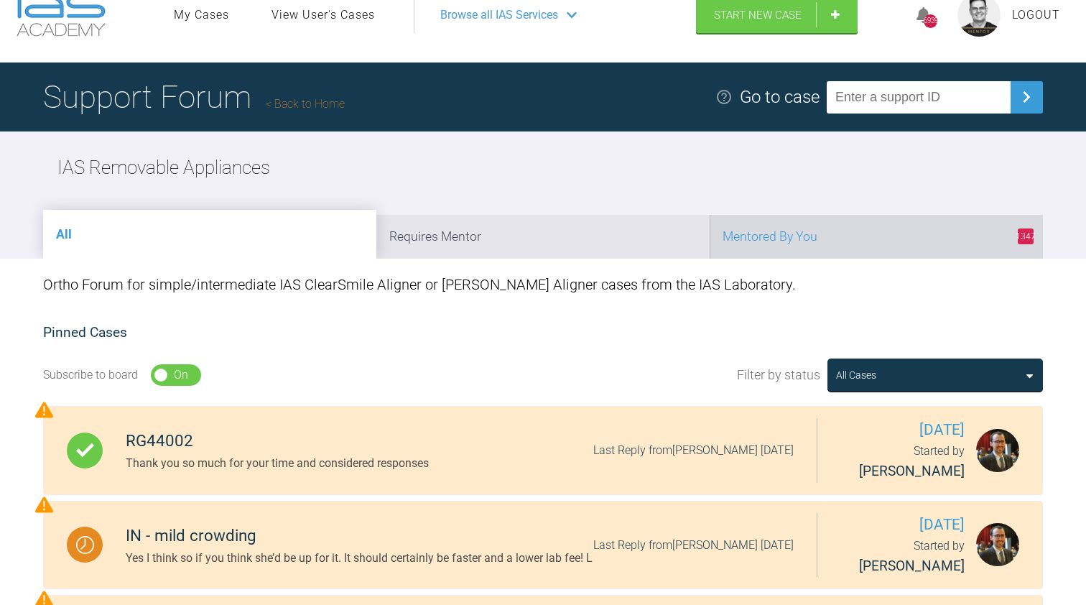
click at [816, 243] on li "1347 Mentored By You" at bounding box center [876, 237] width 333 height 44
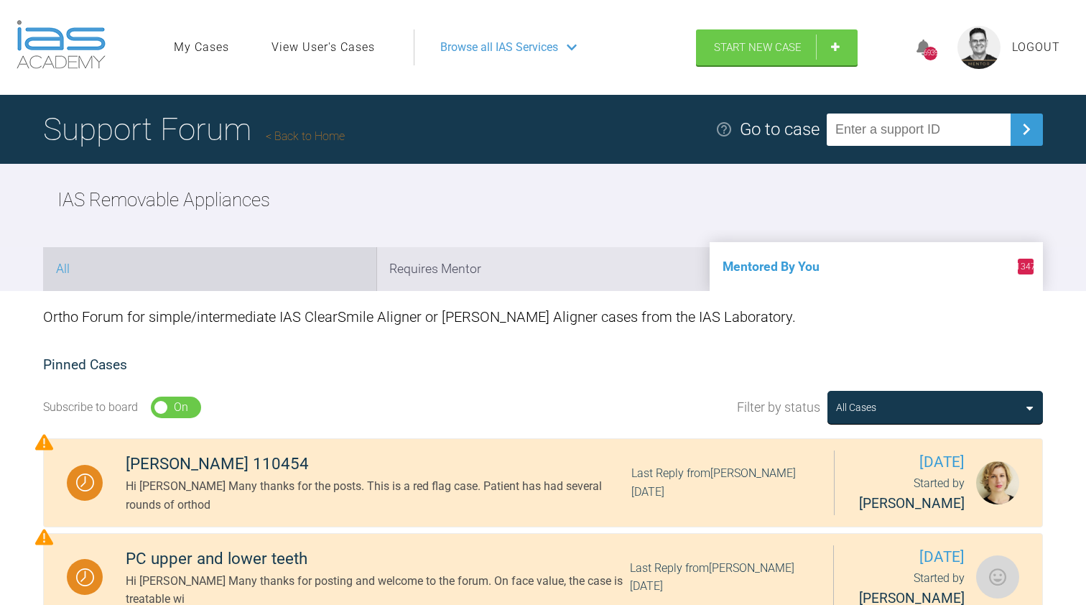
scroll to position [0, 0]
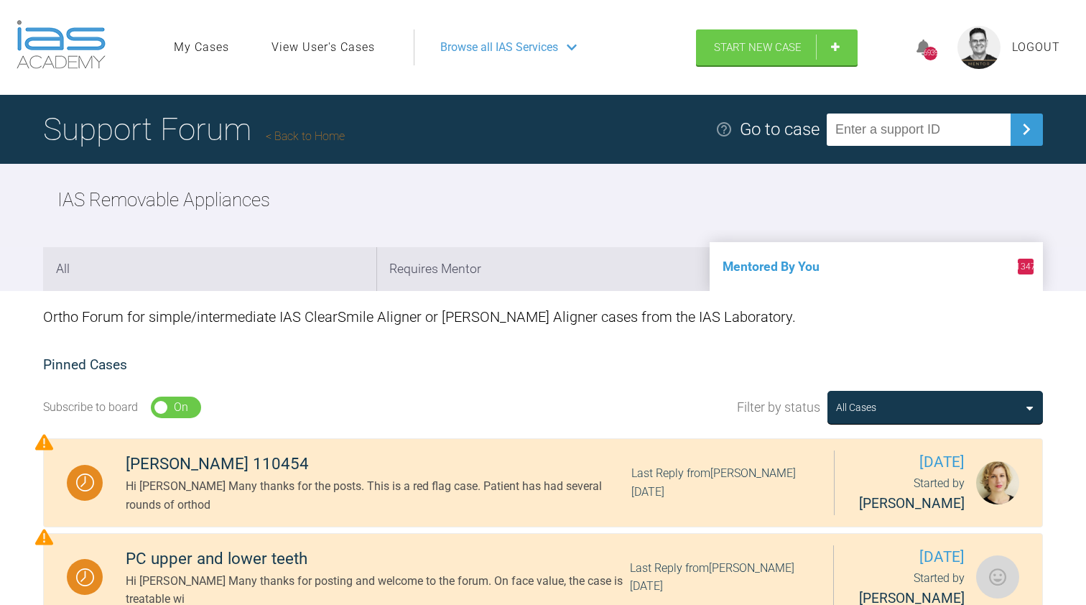
click at [306, 143] on h1 "Support Forum Back to Home" at bounding box center [194, 129] width 302 height 50
click at [306, 140] on link "Back to Home" at bounding box center [305, 136] width 79 height 14
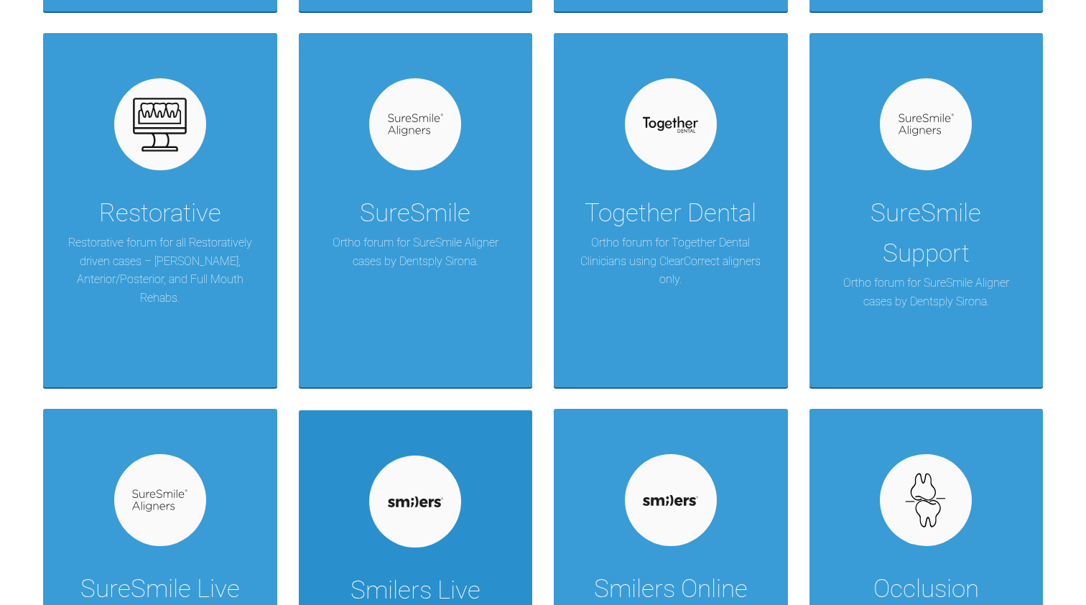
scroll to position [954, 0]
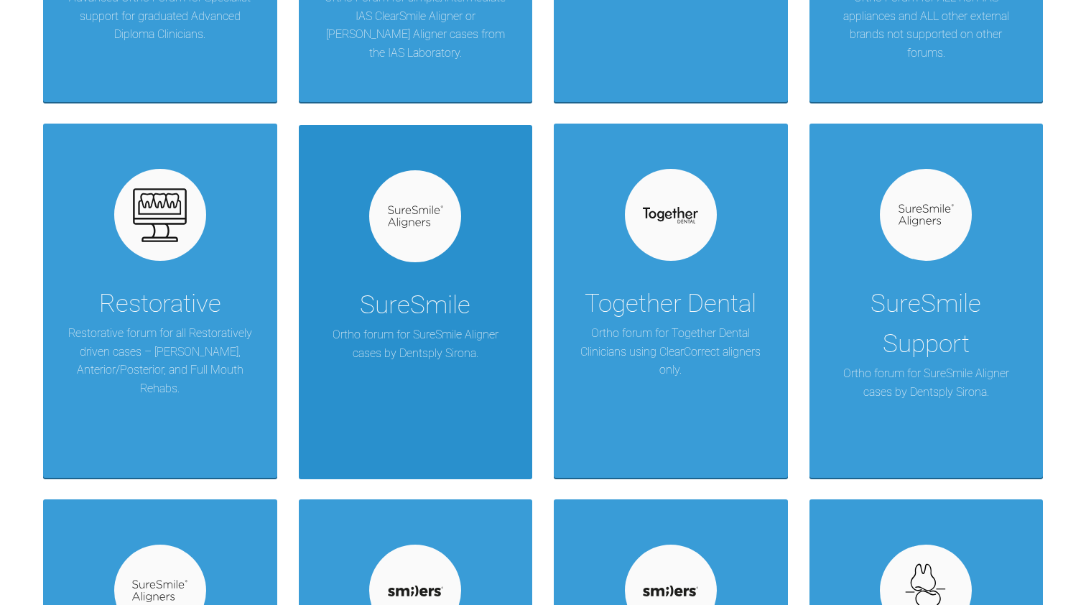
click at [393, 294] on div "SureSmile" at bounding box center [415, 305] width 111 height 40
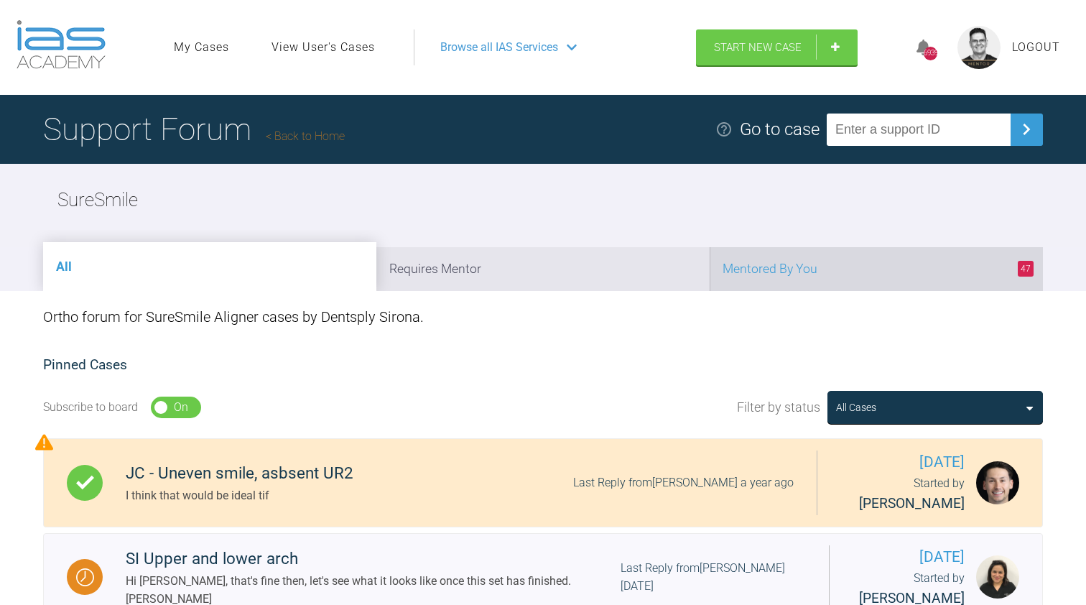
click at [761, 271] on li "47 Mentored By You" at bounding box center [876, 269] width 333 height 44
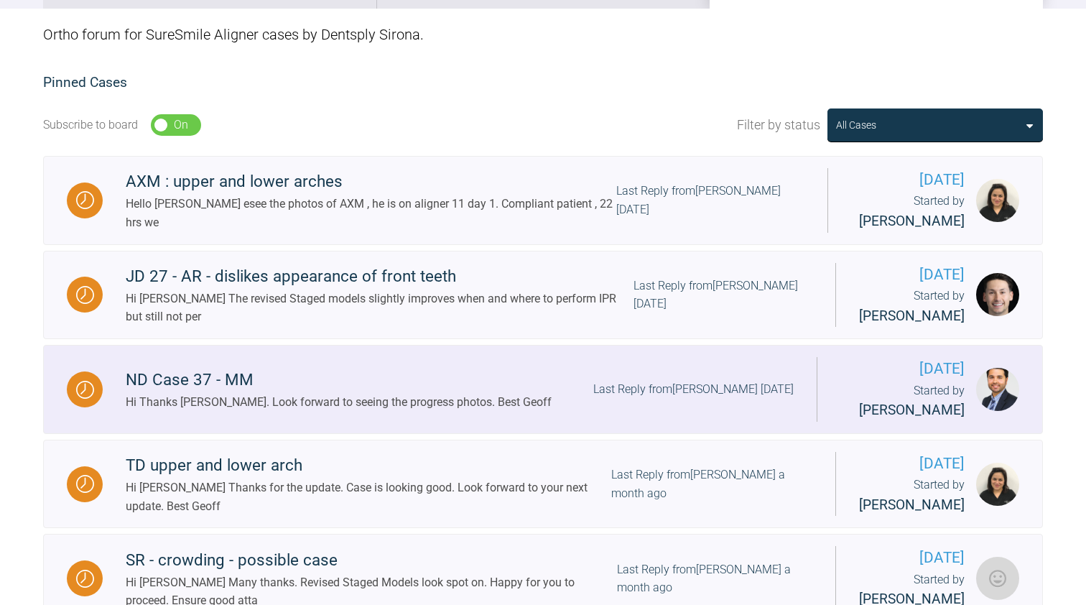
scroll to position [281, 0]
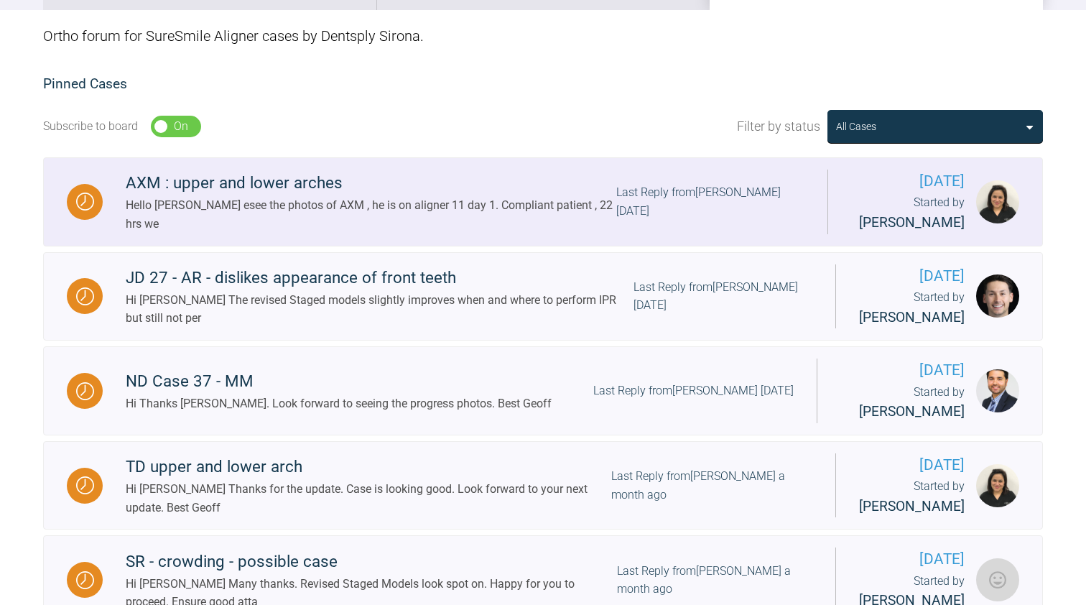
click at [352, 206] on div "Hello [PERSON_NAME] esee the photos of AXM , he is on aligner 11 day 1. Complia…" at bounding box center [371, 214] width 491 height 37
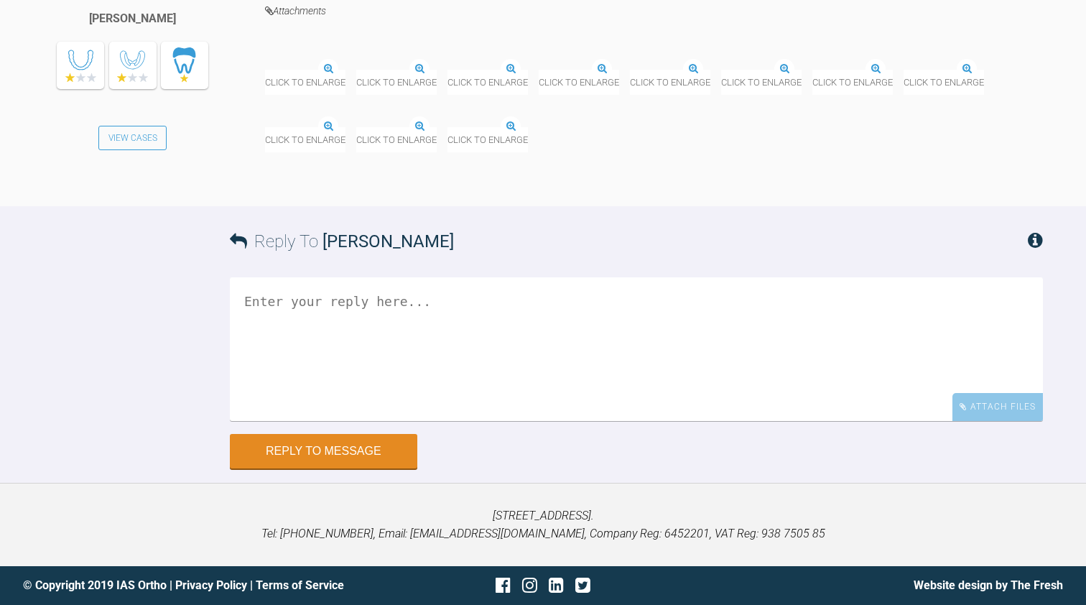
scroll to position [6437, 0]
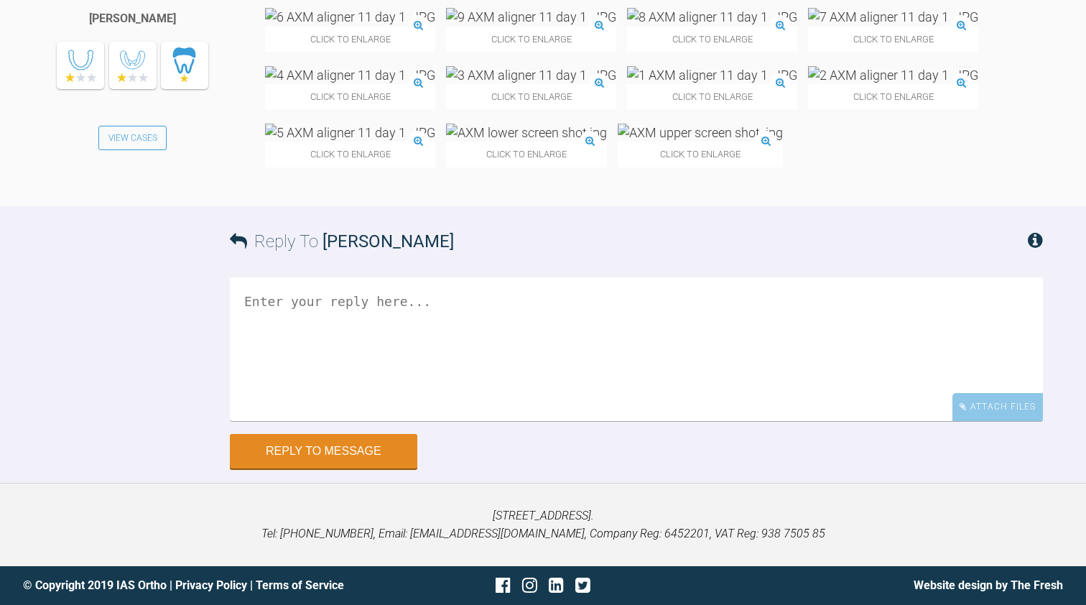
click at [292, 421] on textarea at bounding box center [636, 349] width 813 height 144
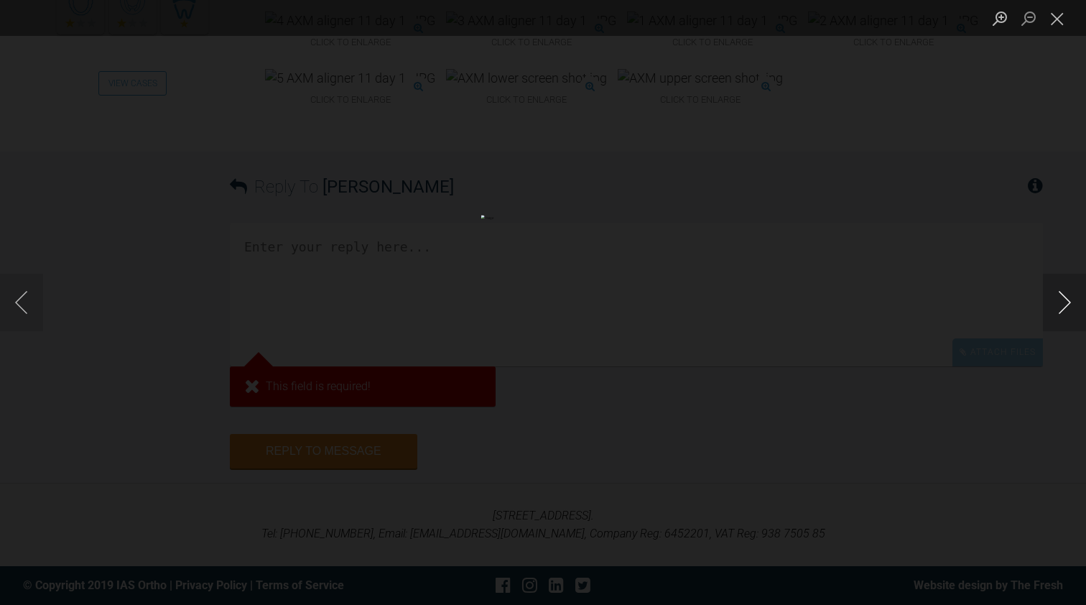
click at [1062, 299] on button "Next image" at bounding box center [1064, 302] width 43 height 57
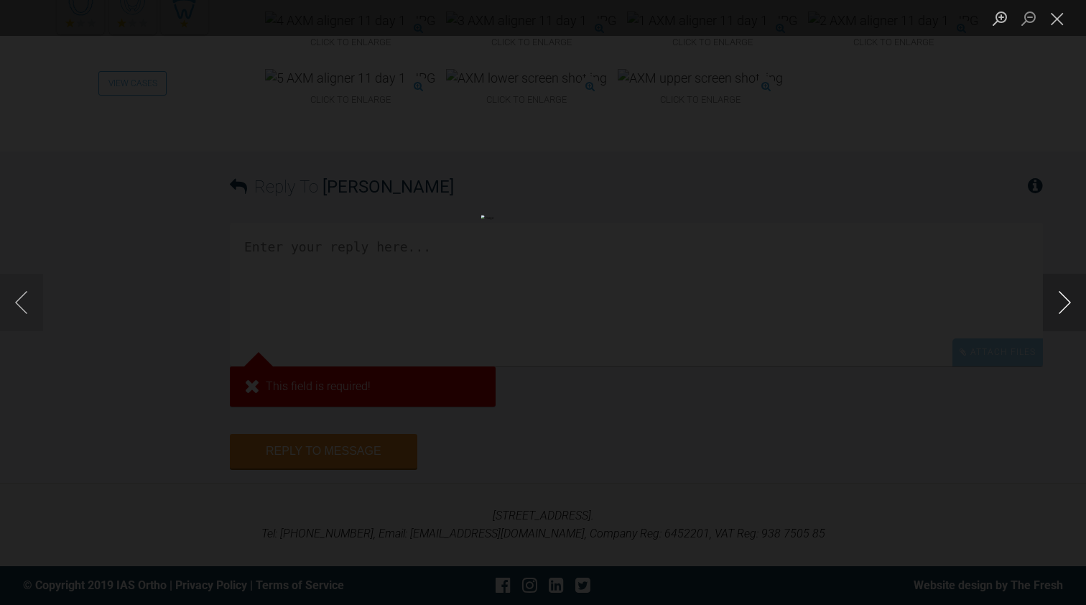
click at [1062, 299] on button "Next image" at bounding box center [1064, 302] width 43 height 57
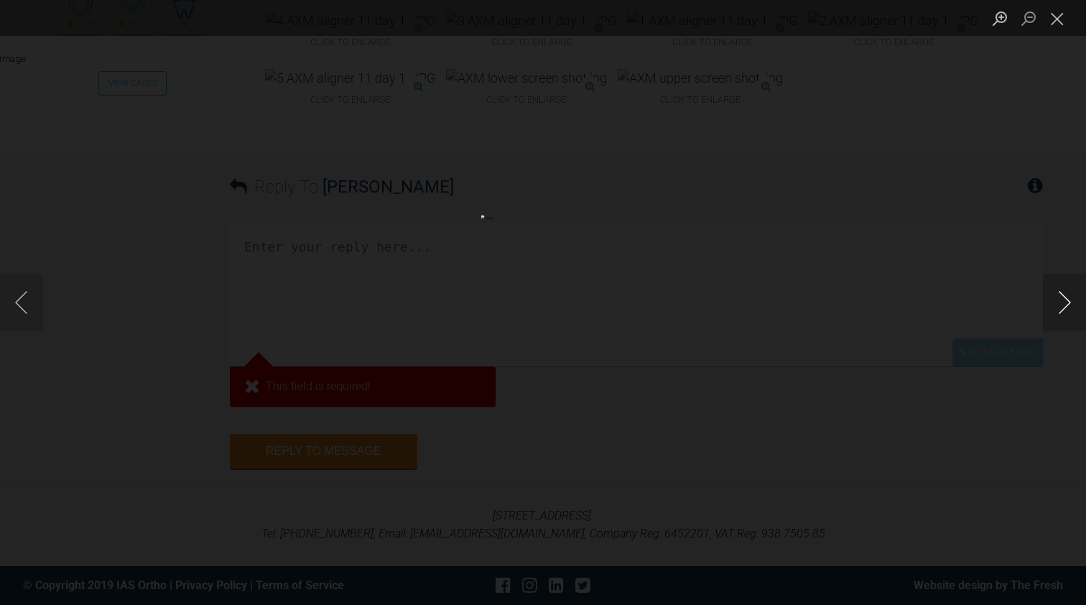
click at [1062, 299] on button "Next image" at bounding box center [1064, 302] width 43 height 57
click at [1058, 24] on button "Close lightbox" at bounding box center [1057, 18] width 29 height 25
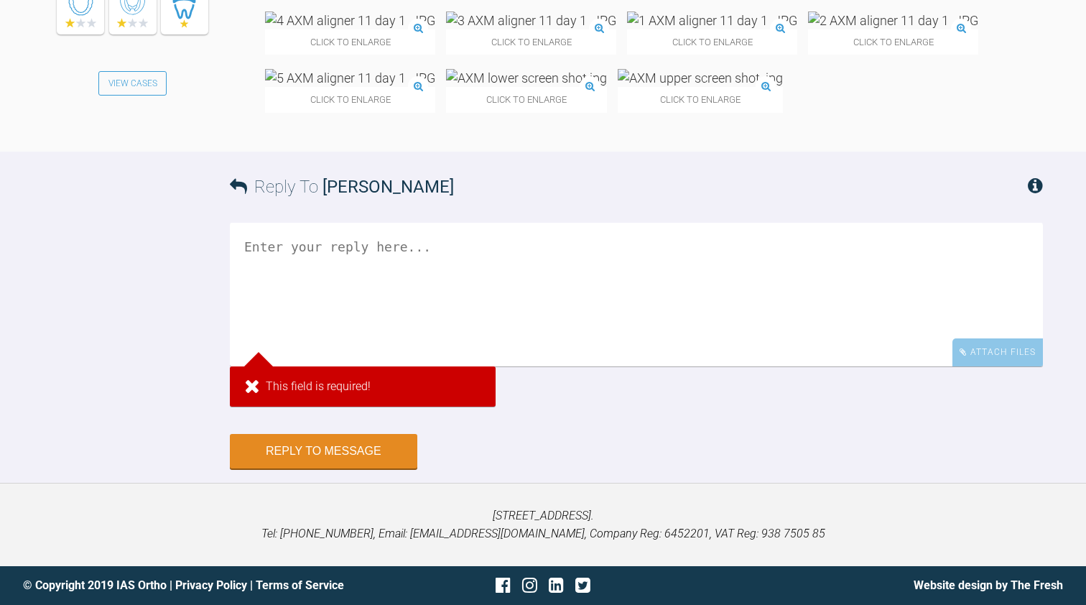
scroll to position [6437, 0]
click at [297, 366] on textarea at bounding box center [636, 295] width 813 height 144
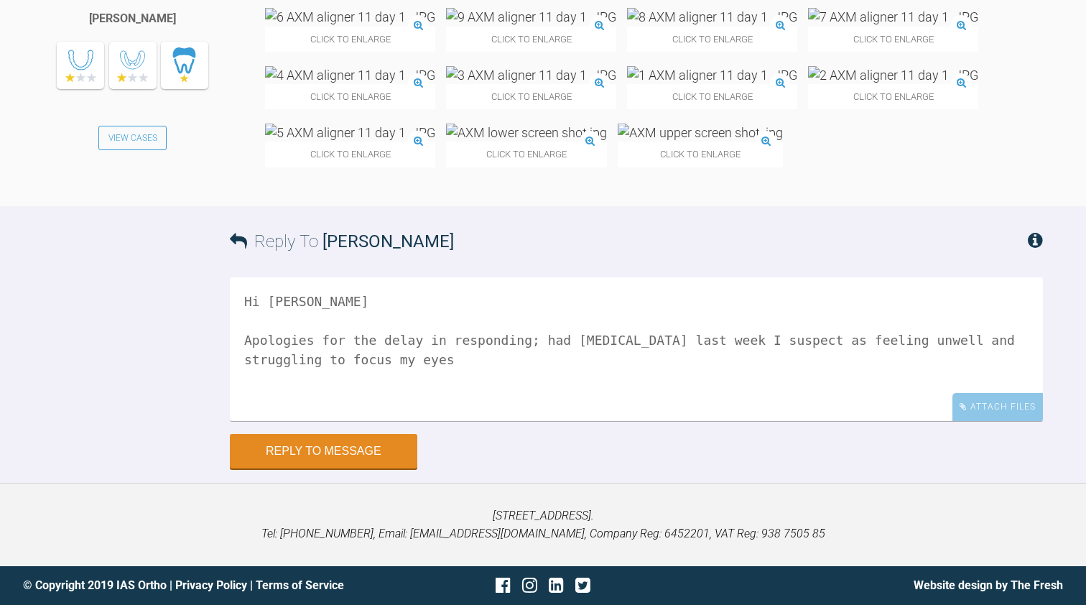
click at [574, 421] on textarea "Hi [PERSON_NAME] Apologies for the delay in responding; had [MEDICAL_DATA] last…" at bounding box center [636, 349] width 813 height 144
click at [924, 421] on textarea "Hi [PERSON_NAME] Apologies for the delay in responding; had [MEDICAL_DATA] last…" at bounding box center [636, 349] width 813 height 144
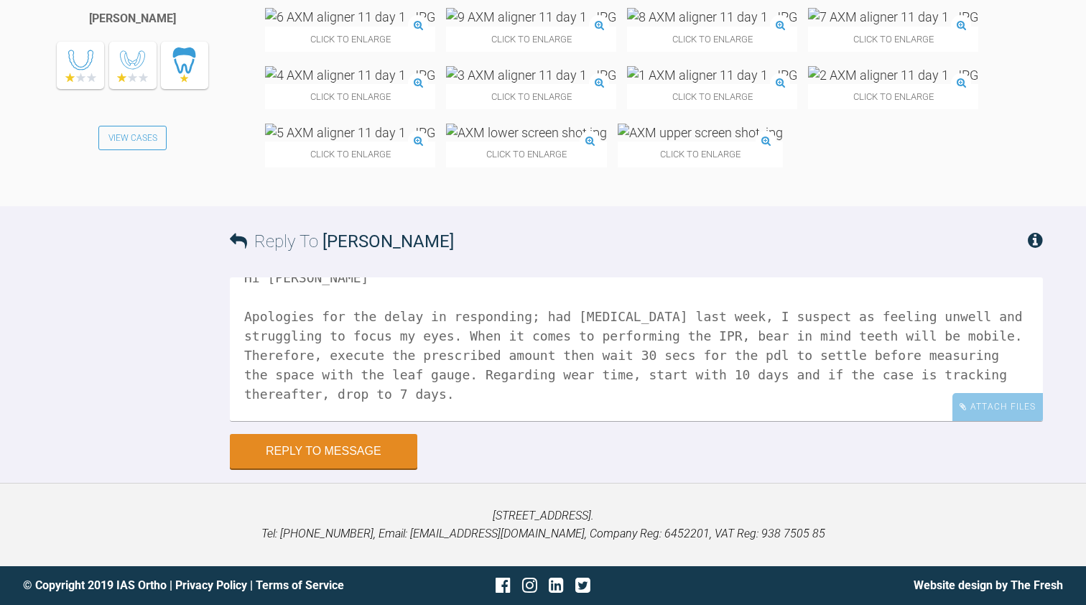
scroll to position [43, 0]
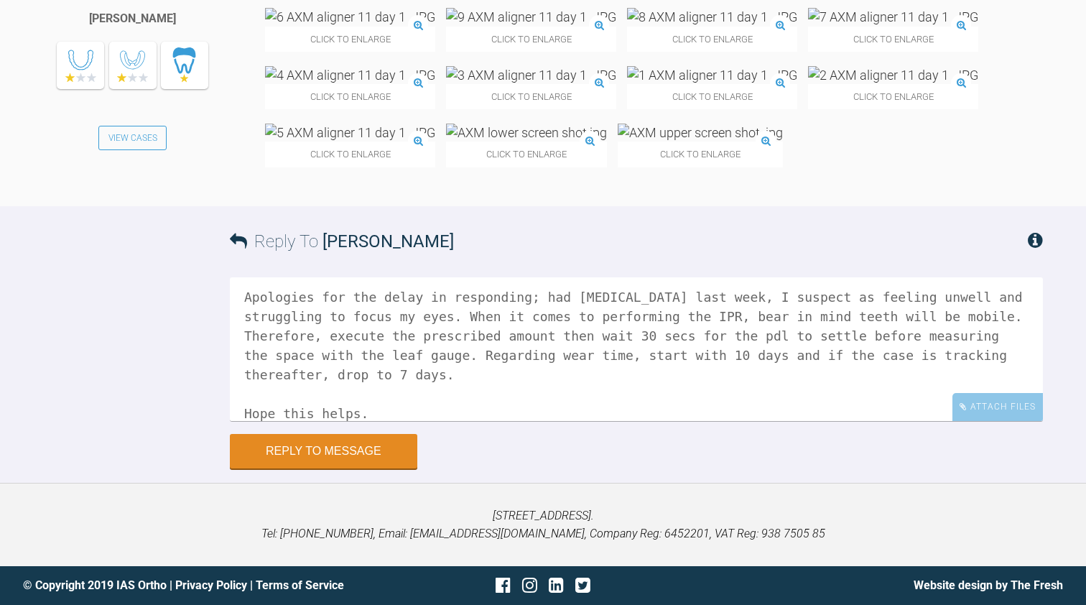
drag, startPoint x: 914, startPoint y: 458, endPoint x: 489, endPoint y: 453, distance: 424.5
click at [489, 421] on textarea "Hi [PERSON_NAME] Apologies for the delay in responding; had [MEDICAL_DATA] last…" at bounding box center [636, 349] width 813 height 144
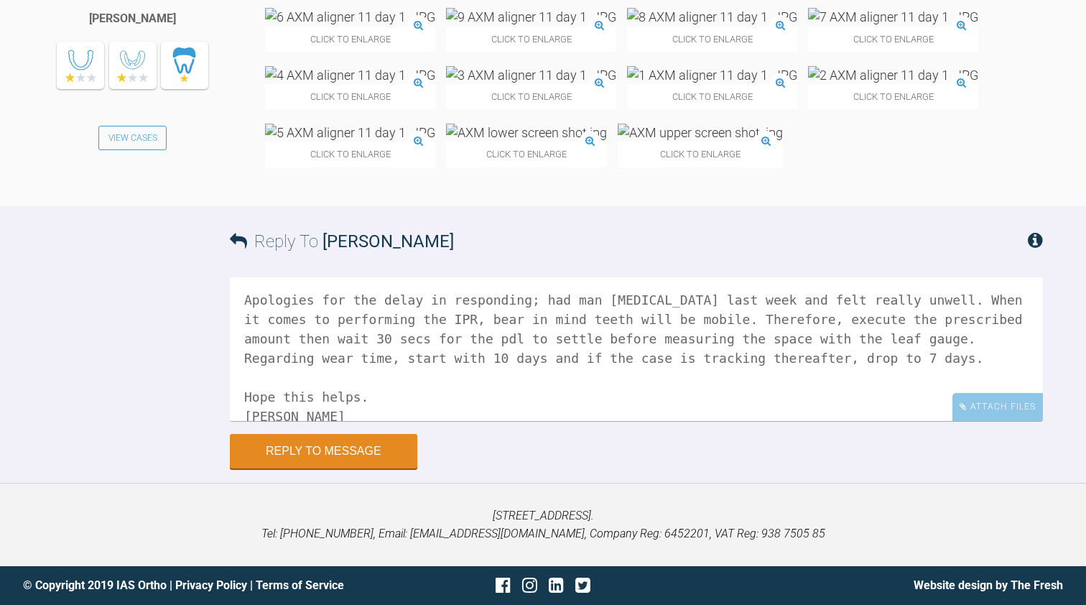
scroll to position [6545, 0]
click at [605, 391] on textarea "Hi [PERSON_NAME] Apologies for the delay in responding; had man [MEDICAL_DATA] …" at bounding box center [636, 349] width 813 height 144
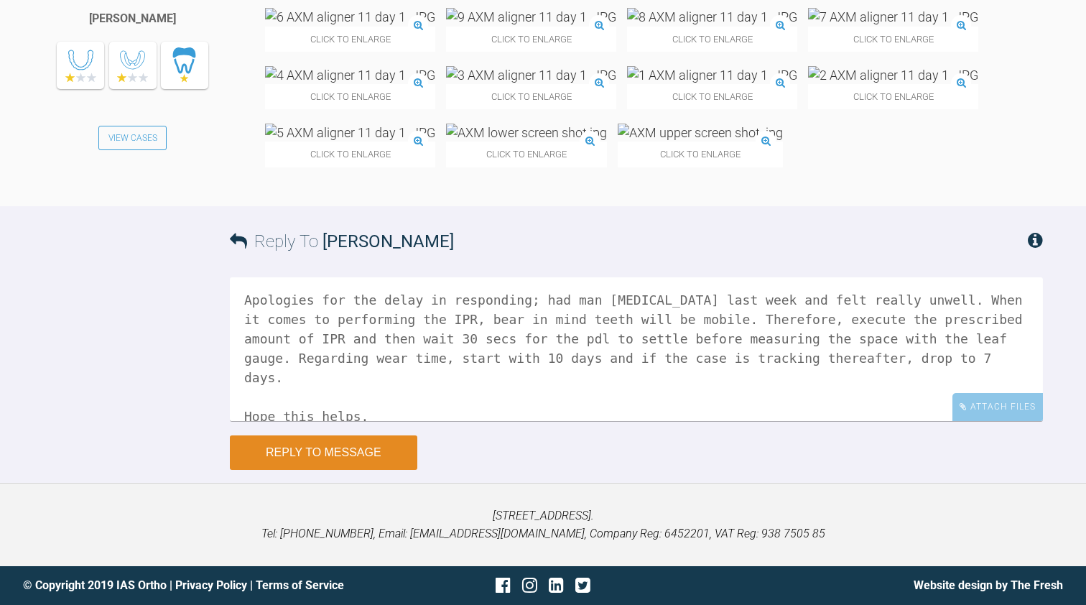
type textarea "Hi [PERSON_NAME] Apologies for the delay in responding; had man [MEDICAL_DATA] …"
click at [328, 470] on button "Reply to Message" at bounding box center [323, 452] width 187 height 34
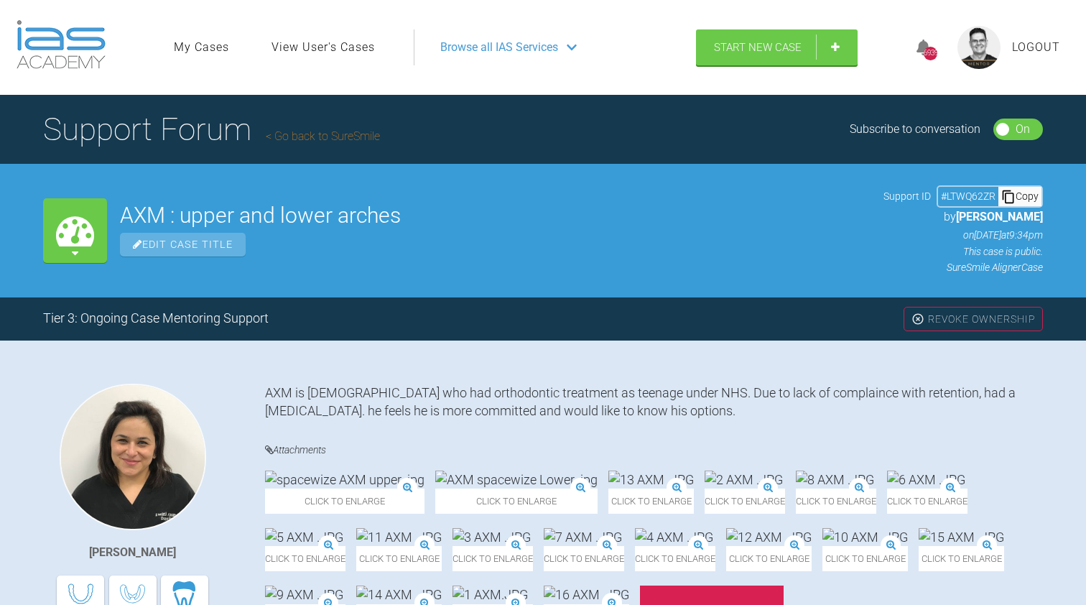
scroll to position [0, 0]
click at [327, 136] on link "Go back to SureSmile" at bounding box center [323, 136] width 114 height 14
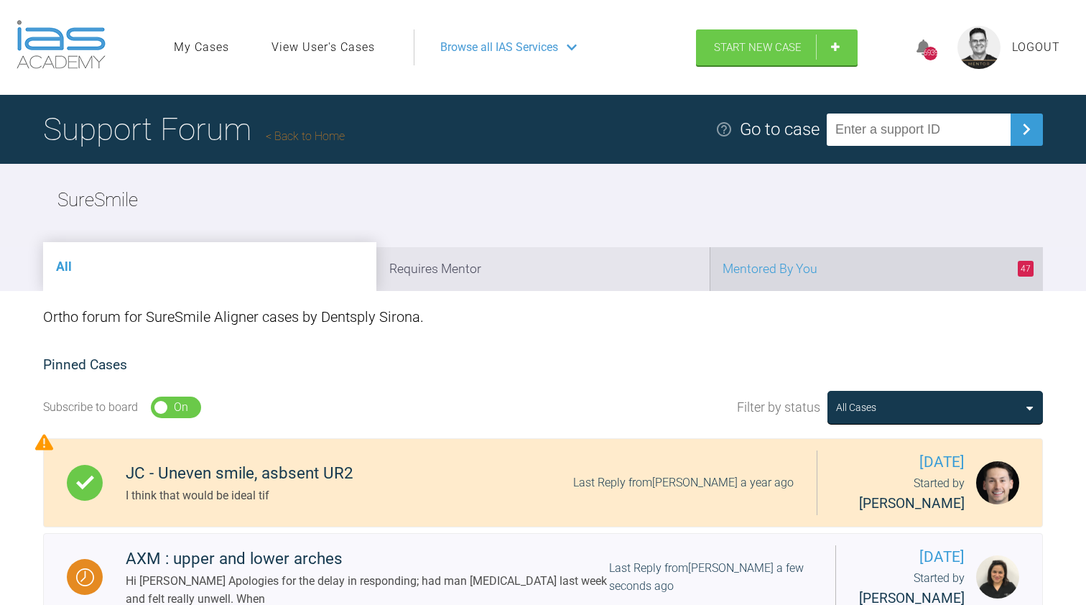
scroll to position [-1, 0]
click at [839, 269] on li "47 Mentored By You" at bounding box center [876, 269] width 333 height 44
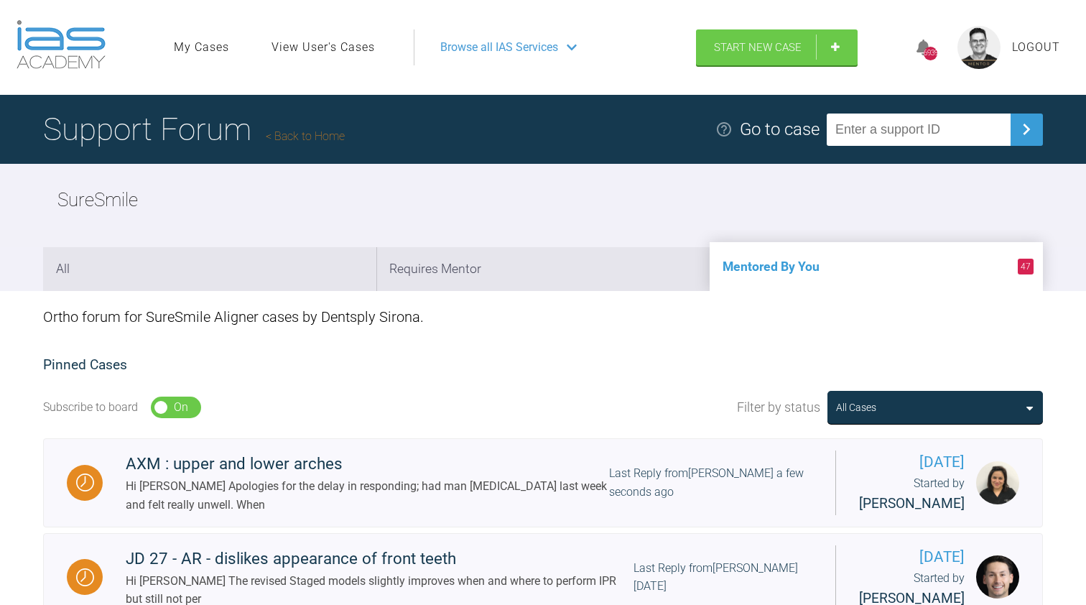
scroll to position [0, 0]
click at [304, 136] on link "Back to Home" at bounding box center [305, 136] width 79 height 14
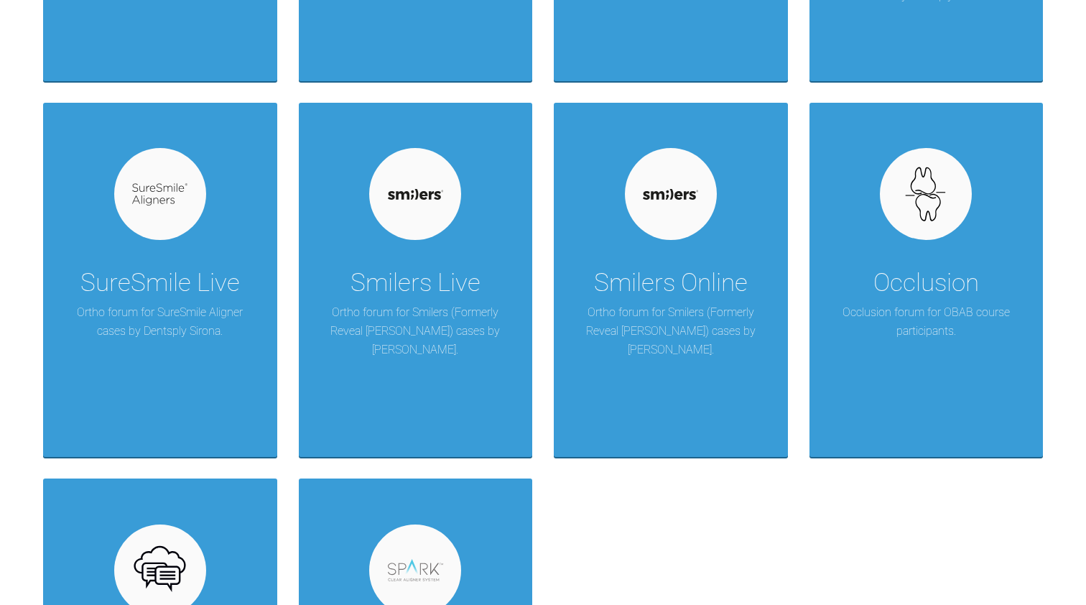
scroll to position [1353, 0]
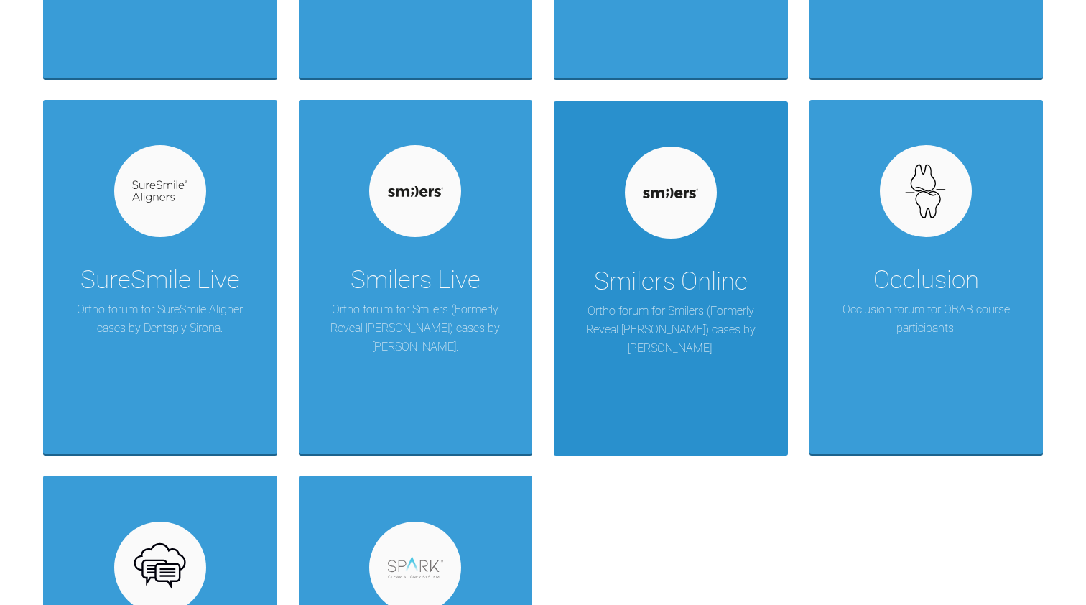
click at [673, 332] on div "Smilers Online Ortho forum for Smilers (Formerly Reveal Aligner) cases by [PERS…" at bounding box center [671, 278] width 234 height 354
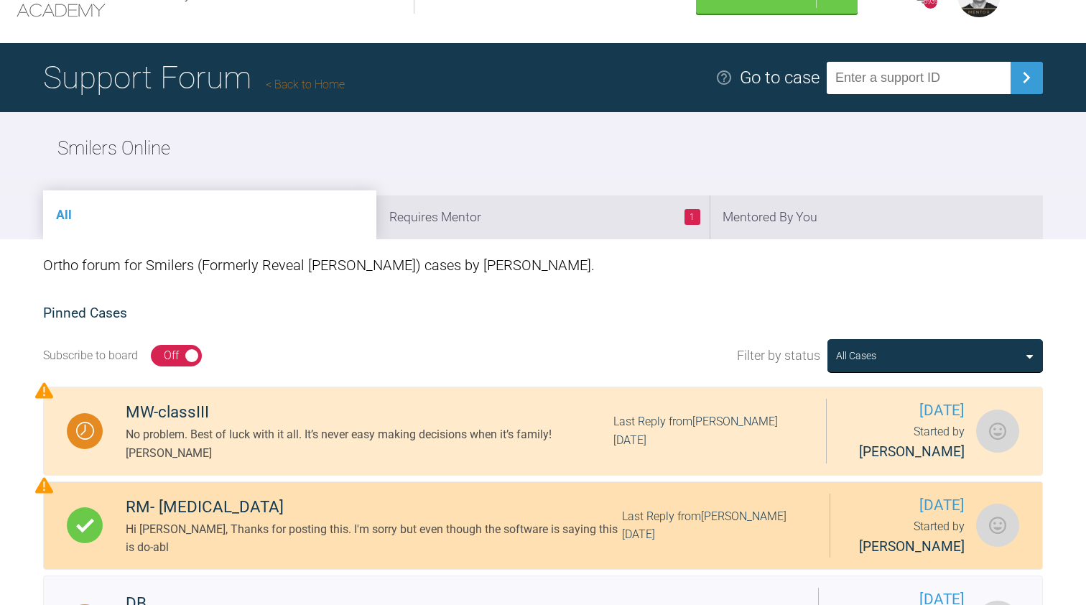
scroll to position [47, 0]
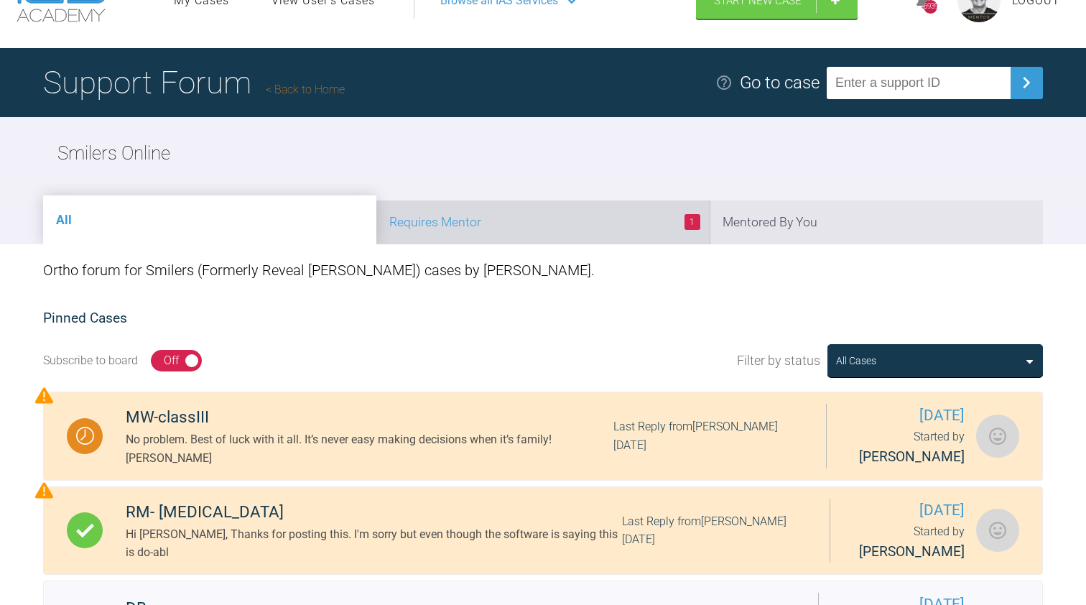
click at [615, 213] on li "1 Requires Mentor" at bounding box center [542, 222] width 333 height 44
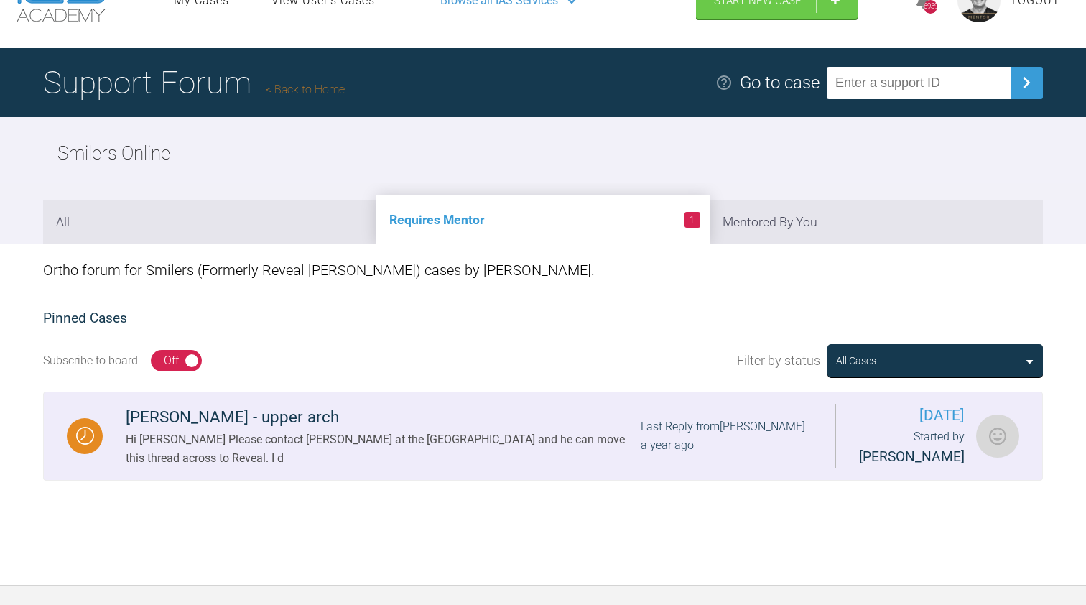
click at [328, 442] on div "Hi [PERSON_NAME] Please contact [PERSON_NAME] at the [GEOGRAPHIC_DATA] and he c…" at bounding box center [383, 448] width 515 height 37
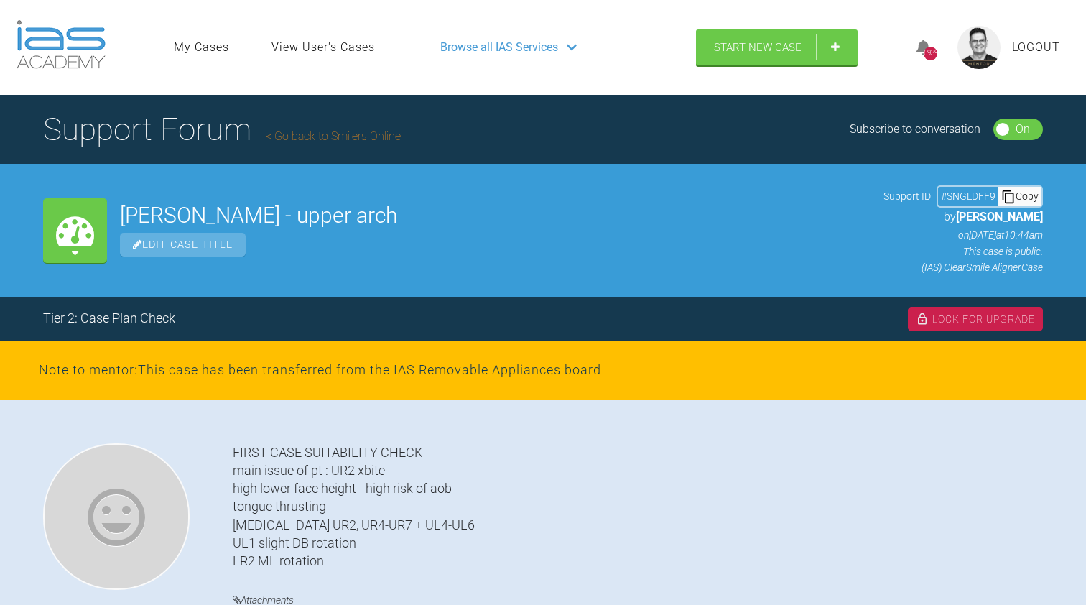
click at [981, 316] on div "Lock For Upgrade" at bounding box center [975, 319] width 135 height 24
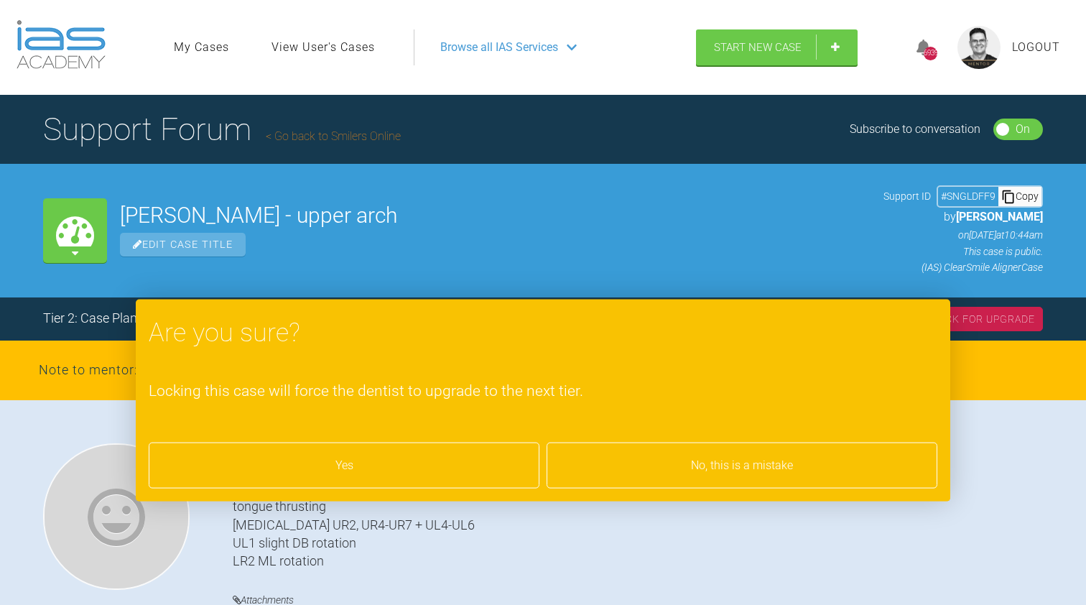
click at [351, 460] on div "Yes" at bounding box center [344, 465] width 391 height 46
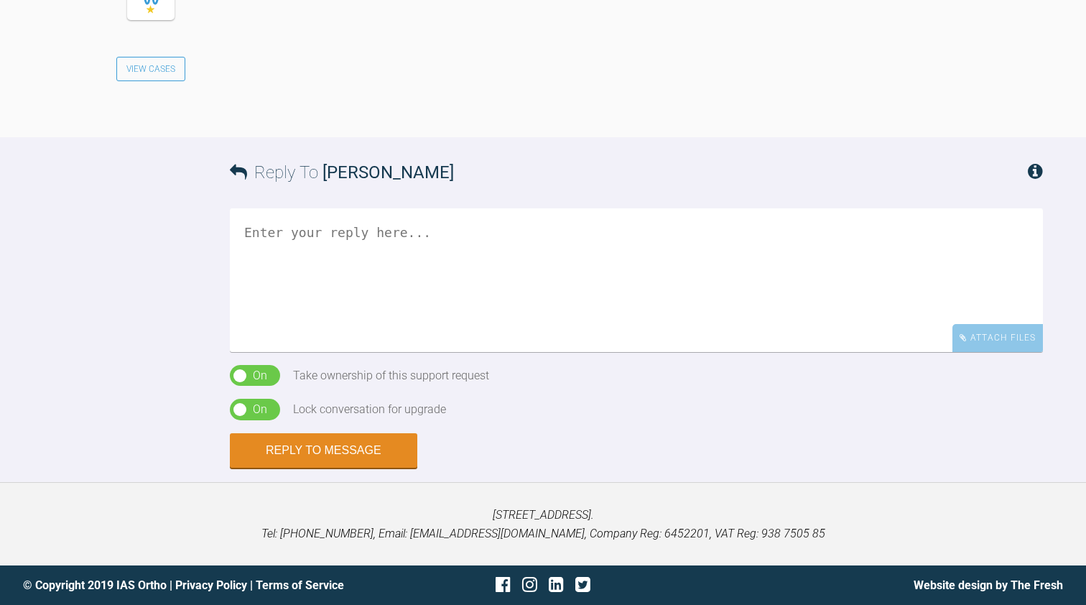
scroll to position [6127, 0]
